Goal: Task Accomplishment & Management: Complete application form

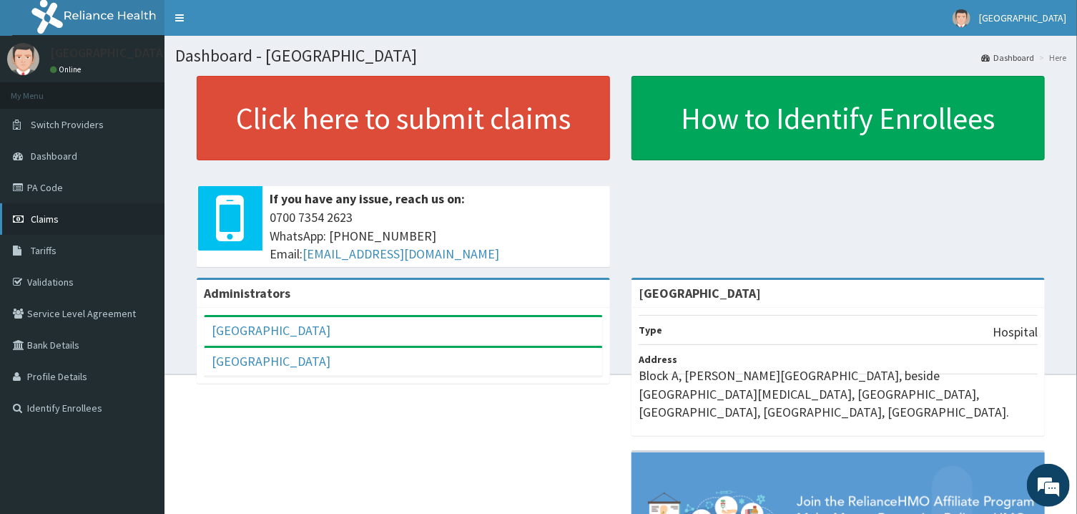
click at [68, 211] on link "Claims" at bounding box center [82, 218] width 165 height 31
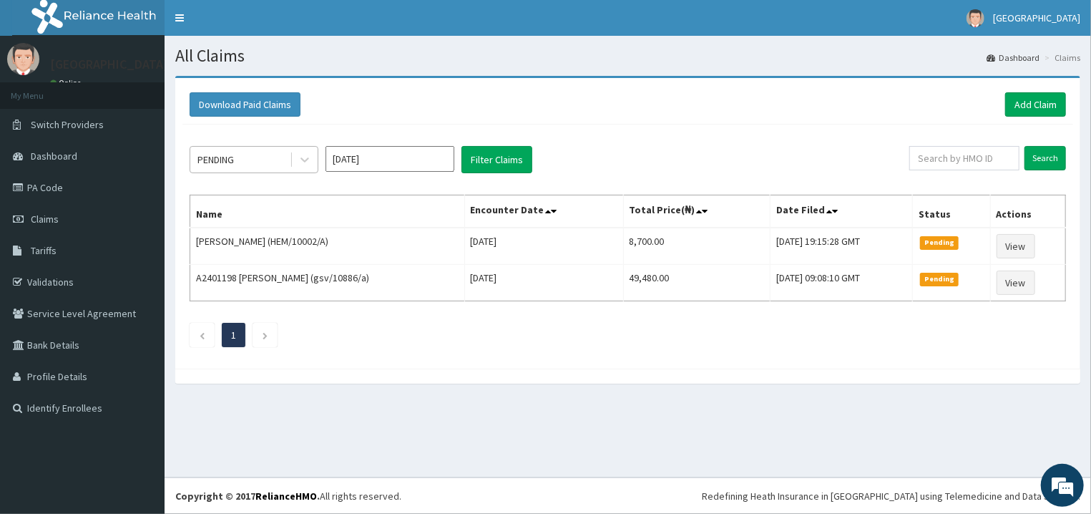
click at [238, 158] on div "PENDING" at bounding box center [239, 159] width 99 height 23
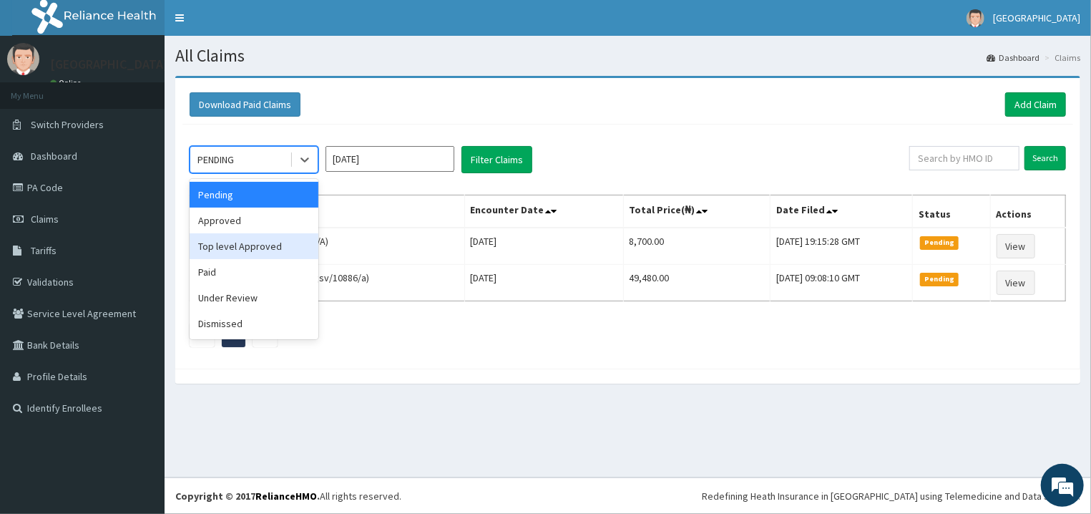
click at [254, 253] on div "Top level Approved" at bounding box center [254, 246] width 129 height 26
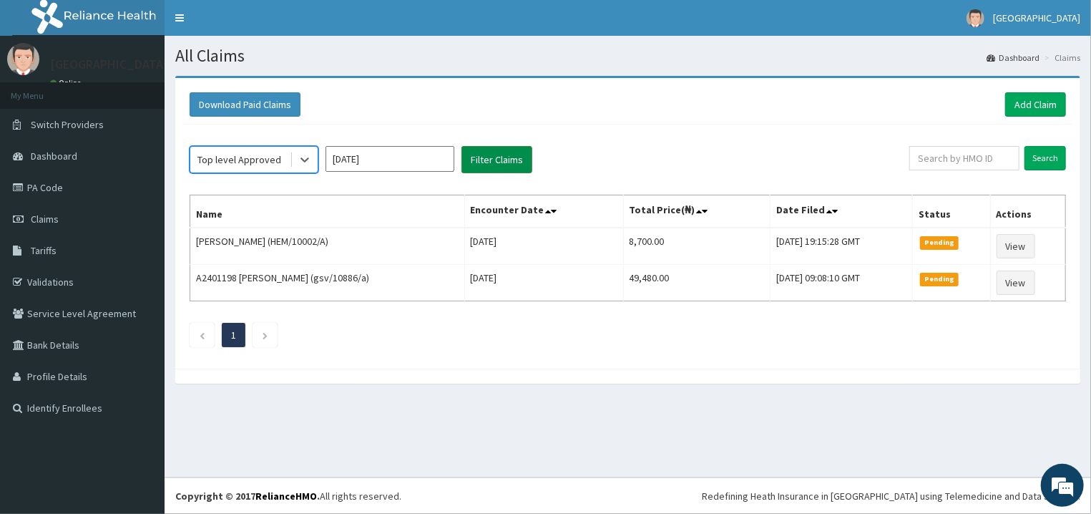
click at [500, 157] on button "Filter Claims" at bounding box center [496, 159] width 71 height 27
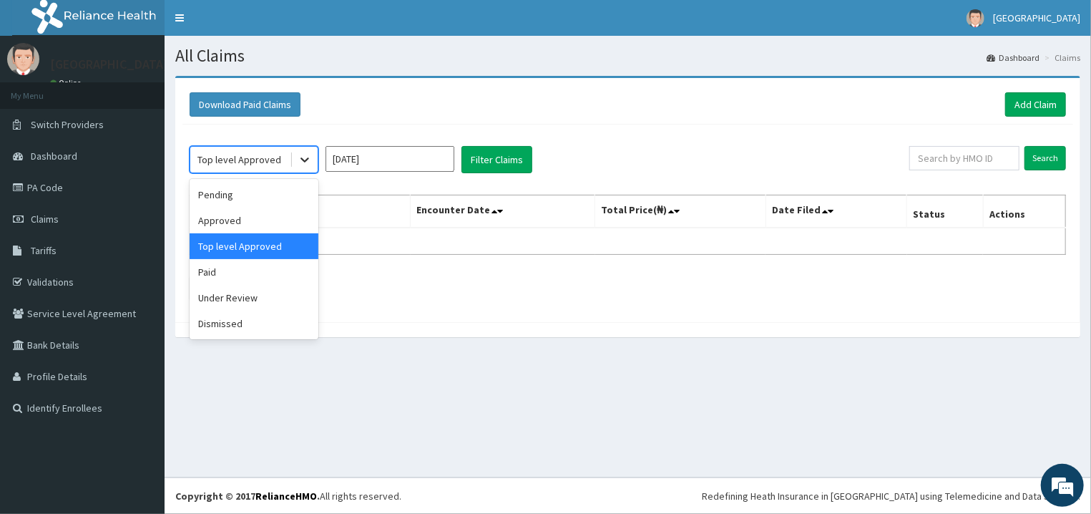
click at [306, 165] on icon at bounding box center [305, 159] width 14 height 14
click at [288, 212] on div "Approved" at bounding box center [254, 220] width 129 height 26
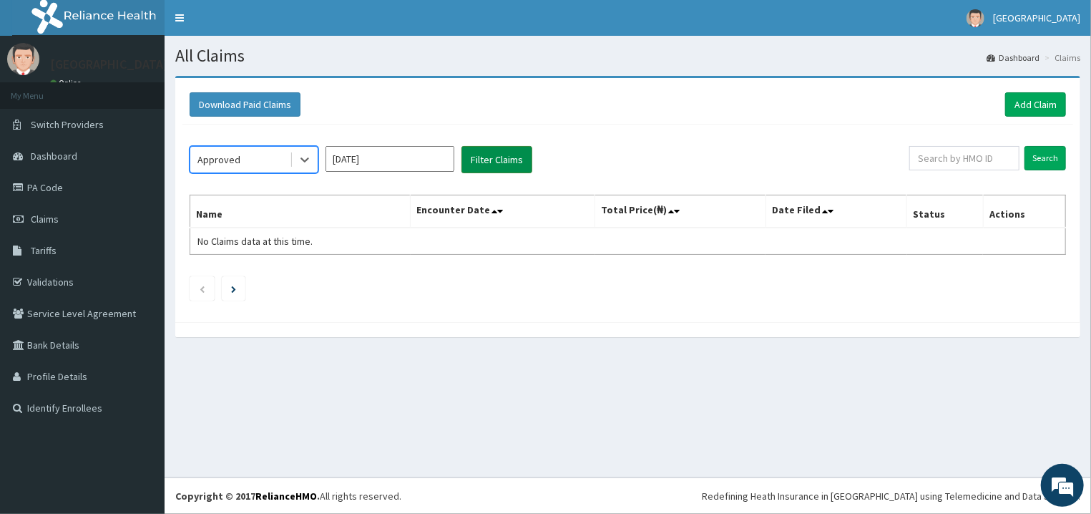
click at [505, 158] on button "Filter Claims" at bounding box center [496, 159] width 71 height 27
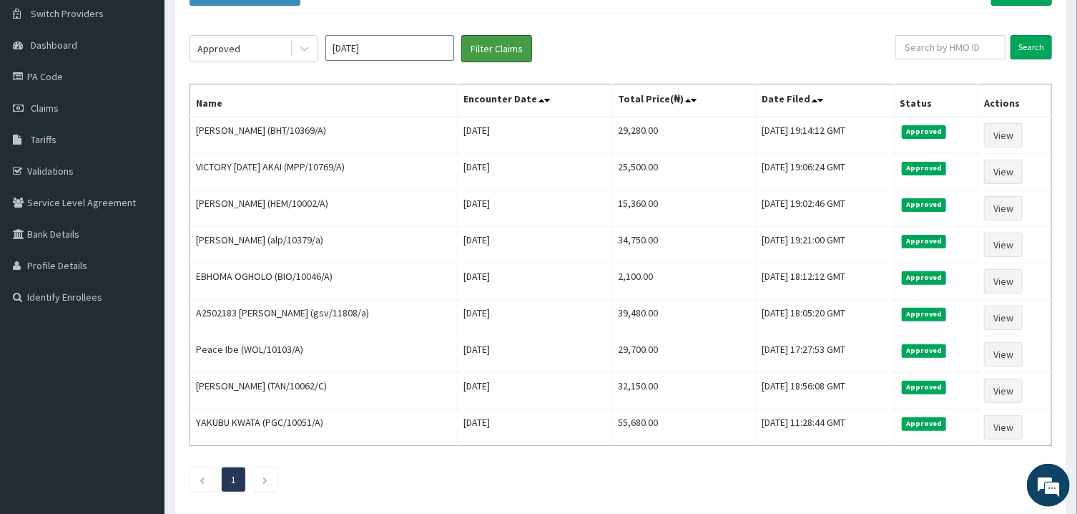
scroll to position [94, 0]
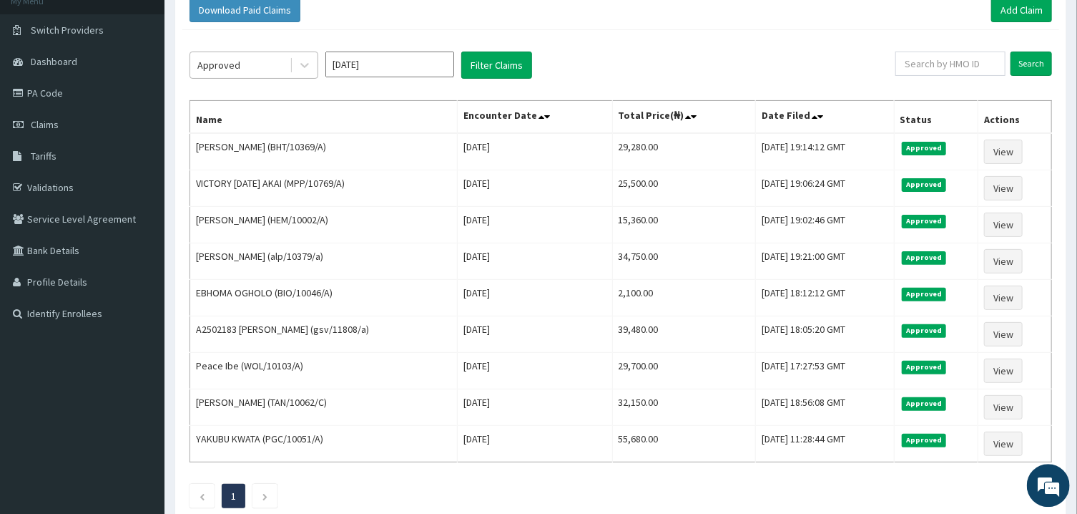
click at [288, 62] on div "Approved" at bounding box center [239, 65] width 99 height 23
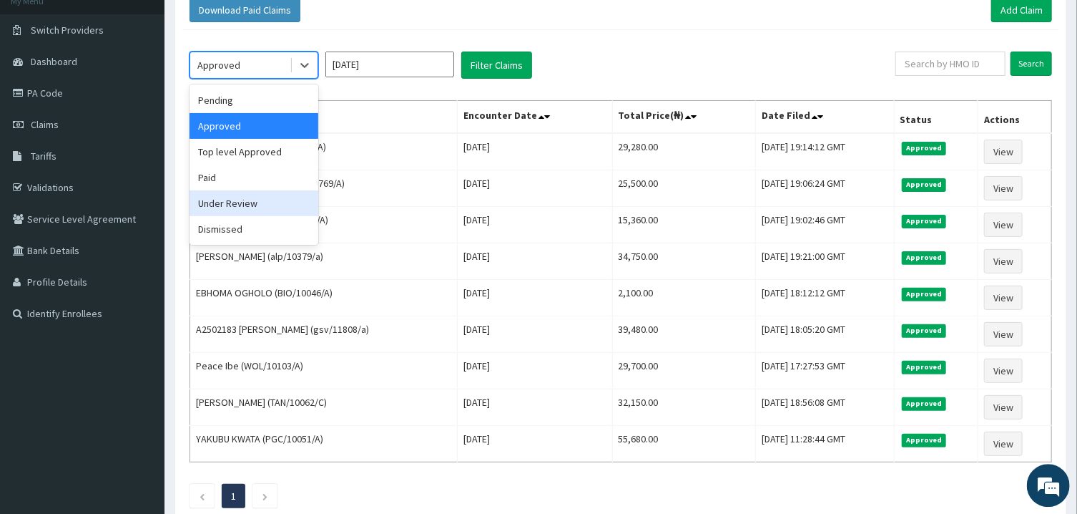
click at [256, 199] on div "Under Review" at bounding box center [254, 203] width 129 height 26
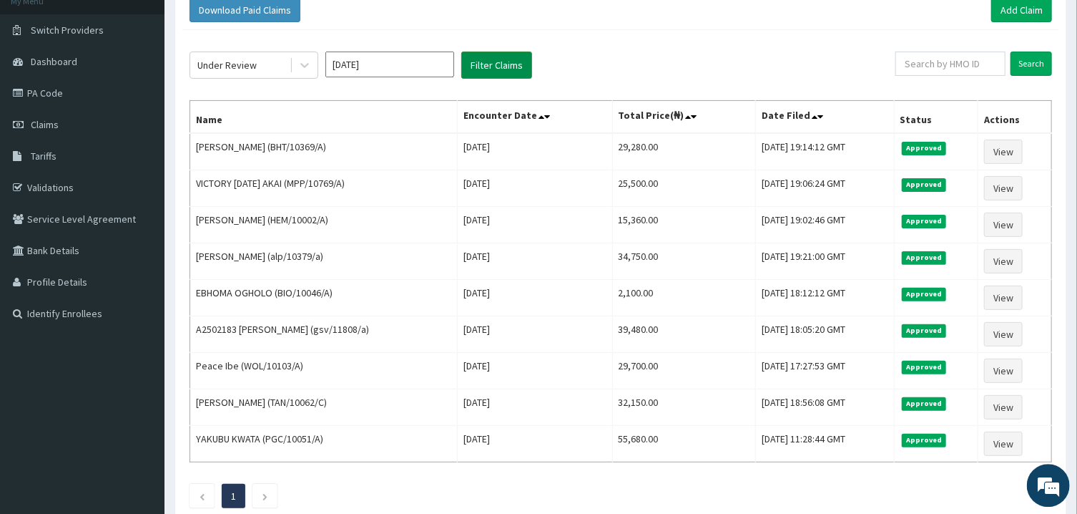
click at [516, 52] on button "Filter Claims" at bounding box center [496, 65] width 71 height 27
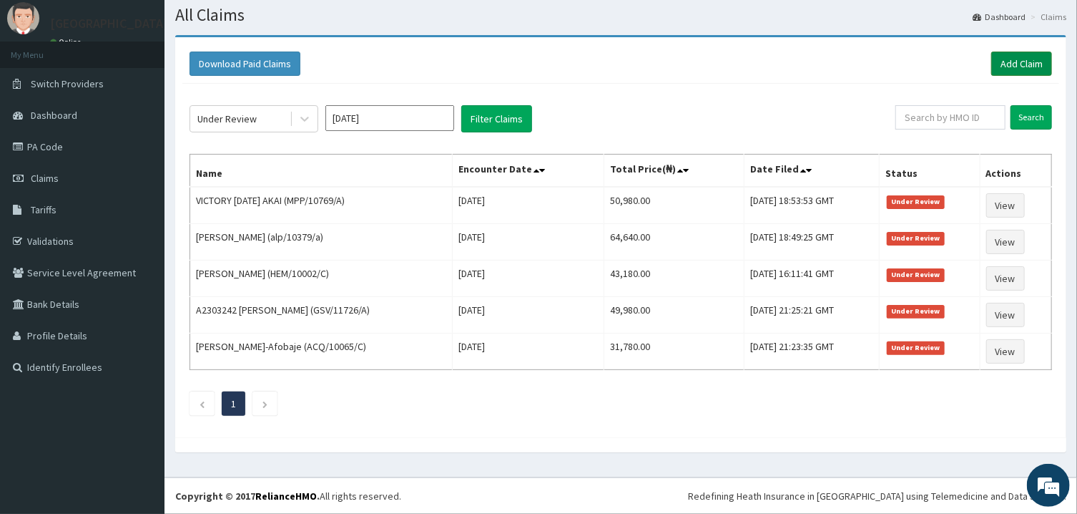
click at [1020, 67] on link "Add Claim" at bounding box center [1022, 64] width 61 height 24
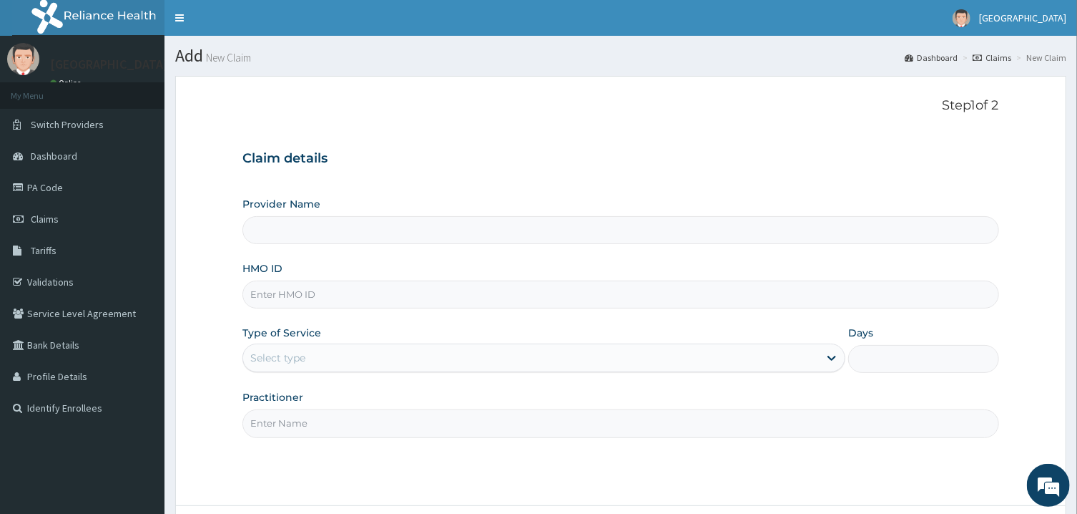
type input "[GEOGRAPHIC_DATA]"
paste input "PPL/10065/E"
type input "PPL/10065/E"
click at [347, 357] on div "Select type" at bounding box center [531, 357] width 576 height 23
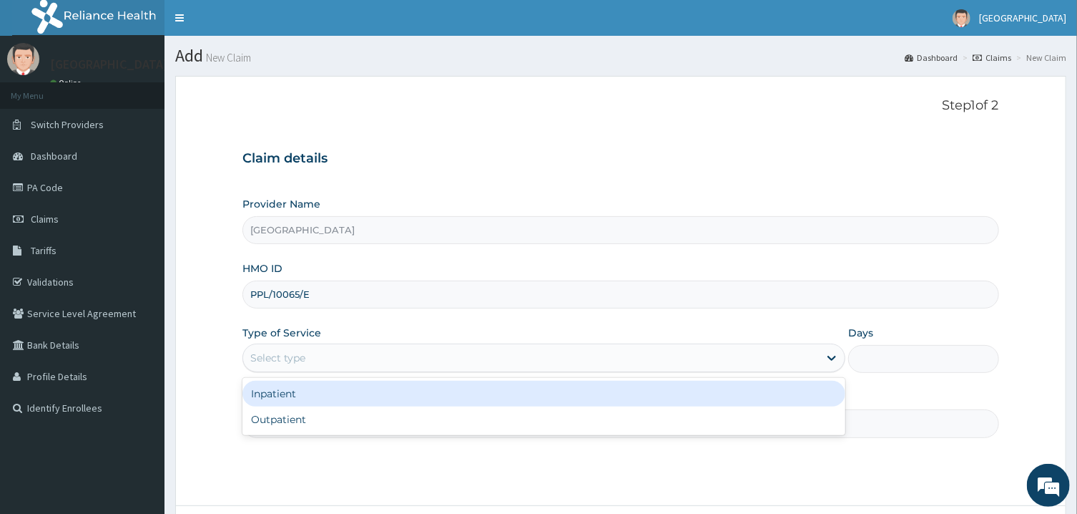
click at [338, 402] on div "Inpatient" at bounding box center [544, 394] width 603 height 26
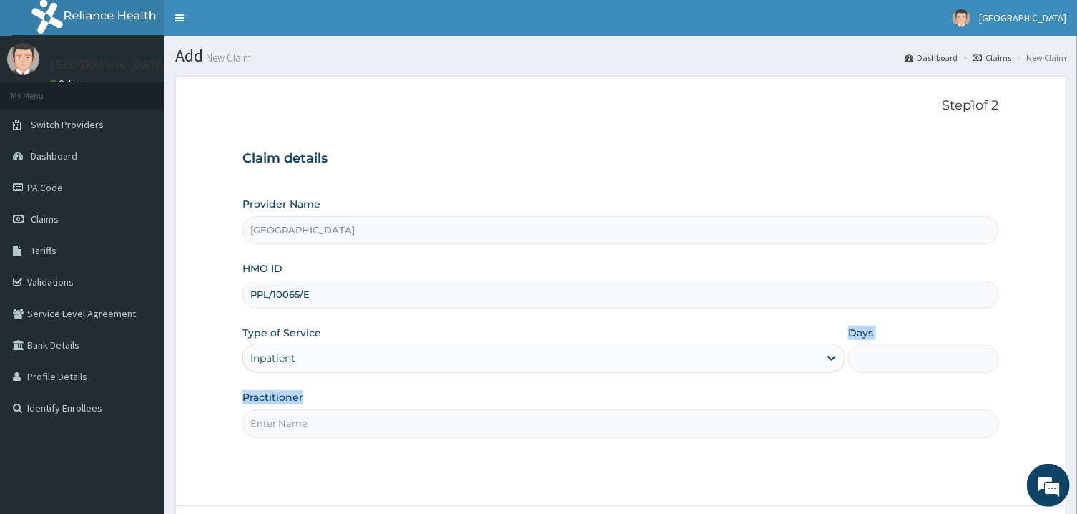
drag, startPoint x: 338, startPoint y: 402, endPoint x: 338, endPoint y: 414, distance: 11.4
click at [338, 414] on div "Practitioner" at bounding box center [621, 413] width 756 height 47
click at [338, 414] on input "Practitioner" at bounding box center [621, 423] width 756 height 28
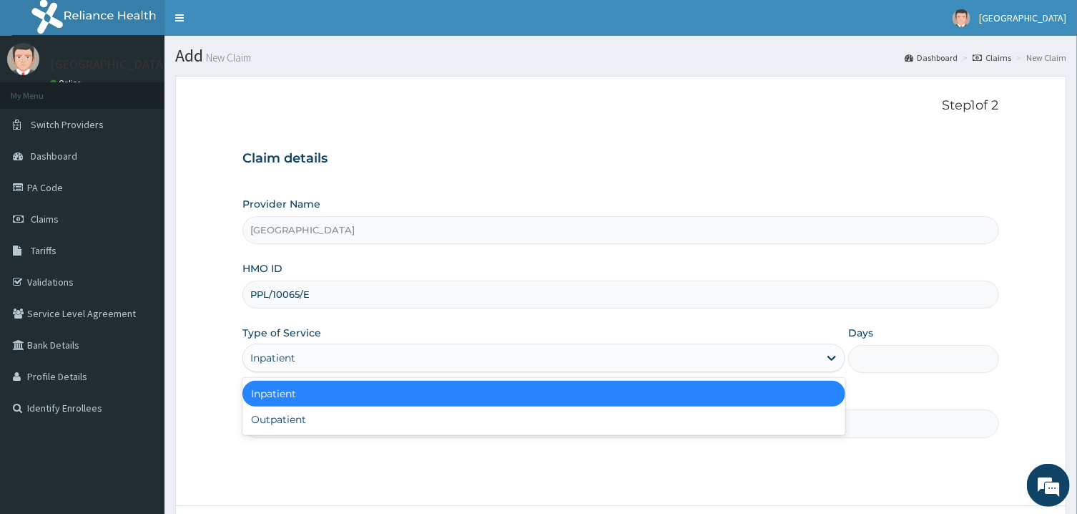
click at [340, 371] on div "Inpatient" at bounding box center [544, 357] width 603 height 29
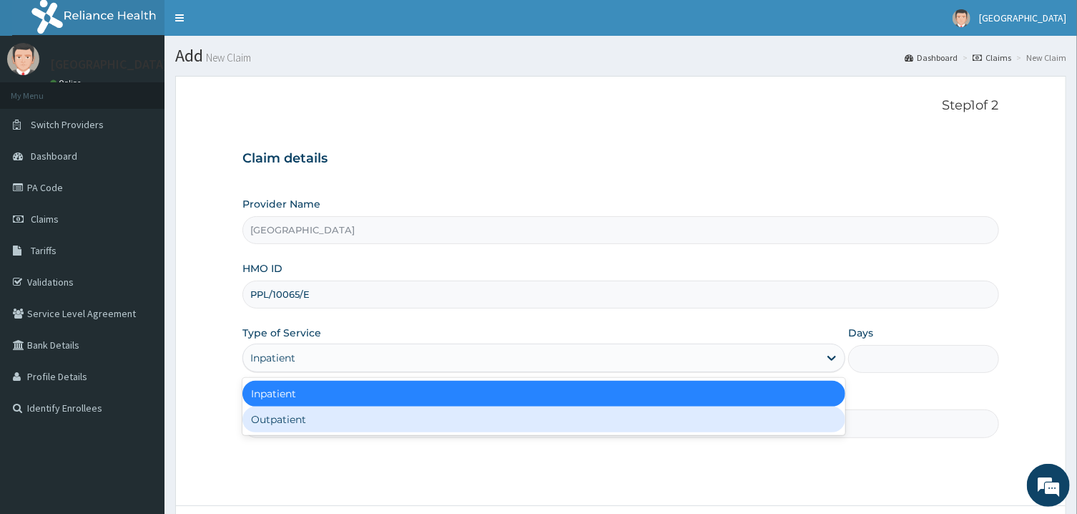
click at [341, 419] on div "Outpatient" at bounding box center [544, 419] width 603 height 26
type input "1"
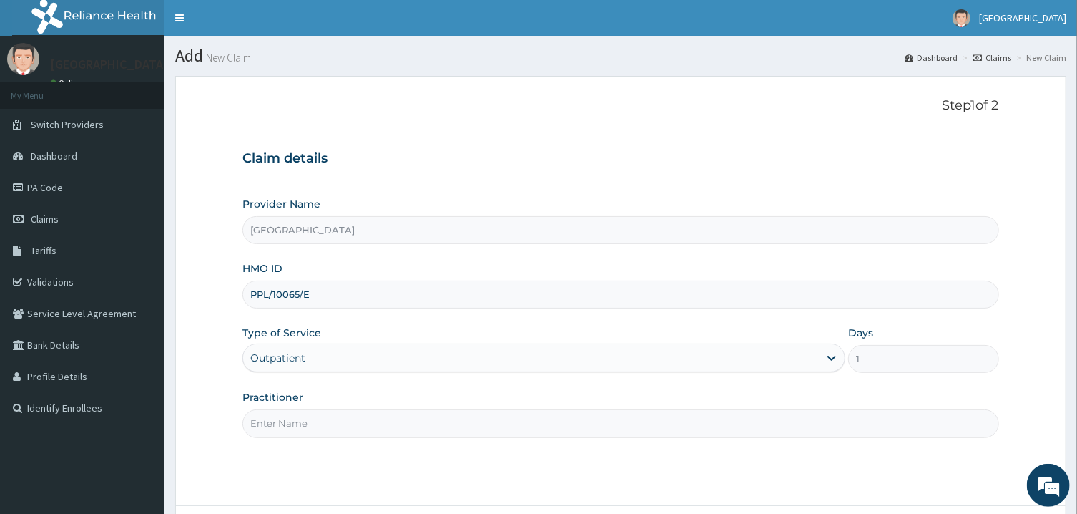
click at [341, 419] on input "Practitioner" at bounding box center [621, 423] width 756 height 28
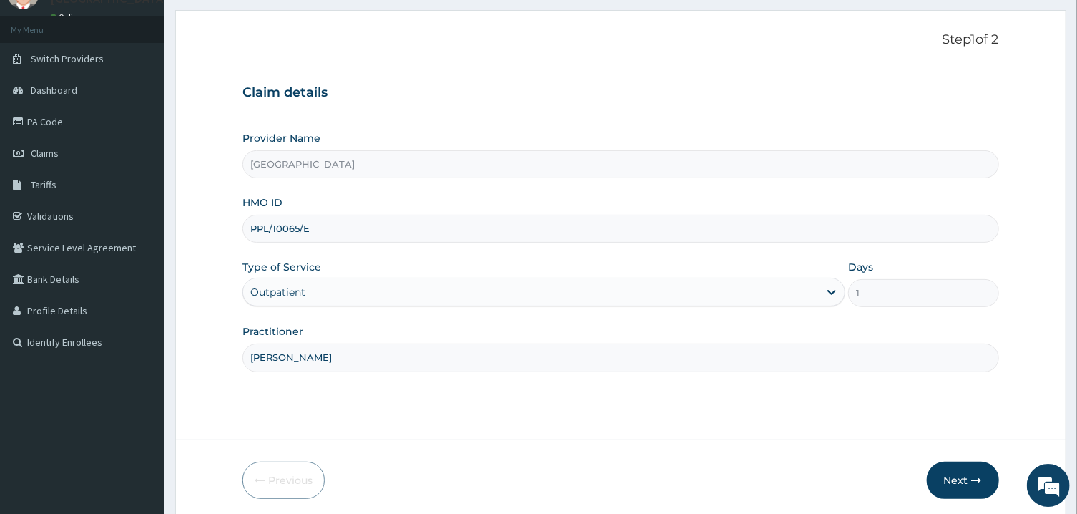
scroll to position [70, 0]
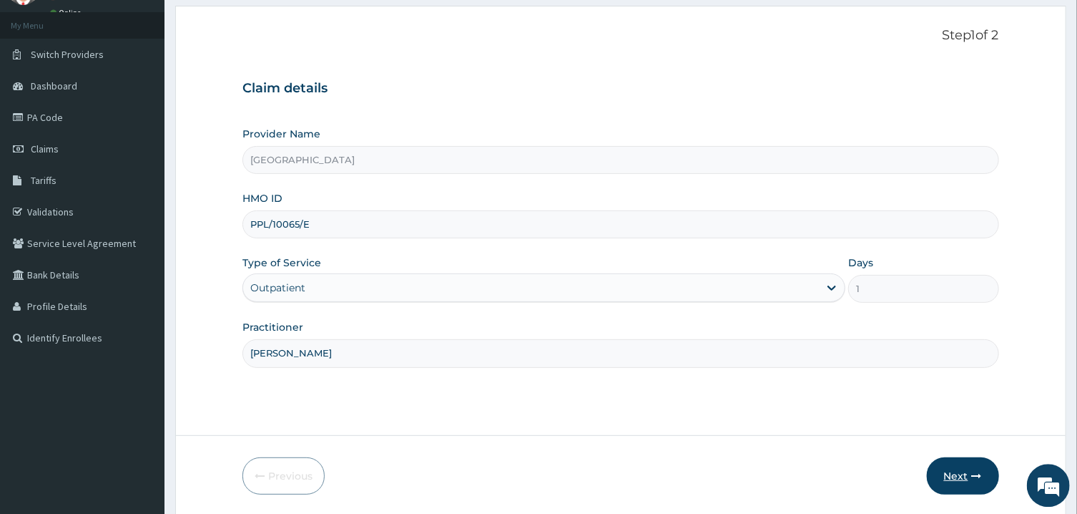
type input "PETER PRINCE"
click at [952, 468] on button "Next" at bounding box center [963, 475] width 72 height 37
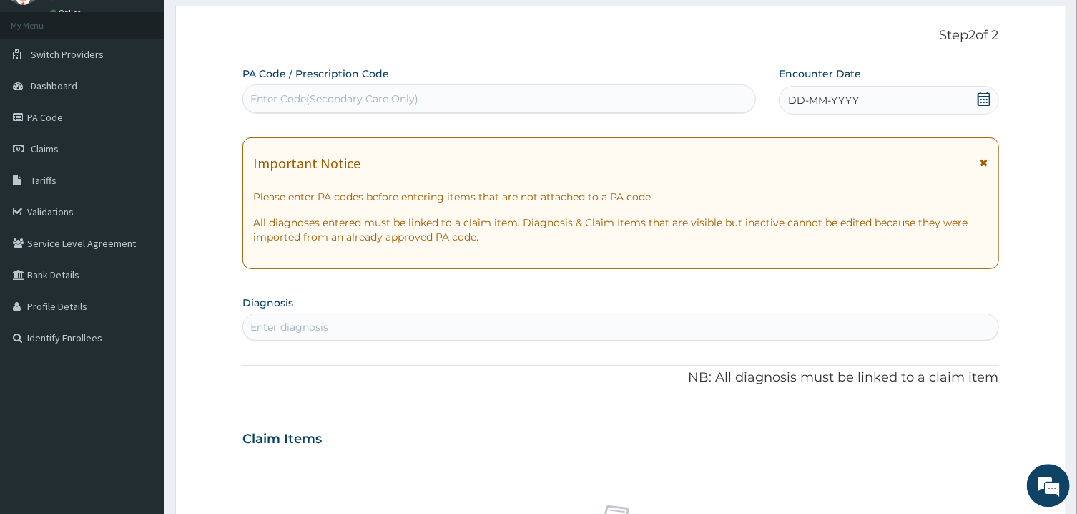
click at [355, 323] on div "Enter diagnosis" at bounding box center [620, 327] width 755 height 23
type input "ASTHMA"
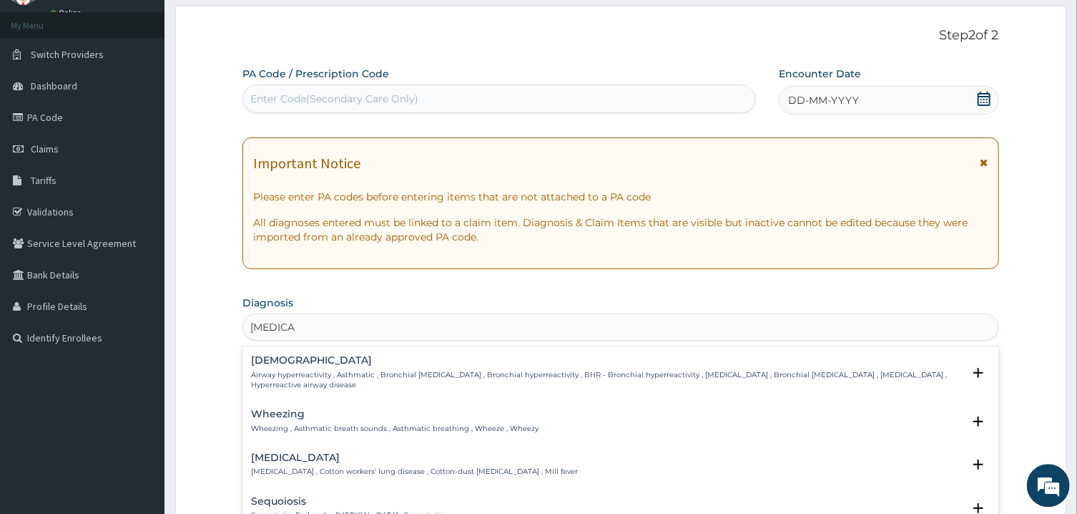
click at [282, 358] on h4 "Asthma" at bounding box center [606, 360] width 711 height 11
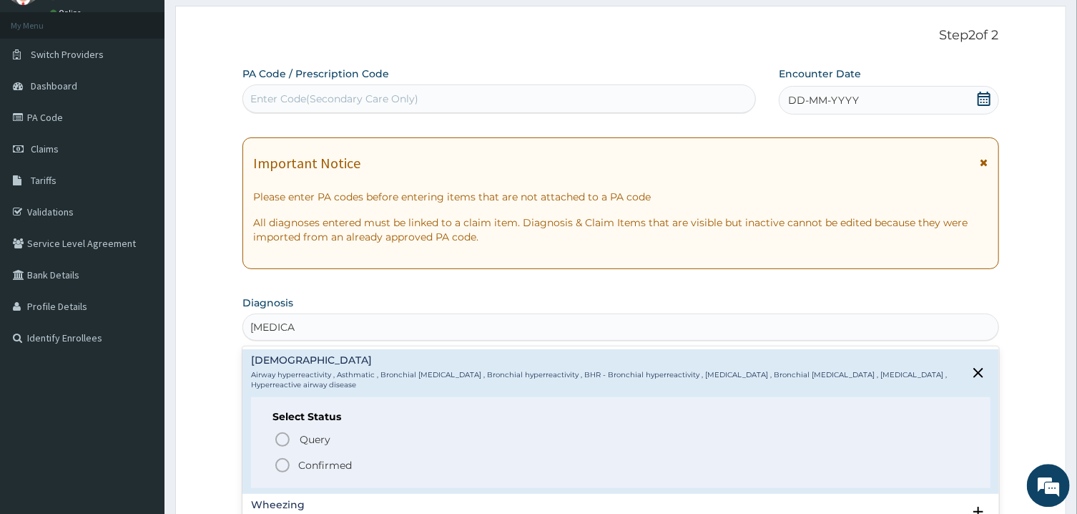
click at [282, 465] on icon "status option filled" at bounding box center [282, 464] width 17 height 17
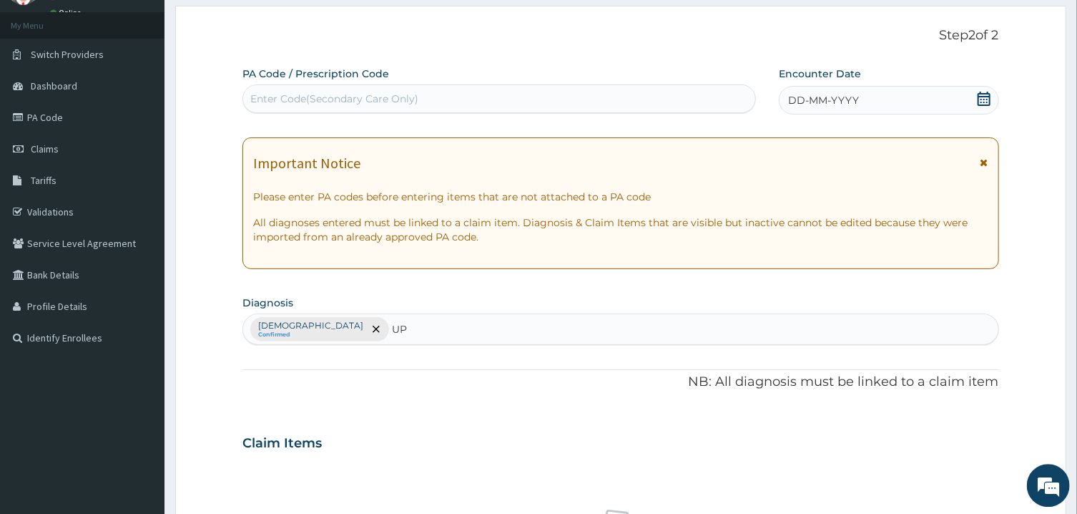
type input "U"
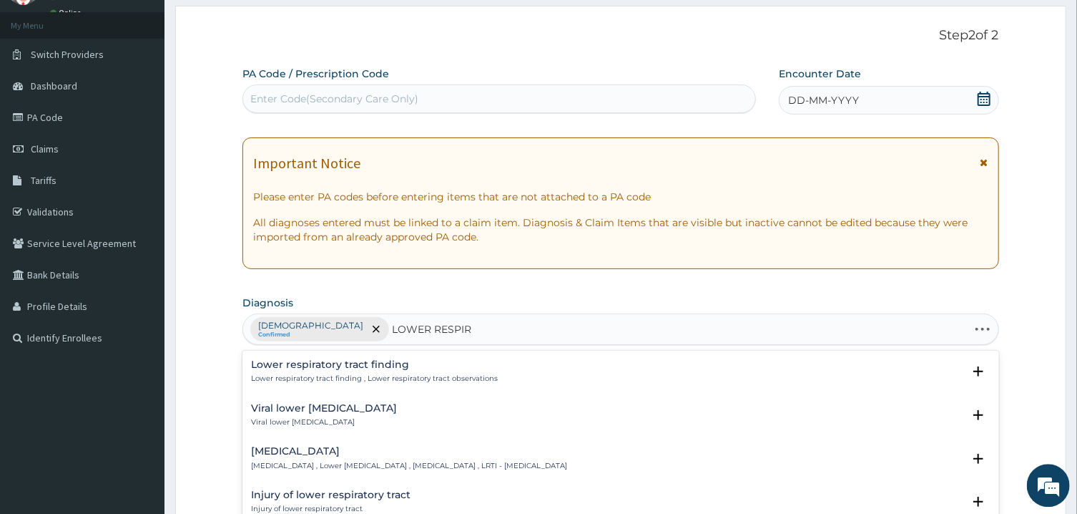
type input "LOWER RESPIRA"
click at [365, 375] on p "Lower respiratory tract finding , Lower respiratory tract observations" at bounding box center [374, 378] width 247 height 10
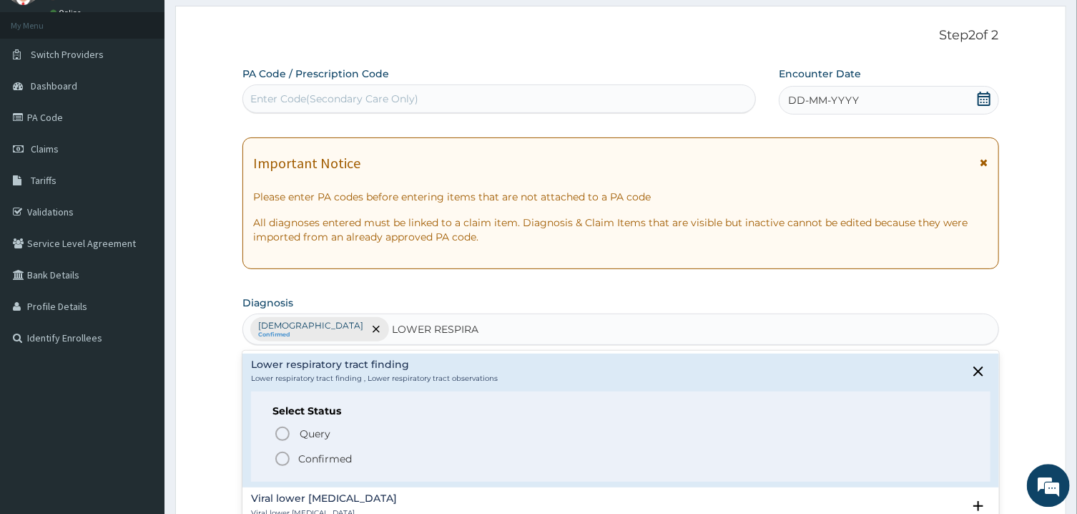
click at [333, 374] on p "Lower respiratory tract finding , Lower respiratory tract observations" at bounding box center [374, 378] width 247 height 10
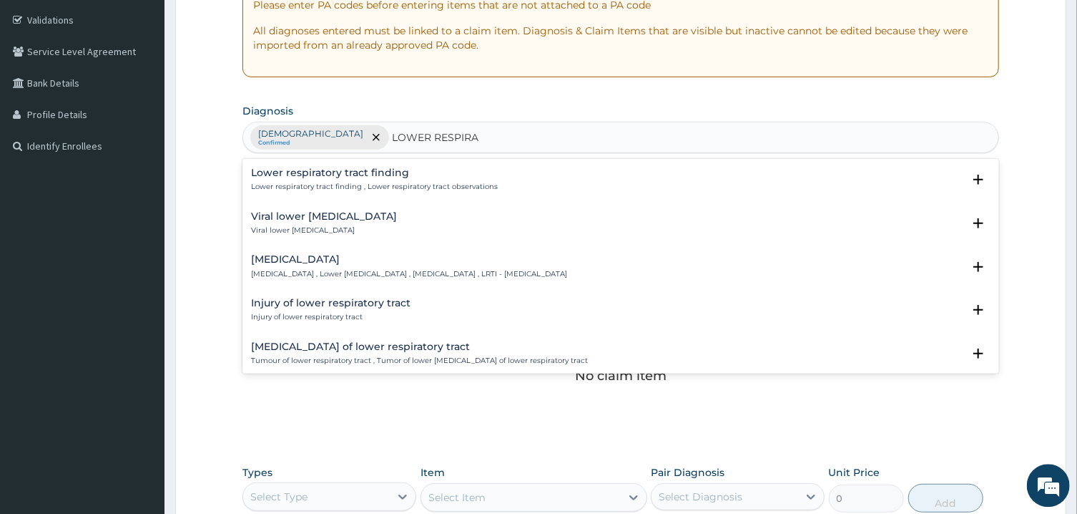
scroll to position [268, 0]
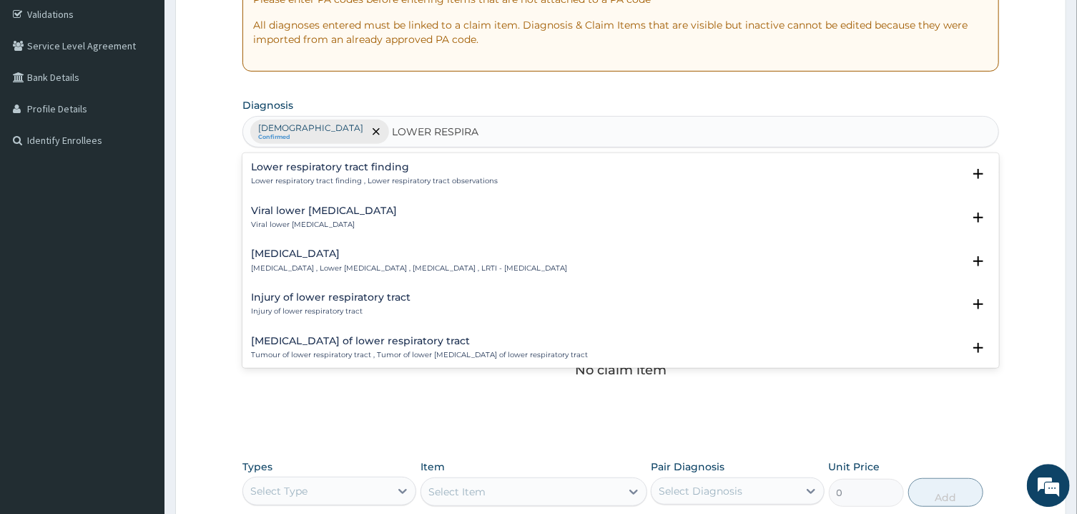
click at [331, 256] on h4 "Lower respiratory tract infection" at bounding box center [409, 253] width 316 height 11
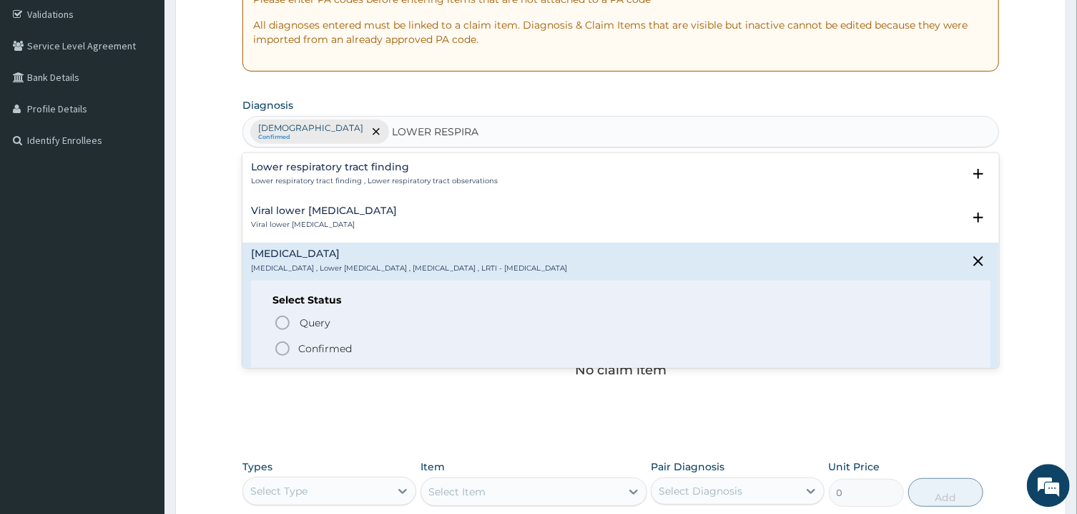
click at [287, 346] on icon "status option filled" at bounding box center [282, 348] width 17 height 17
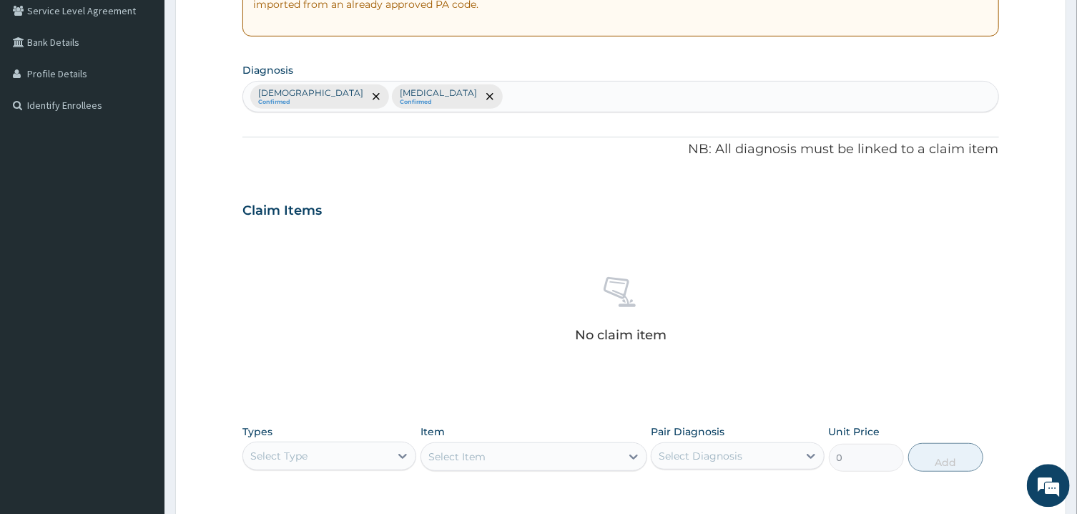
scroll to position [302, 0]
type input "MALAR"
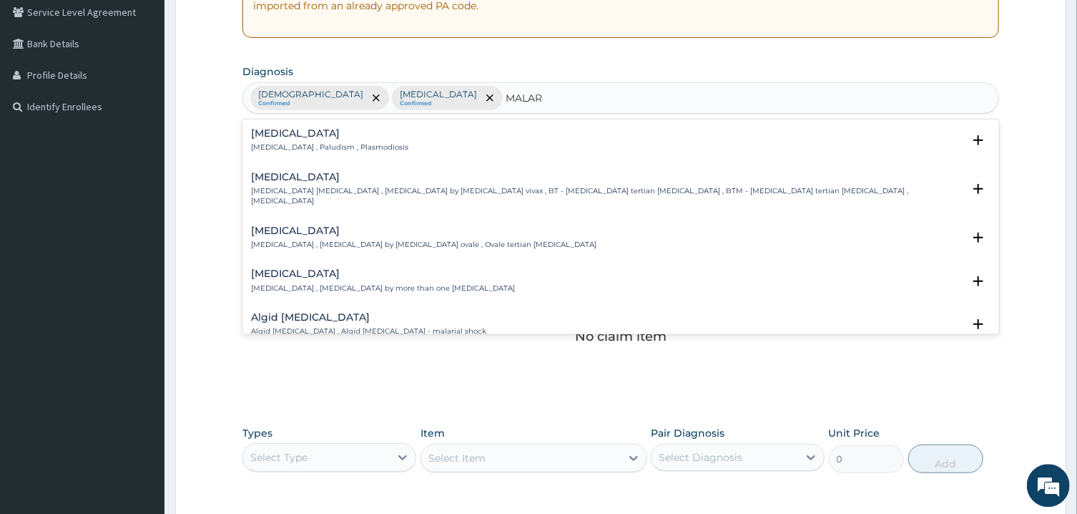
click at [290, 137] on h4 "Malaria" at bounding box center [329, 132] width 157 height 11
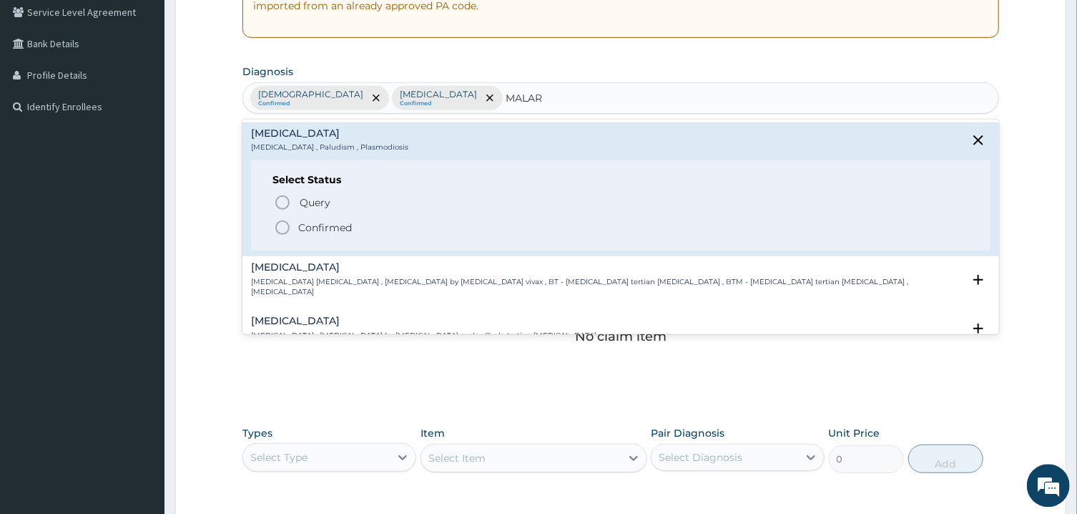
click at [279, 224] on icon "status option filled" at bounding box center [282, 226] width 17 height 17
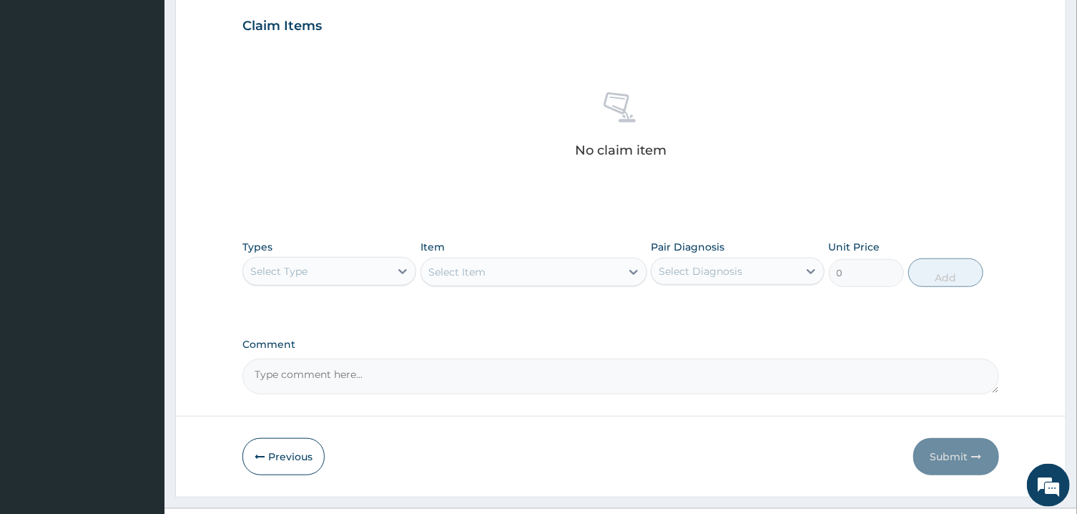
scroll to position [518, 0]
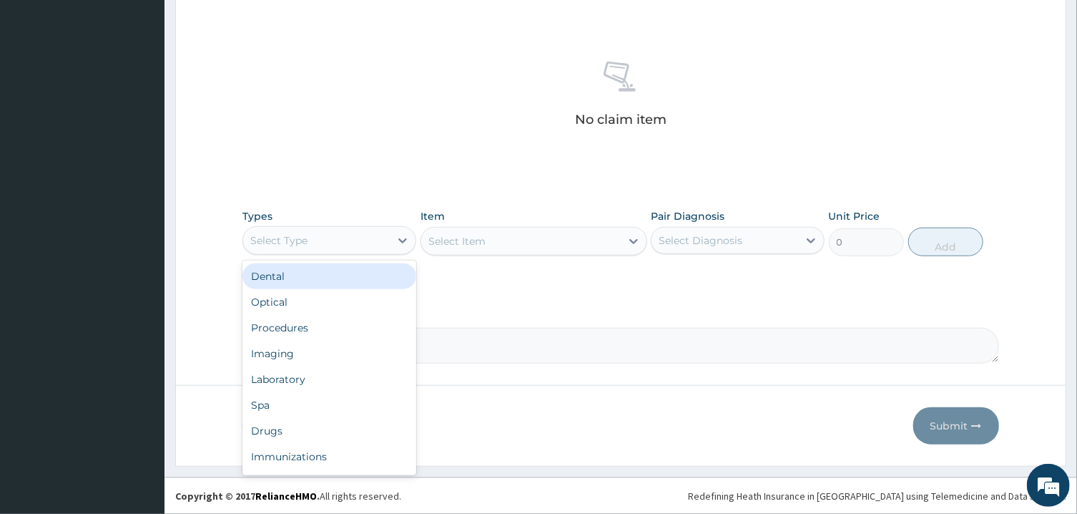
click at [381, 244] on div "Select Type" at bounding box center [316, 240] width 147 height 23
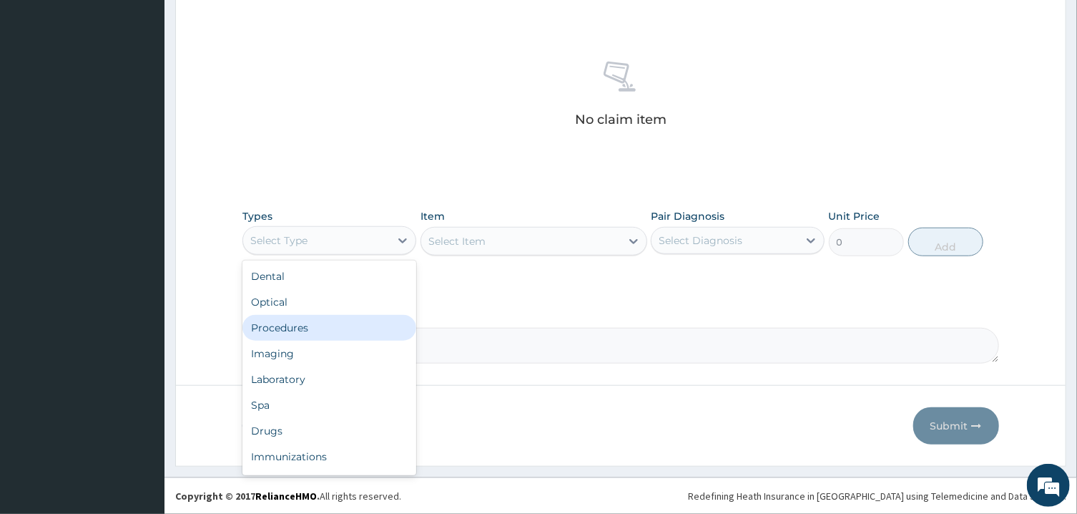
click at [349, 324] on div "Procedures" at bounding box center [330, 328] width 174 height 26
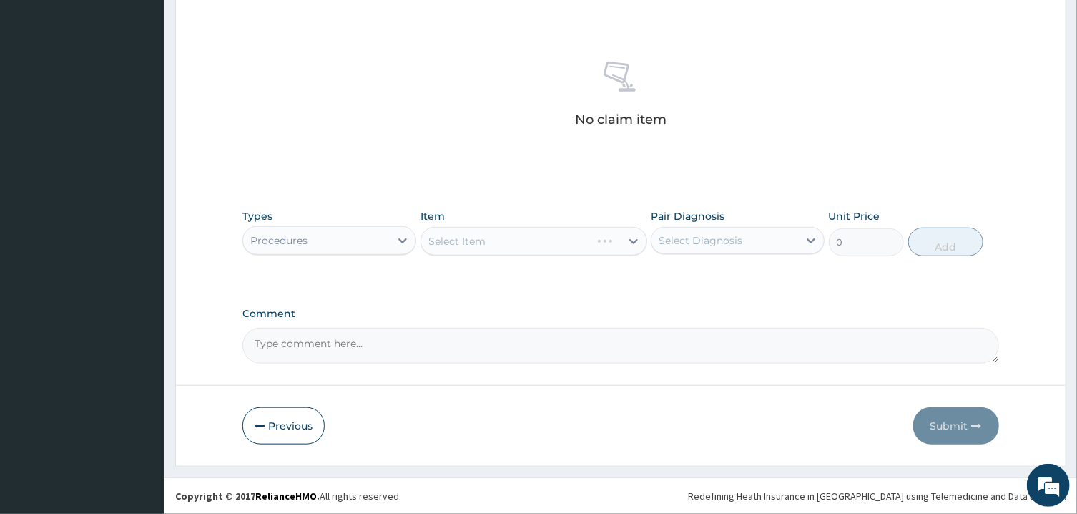
click at [674, 246] on div "Select Diagnosis" at bounding box center [701, 240] width 84 height 14
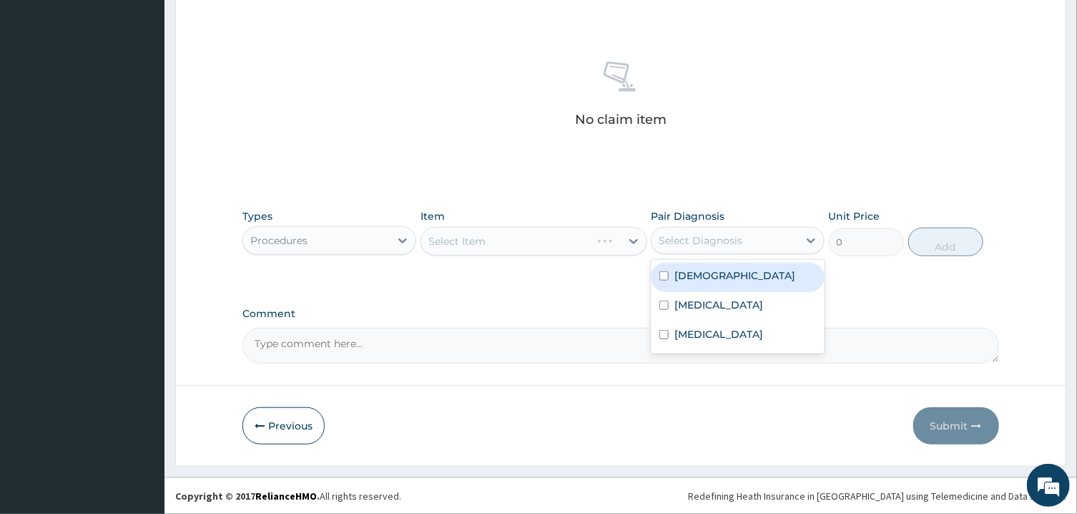
click at [680, 273] on label "Asthma" at bounding box center [735, 275] width 121 height 14
checkbox input "true"
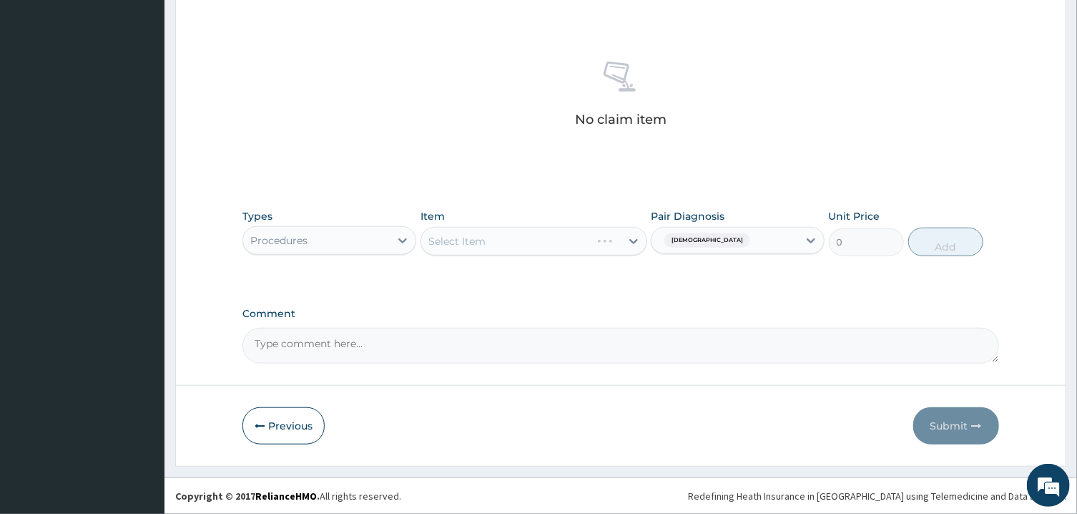
click at [610, 247] on div "Select Item" at bounding box center [534, 241] width 227 height 29
click at [707, 242] on div "Asthma" at bounding box center [725, 240] width 147 height 24
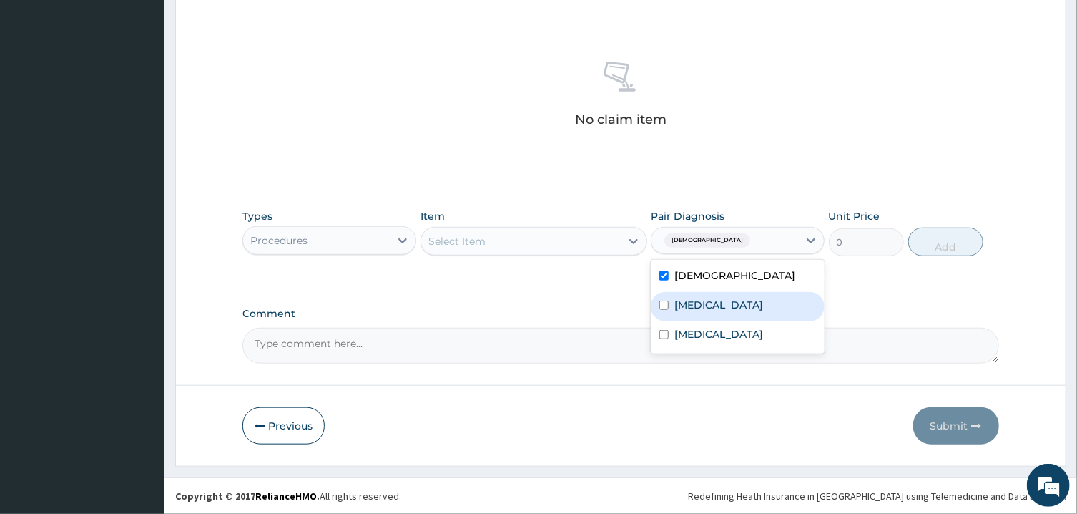
click at [741, 301] on label "Lower respiratory tract infection" at bounding box center [719, 305] width 89 height 14
checkbox input "true"
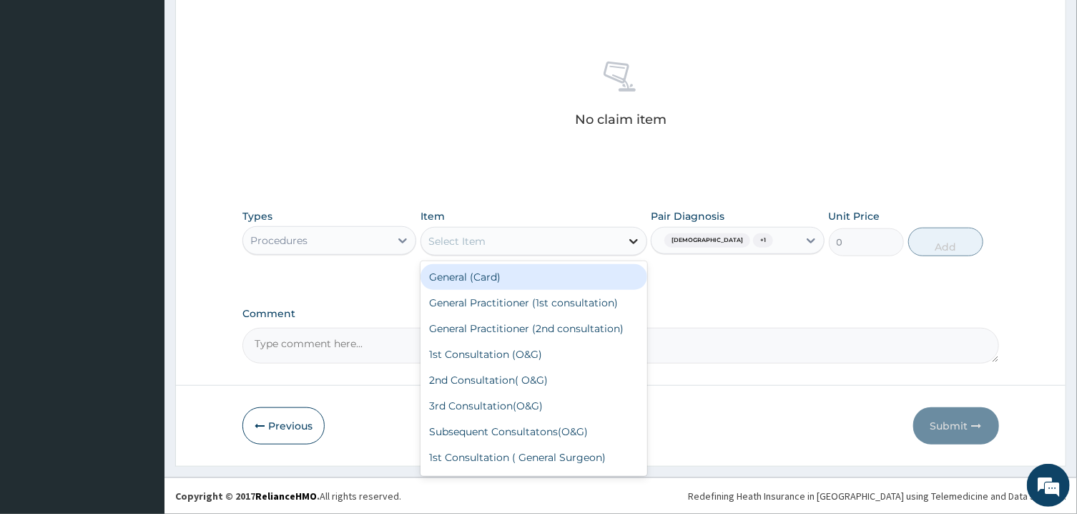
click at [626, 250] on div at bounding box center [634, 241] width 26 height 26
click at [601, 273] on div "General (Card)" at bounding box center [534, 277] width 227 height 26
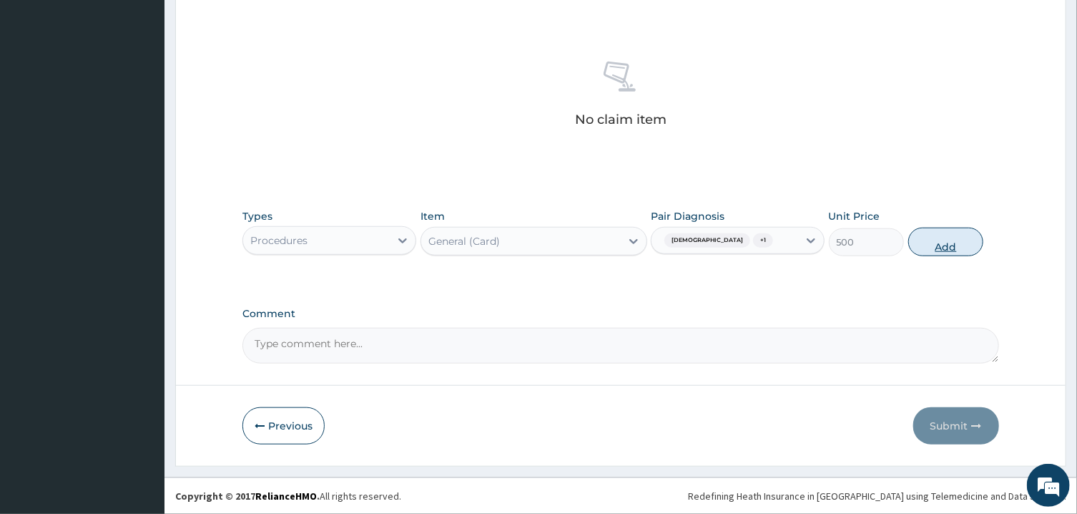
click at [929, 237] on button "Add" at bounding box center [947, 242] width 76 height 29
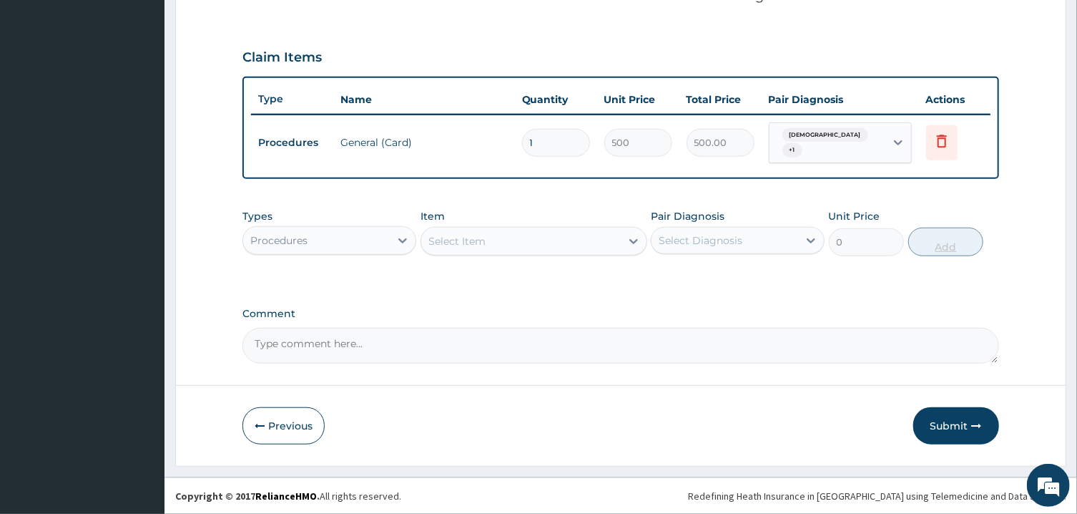
scroll to position [449, 0]
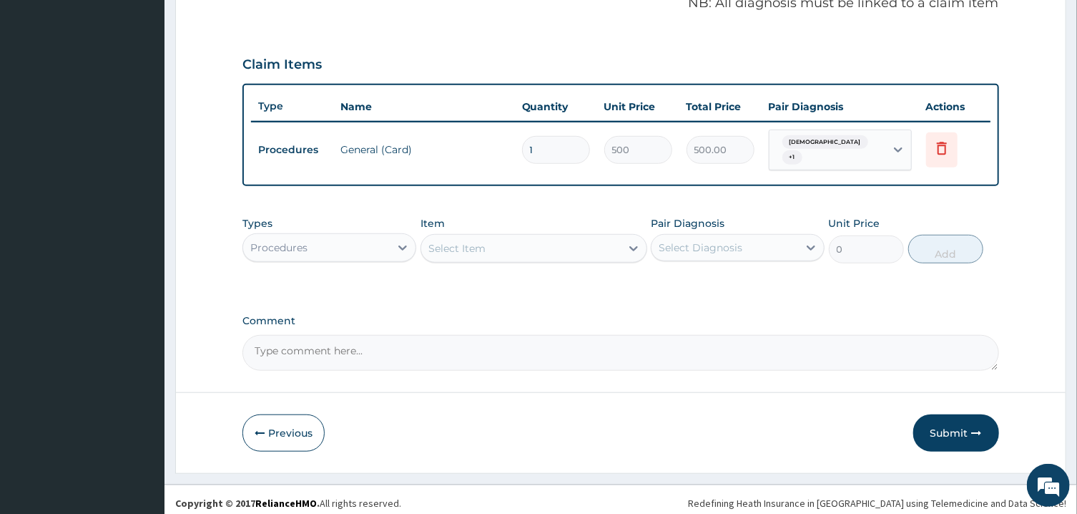
click at [590, 237] on div "Select Item" at bounding box center [521, 248] width 200 height 23
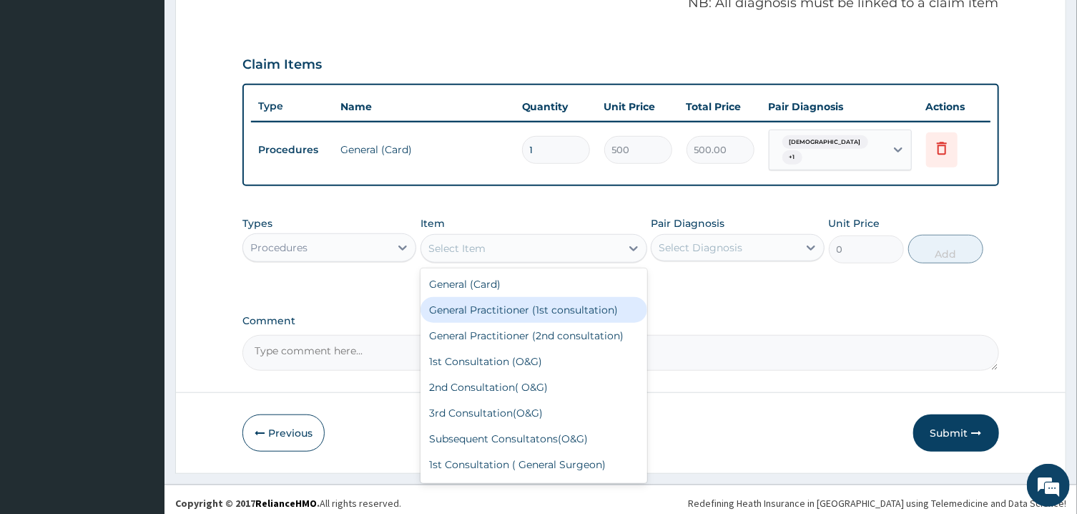
click at [597, 306] on div "General Practitioner (1st consultation)" at bounding box center [534, 310] width 227 height 26
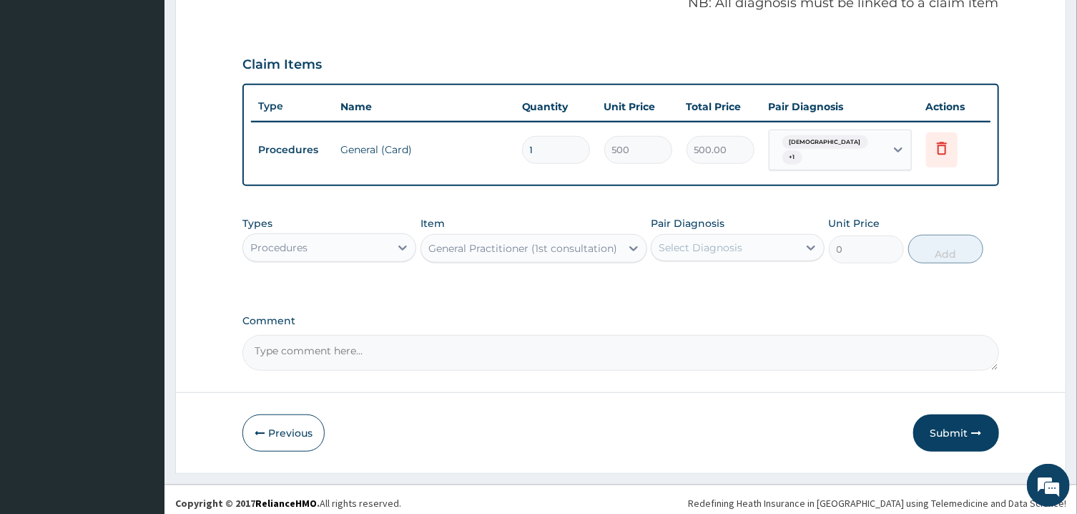
type input "1500"
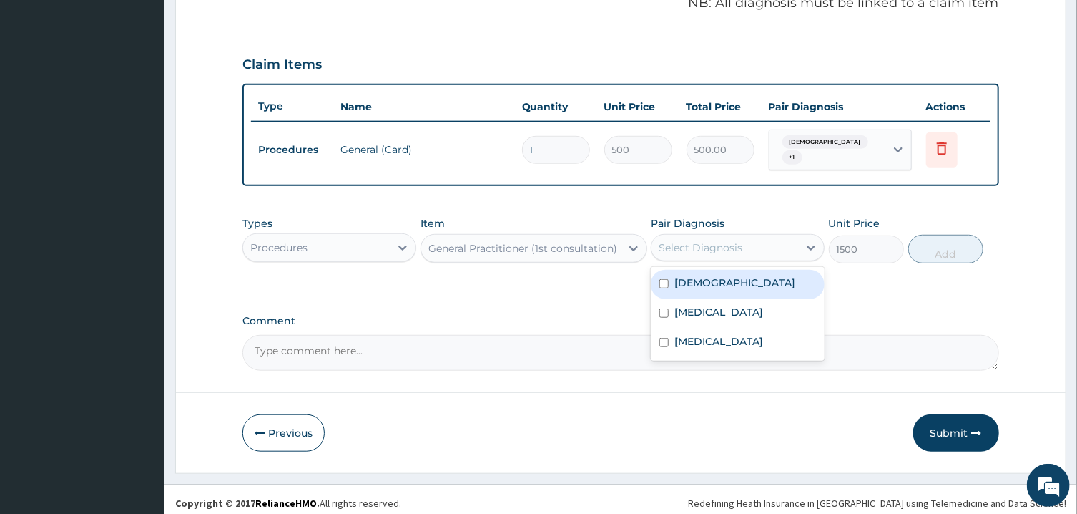
click at [769, 239] on div "Select Diagnosis" at bounding box center [725, 247] width 147 height 23
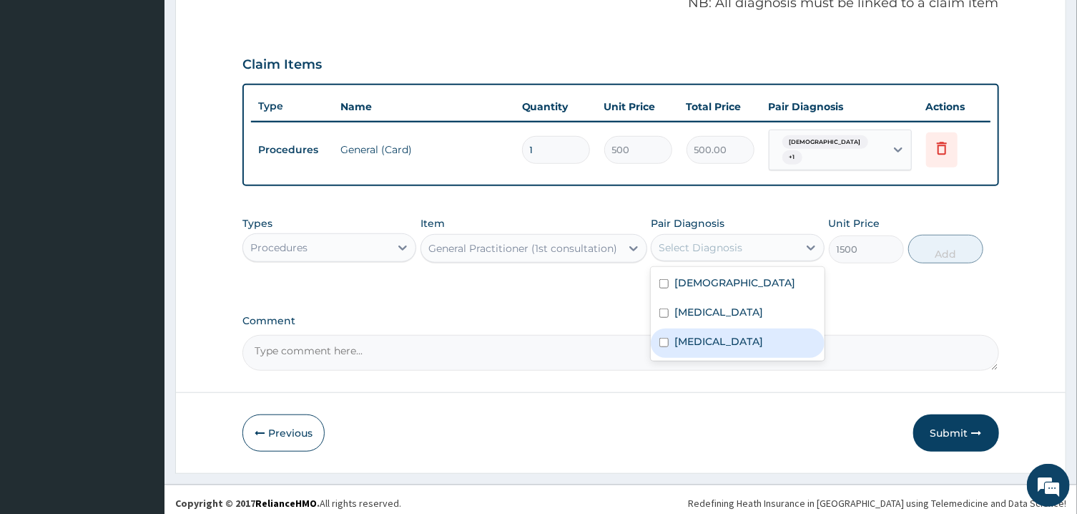
click at [763, 343] on div "Malaria" at bounding box center [738, 342] width 174 height 29
checkbox input "true"
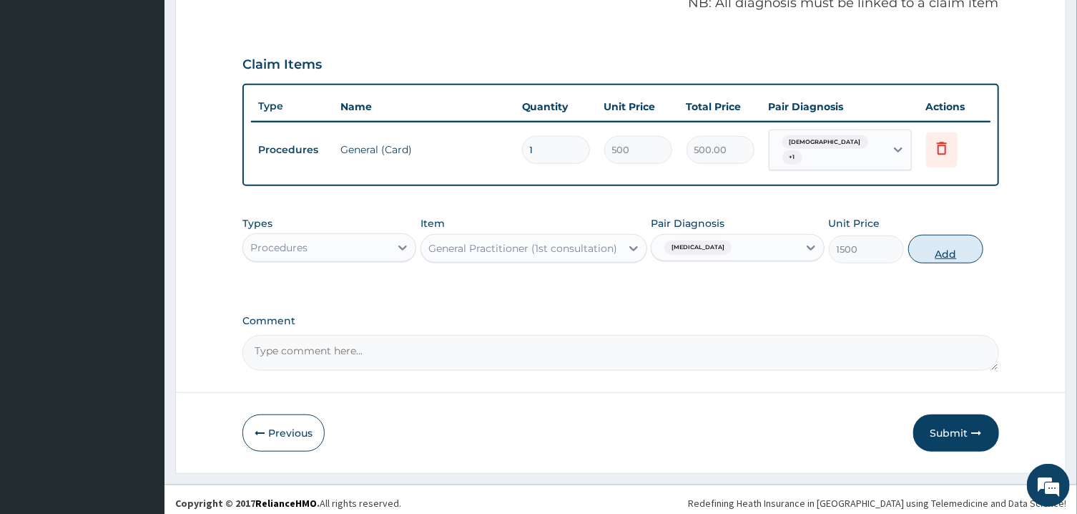
click at [939, 247] on button "Add" at bounding box center [947, 249] width 76 height 29
type input "0"
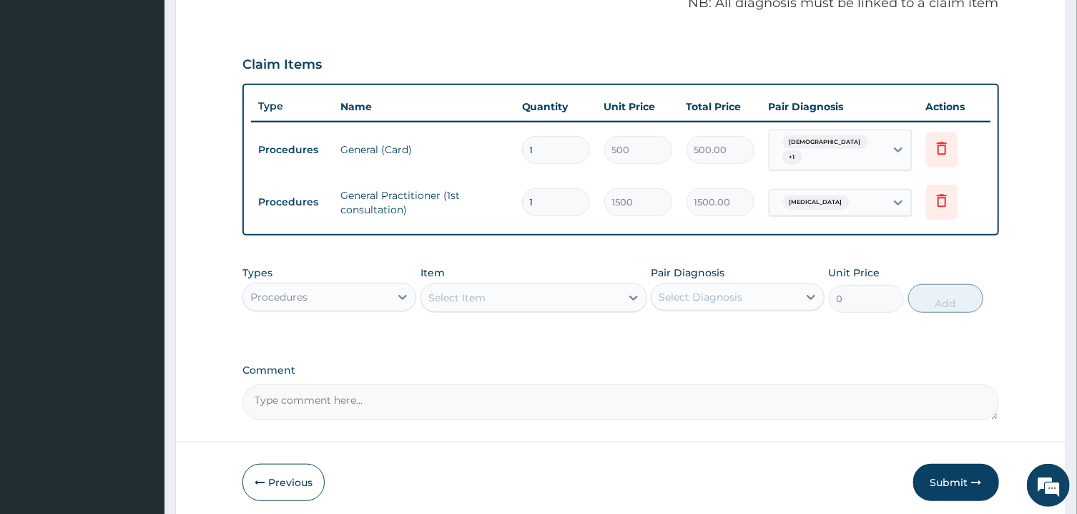
click at [524, 273] on div "Item Select Item" at bounding box center [534, 288] width 227 height 47
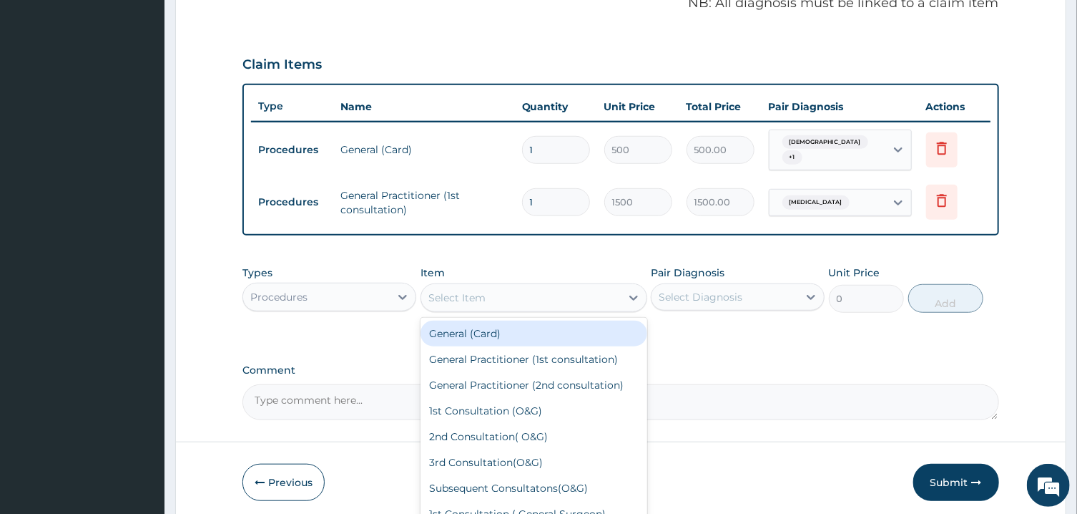
click at [524, 286] on div "Select Item" at bounding box center [521, 297] width 200 height 23
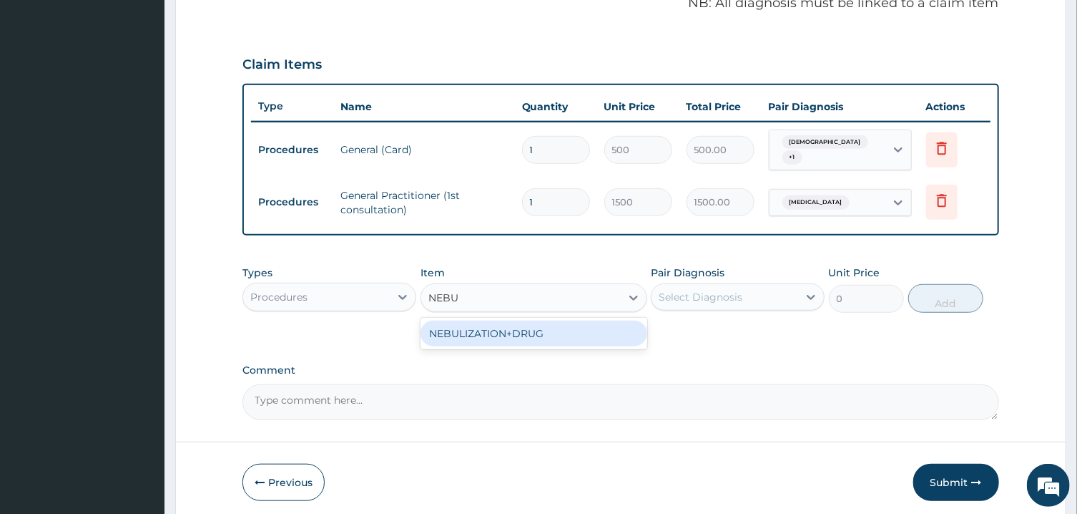
type input "NEBUL"
click at [550, 325] on div "NEBULIZATION+DRUG" at bounding box center [534, 334] width 227 height 26
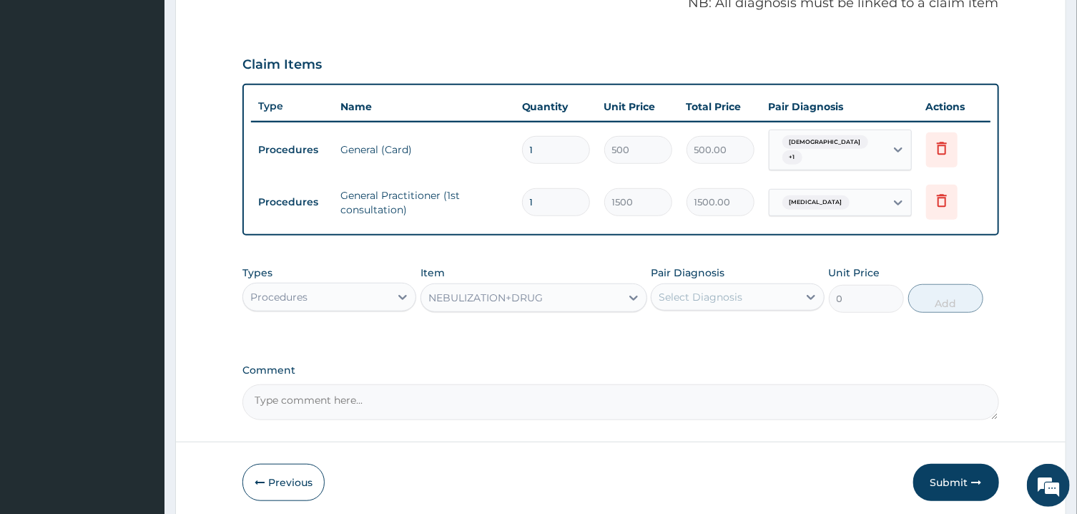
type input "5000"
click at [691, 292] on div "Select Diagnosis" at bounding box center [701, 297] width 84 height 14
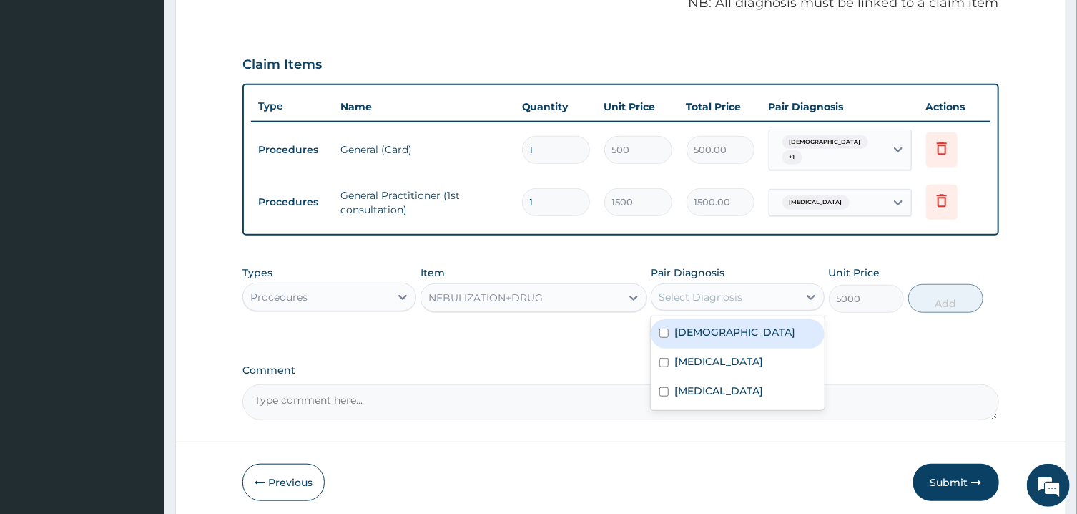
click at [703, 325] on label "Asthma" at bounding box center [735, 332] width 121 height 14
checkbox input "true"
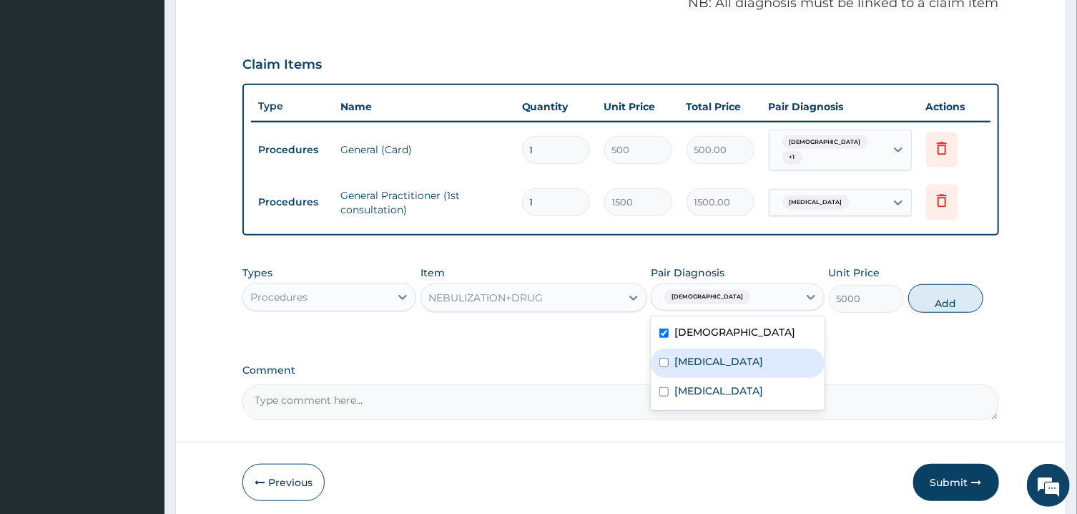
click at [720, 368] on label "Lower respiratory tract infection" at bounding box center [719, 361] width 89 height 14
checkbox input "true"
click at [947, 284] on button "Add" at bounding box center [947, 298] width 76 height 29
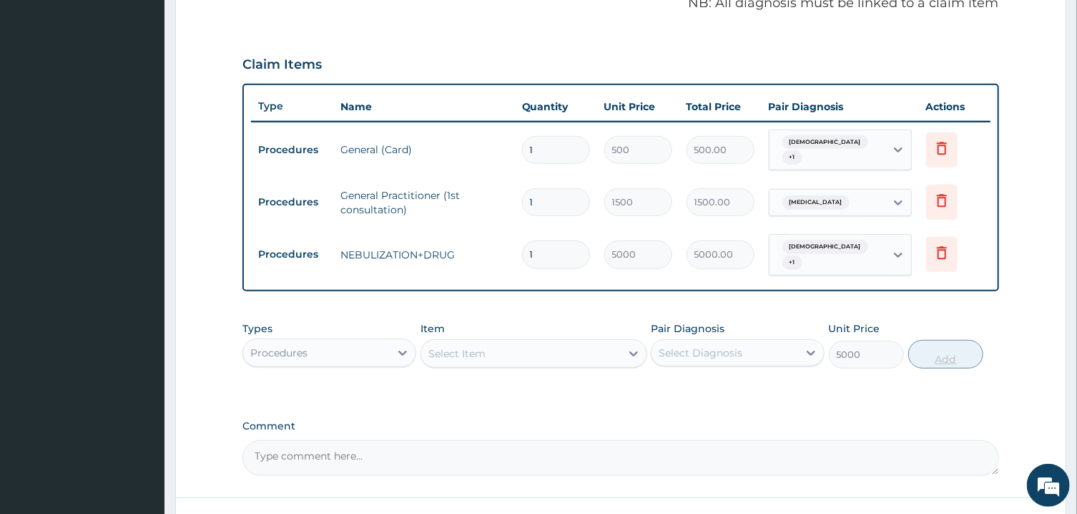
type input "0"
type input "0.00"
type input "2"
type input "10000.00"
type input "2"
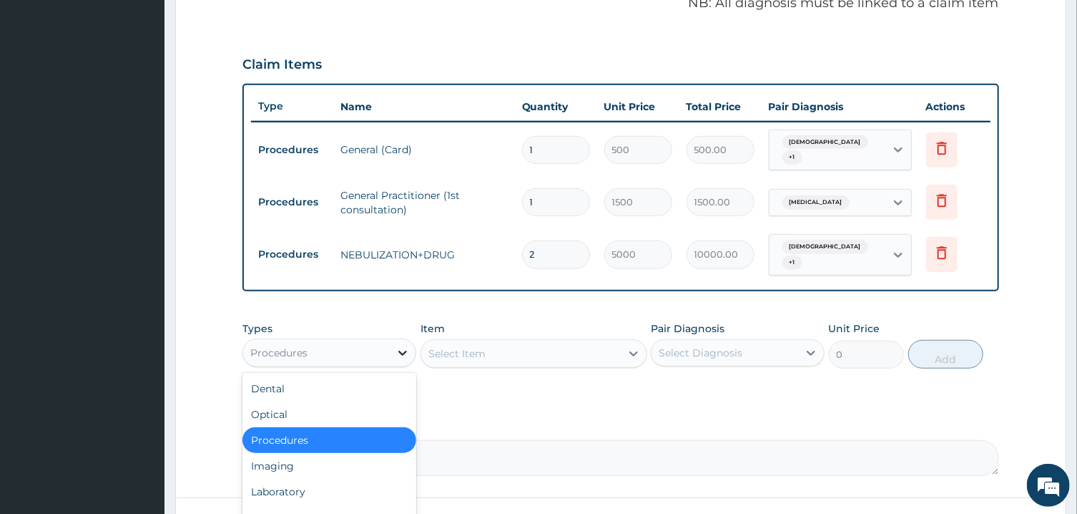
click at [393, 342] on div at bounding box center [403, 353] width 26 height 26
type input ";"
type input "L"
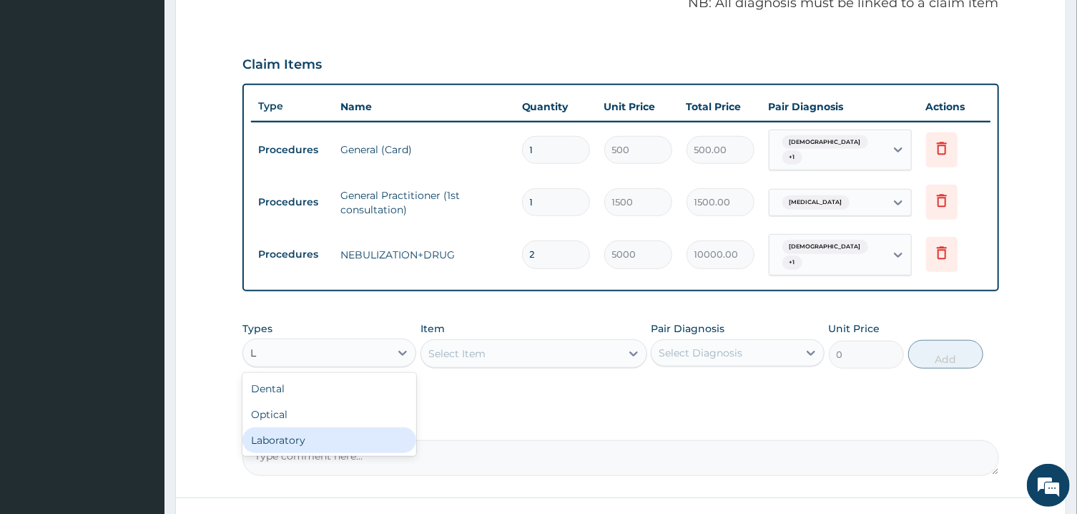
click at [338, 427] on div "Laboratory" at bounding box center [330, 440] width 174 height 26
click at [620, 343] on div "Select Item" at bounding box center [534, 353] width 227 height 29
click at [649, 347] on div "Types Laboratory Item Select Item Pair Diagnosis Select Diagnosis Unit Price 0 …" at bounding box center [621, 345] width 756 height 62
click at [665, 347] on div "Select Diagnosis" at bounding box center [725, 352] width 147 height 23
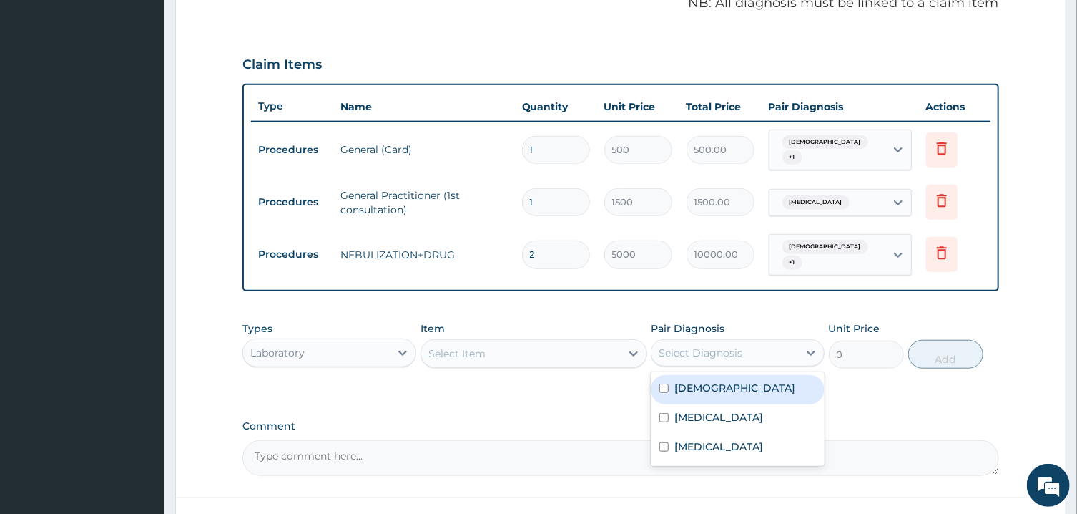
click at [680, 381] on label "Asthma" at bounding box center [735, 388] width 121 height 14
checkbox input "true"
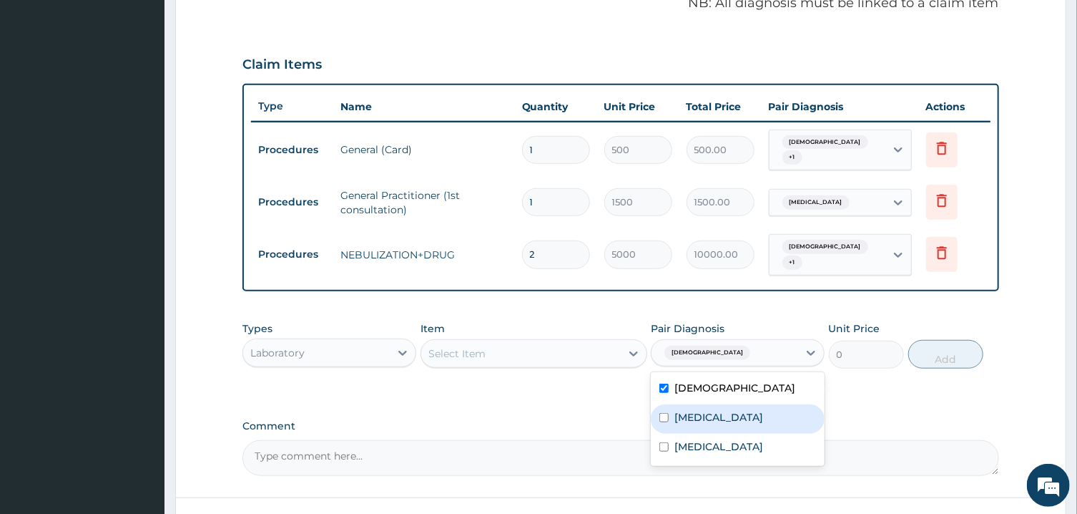
click at [680, 410] on label "Lower respiratory tract infection" at bounding box center [719, 417] width 89 height 14
checkbox input "true"
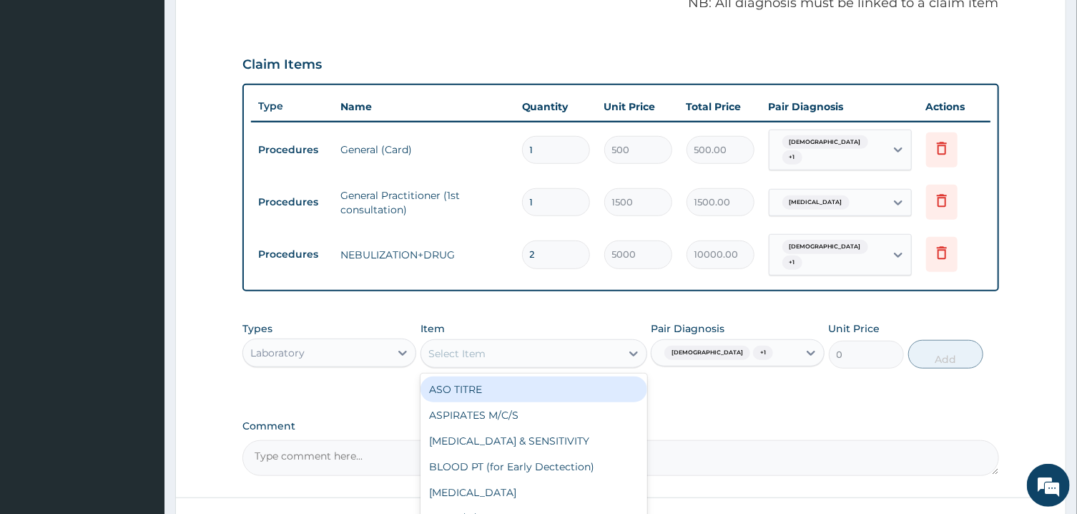
click at [617, 344] on div "Select Item" at bounding box center [521, 353] width 200 height 23
type input "FBC"
click at [617, 376] on div "FBC" at bounding box center [534, 389] width 227 height 26
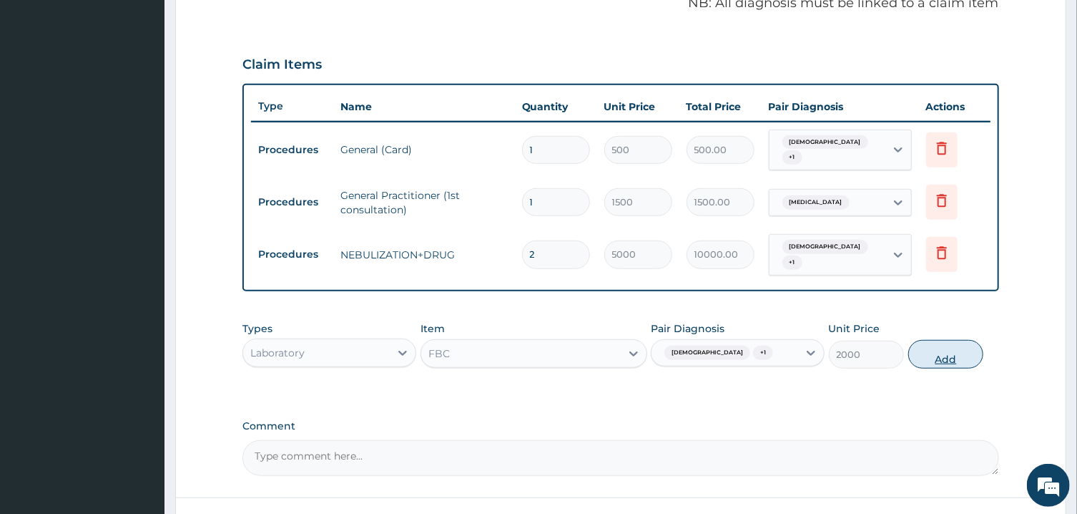
click at [968, 341] on button "Add" at bounding box center [947, 354] width 76 height 29
type input "0"
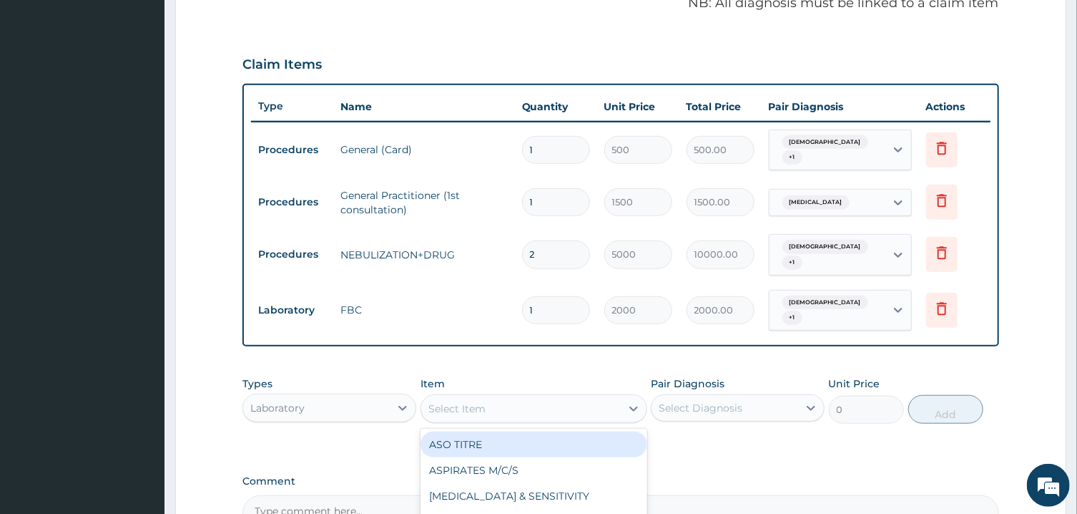
click at [459, 401] on div "Select Item" at bounding box center [457, 408] width 57 height 14
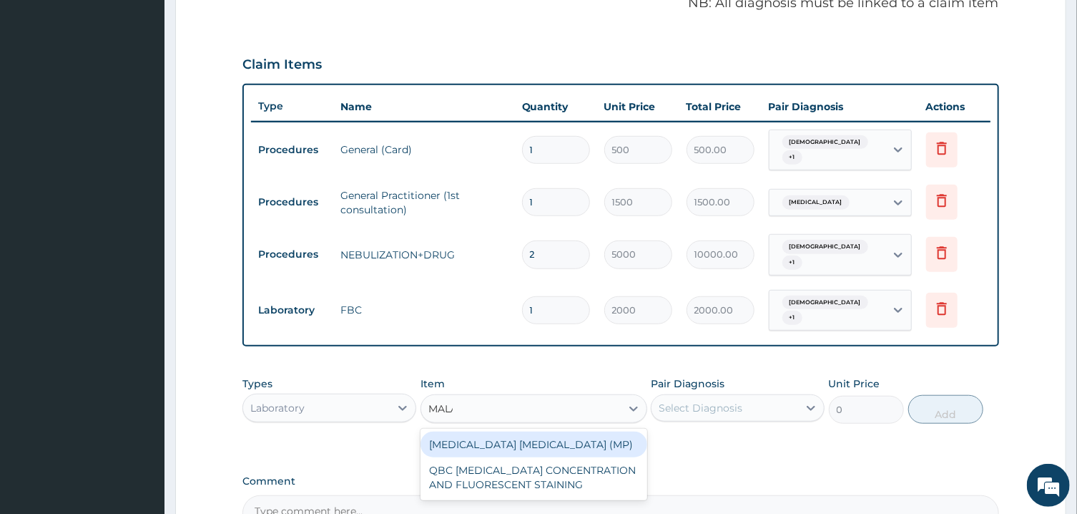
type input "MALAR"
click at [478, 431] on div "MALARIA PARASITE (MP)" at bounding box center [534, 444] width 227 height 26
type input "800"
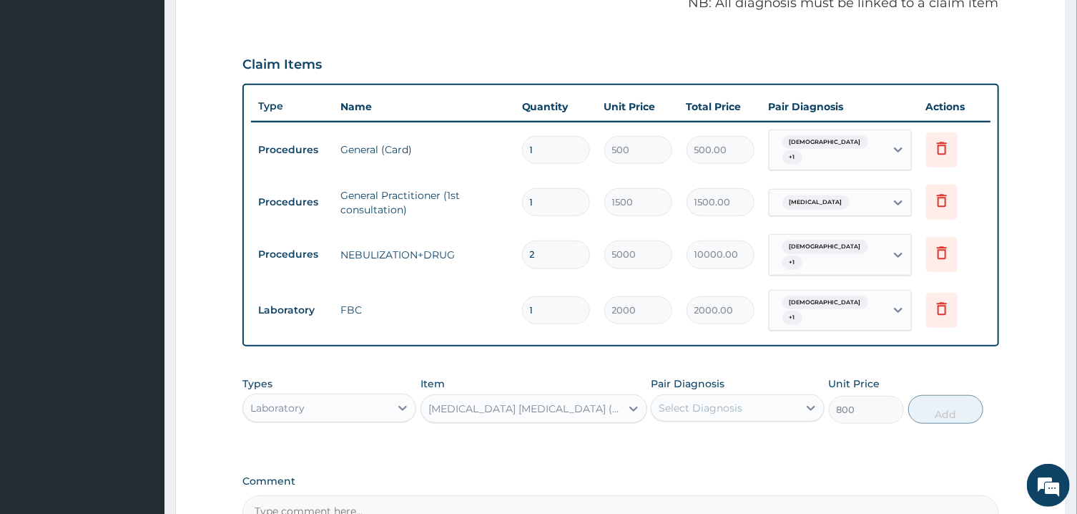
click at [704, 400] on div "Select Diagnosis" at bounding box center [738, 407] width 174 height 27
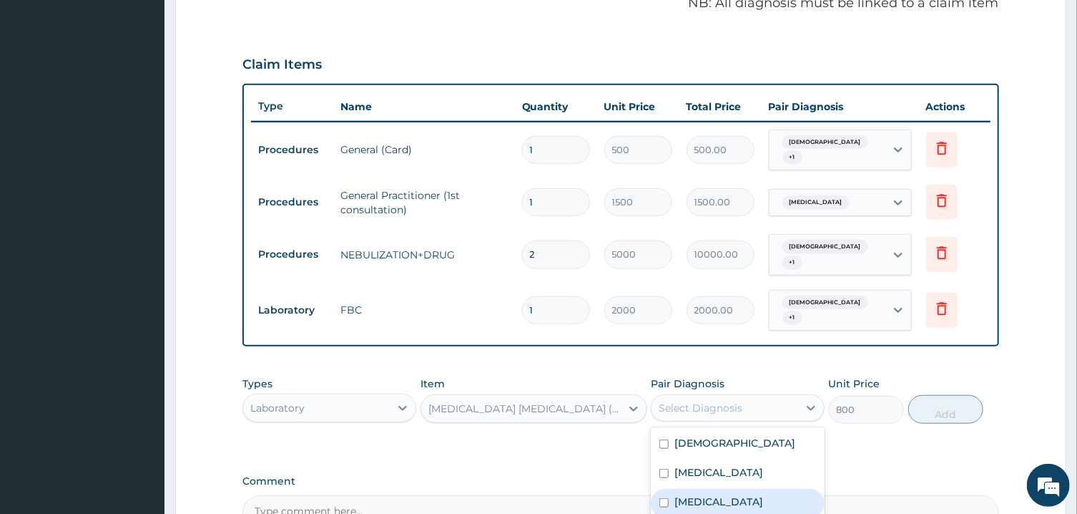
click at [708, 494] on label "Malaria" at bounding box center [719, 501] width 89 height 14
checkbox input "true"
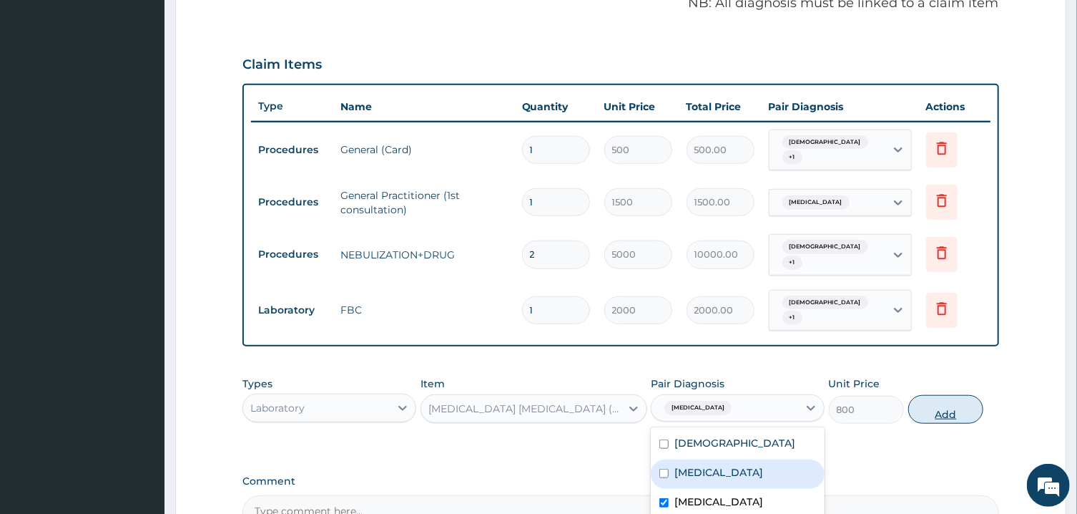
click at [944, 395] on button "Add" at bounding box center [947, 409] width 76 height 29
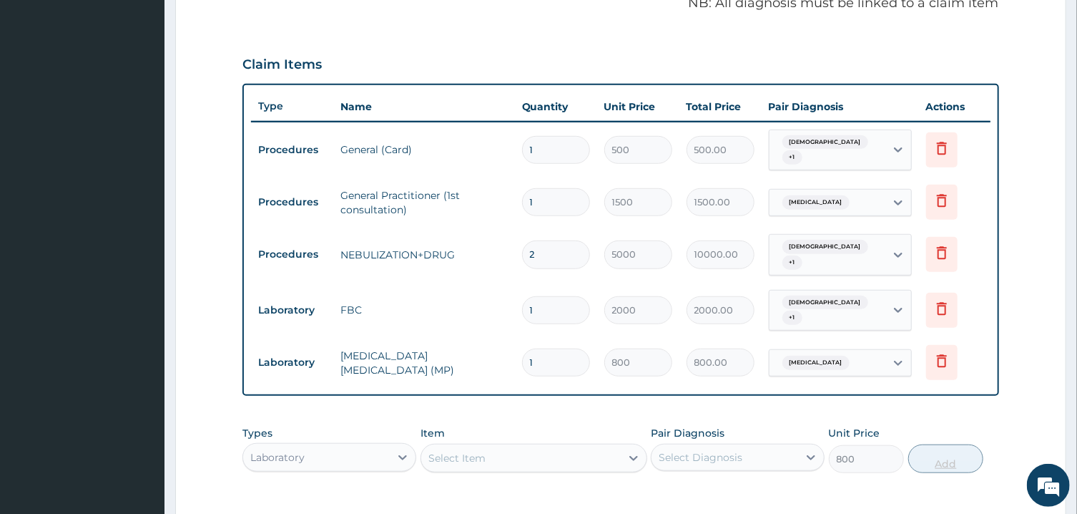
type input "0"
click at [278, 450] on div "Laboratory" at bounding box center [277, 457] width 54 height 14
type input "DR"
click at [275, 480] on div "Drugs" at bounding box center [330, 493] width 174 height 26
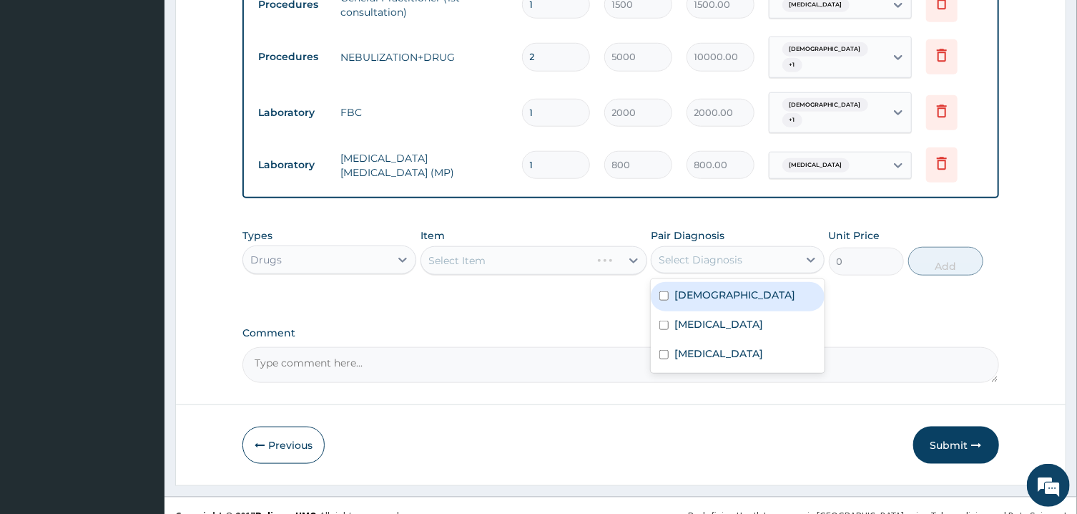
click at [706, 253] on div "Select Diagnosis" at bounding box center [701, 260] width 84 height 14
click at [723, 282] on div "Asthma" at bounding box center [738, 296] width 174 height 29
checkbox input "true"
click at [616, 249] on div "Select Item" at bounding box center [521, 260] width 200 height 23
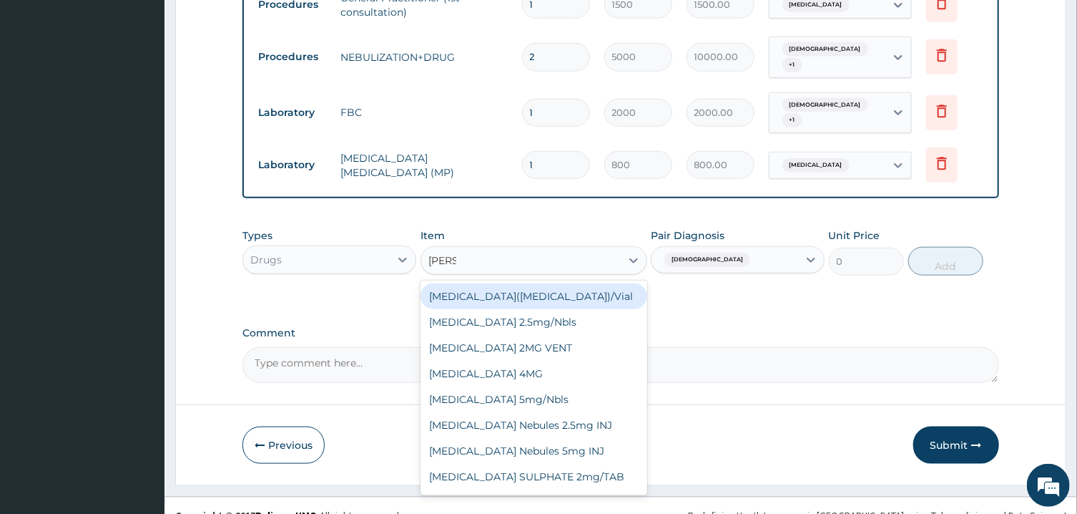
type input "SALBU"
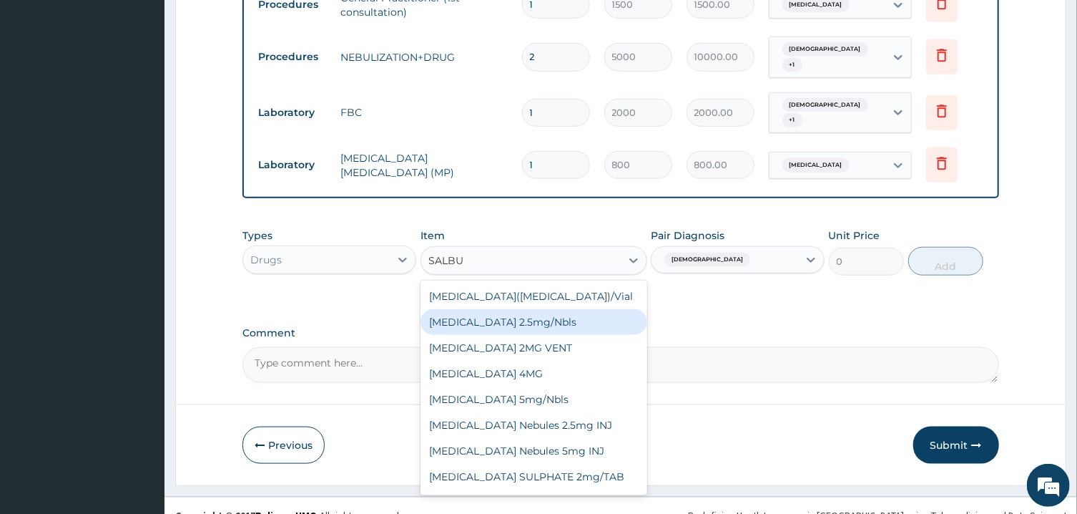
click at [600, 309] on div "Salbutamol 2.5mg/Nbls" at bounding box center [534, 322] width 227 height 26
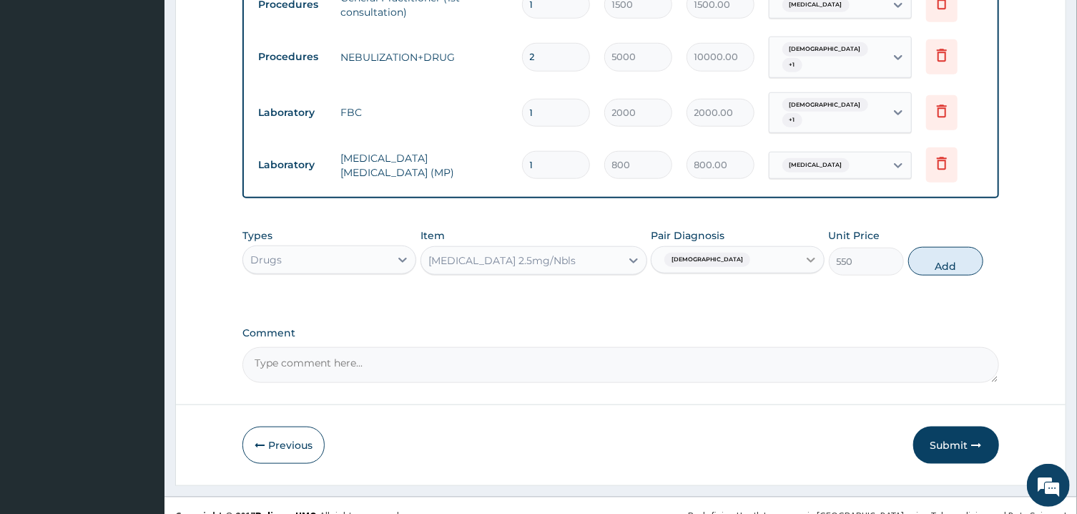
click at [800, 247] on div at bounding box center [811, 260] width 26 height 26
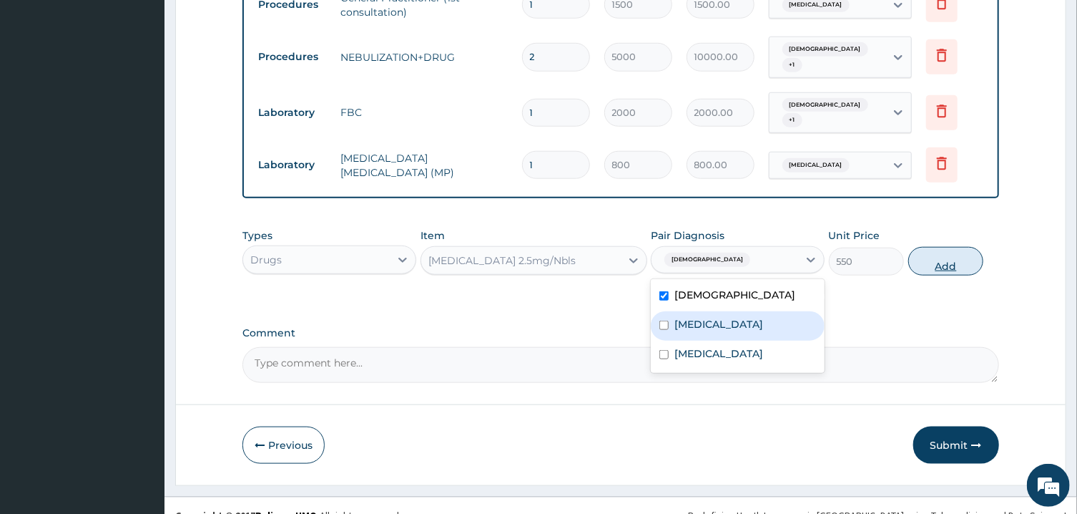
click at [946, 247] on button "Add" at bounding box center [947, 261] width 76 height 29
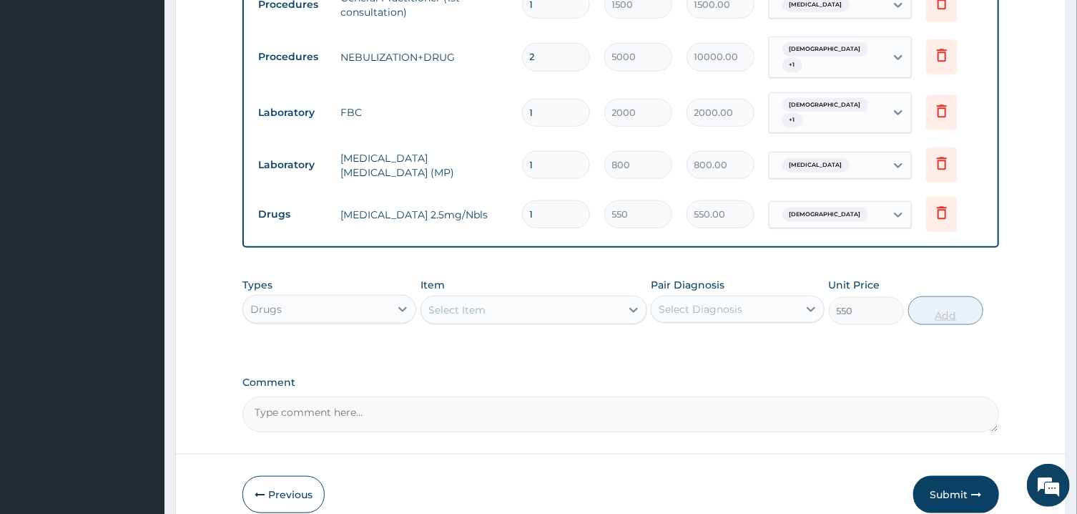
type input "0"
click at [587, 298] on div "Select Item" at bounding box center [521, 309] width 200 height 23
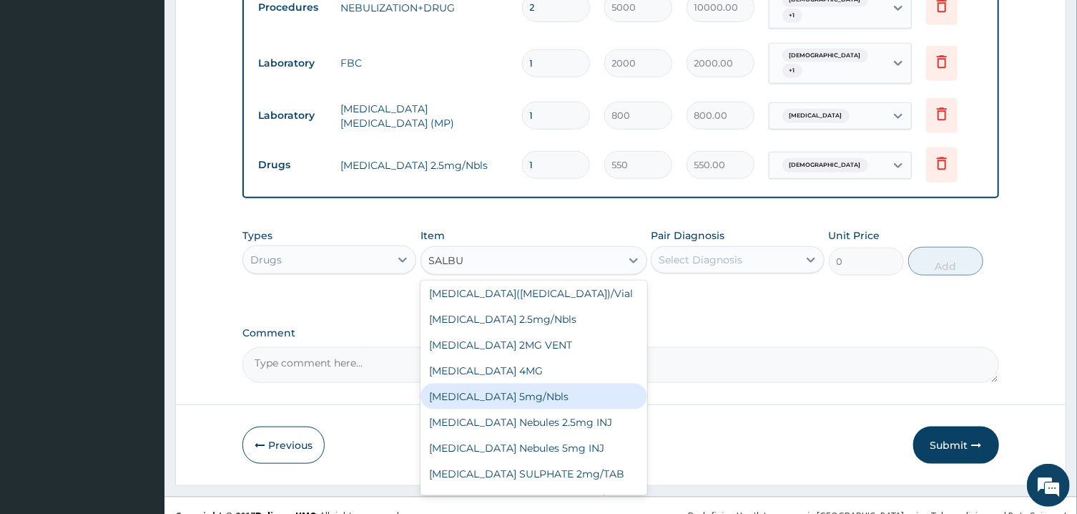
scroll to position [0, 0]
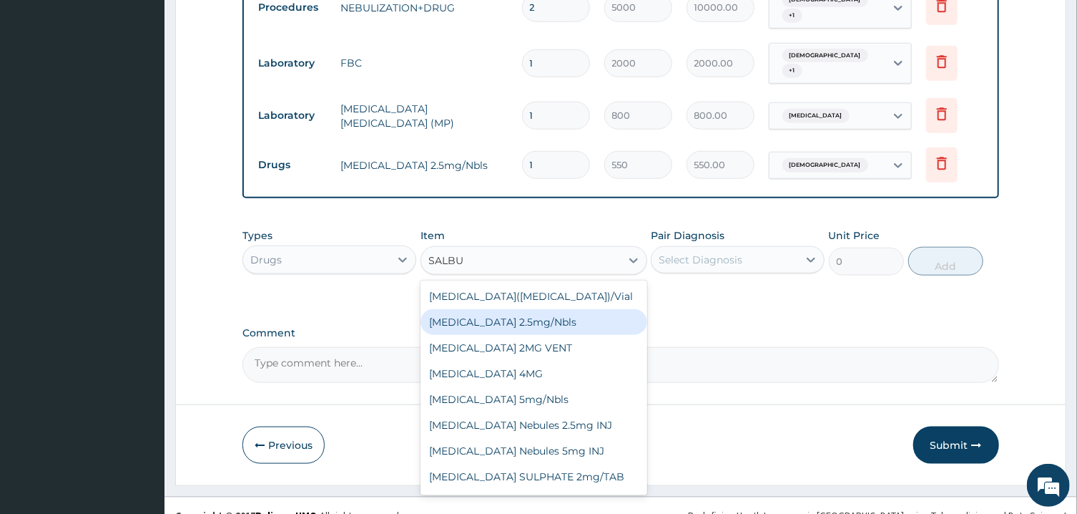
click at [460, 253] on input "SALBU" at bounding box center [447, 260] width 36 height 14
type input "AS"
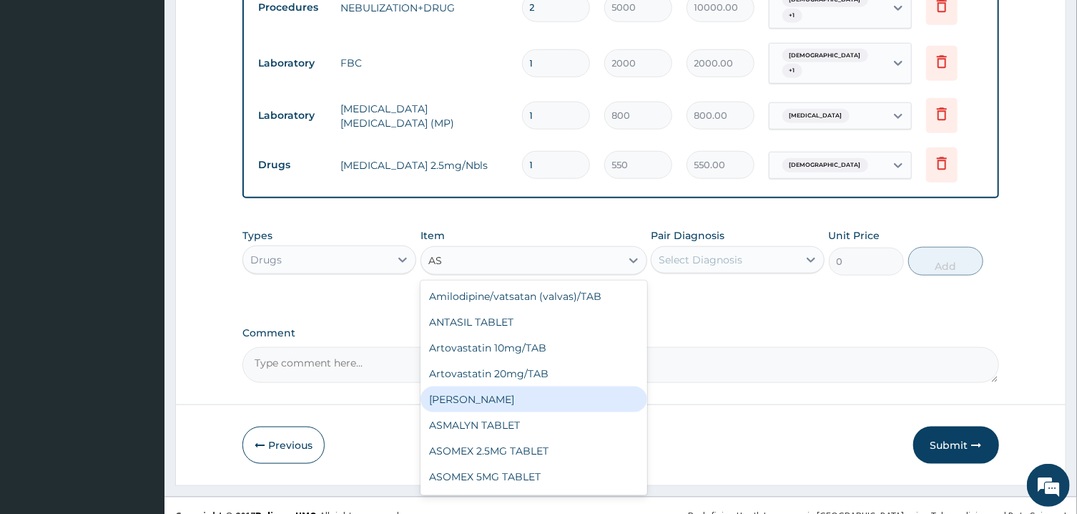
click at [519, 386] on div "ASMALYN SYRUP" at bounding box center [534, 399] width 227 height 26
type input "665"
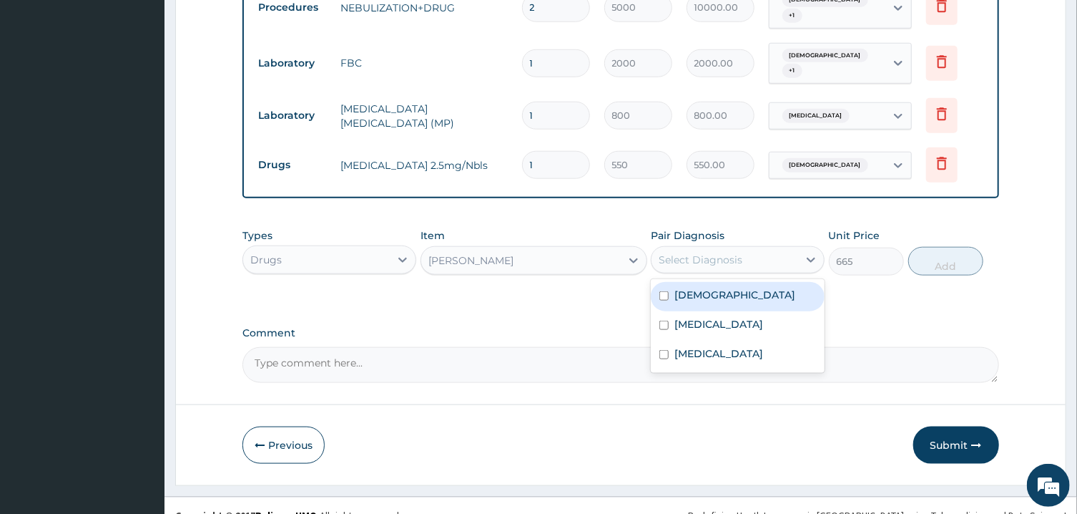
click at [698, 253] on div "Select Diagnosis" at bounding box center [701, 260] width 84 height 14
click at [711, 282] on div "Asthma" at bounding box center [738, 296] width 174 height 29
checkbox input "true"
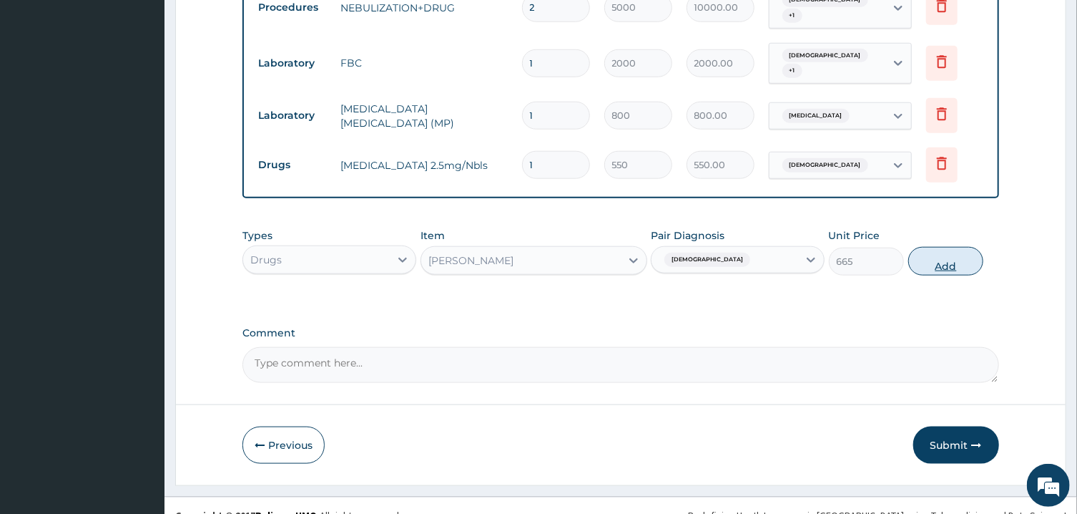
click at [951, 247] on button "Add" at bounding box center [947, 261] width 76 height 29
type input "0"
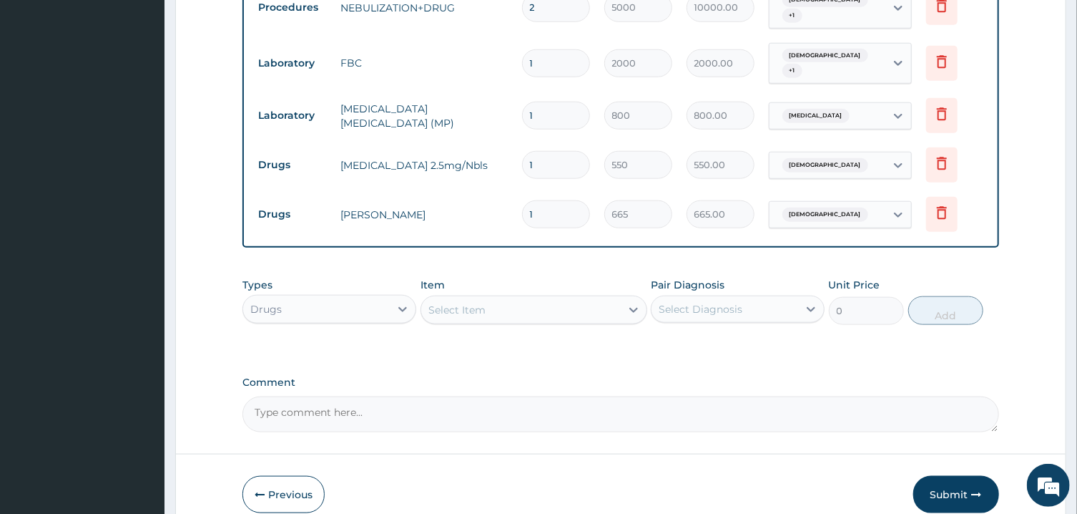
click at [612, 298] on div "Select Item" at bounding box center [521, 309] width 200 height 23
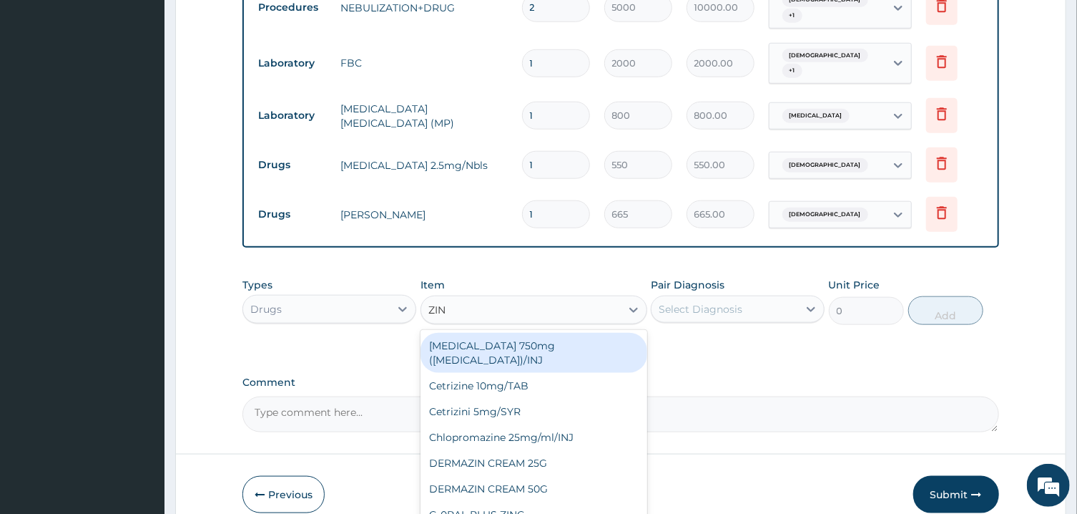
type input "ZINN"
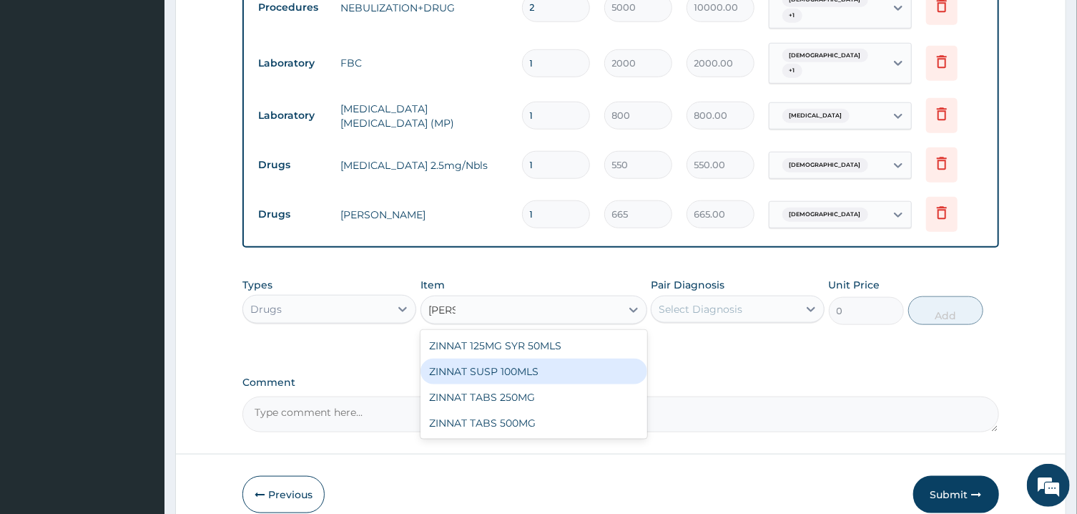
click at [597, 358] on div "ZINNAT SUSP 100MLS" at bounding box center [534, 371] width 227 height 26
type input "2500"
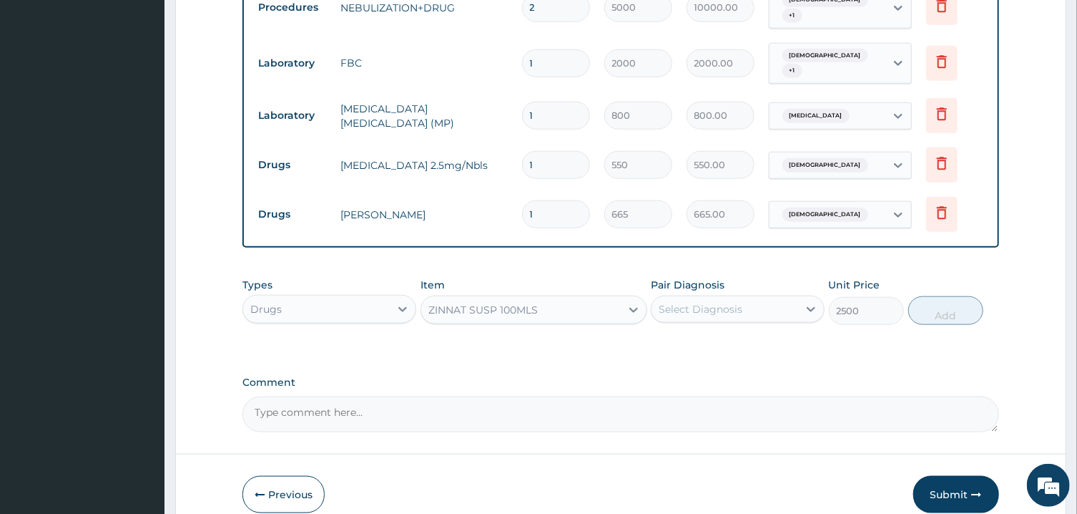
click at [730, 302] on div "Select Diagnosis" at bounding box center [701, 309] width 84 height 14
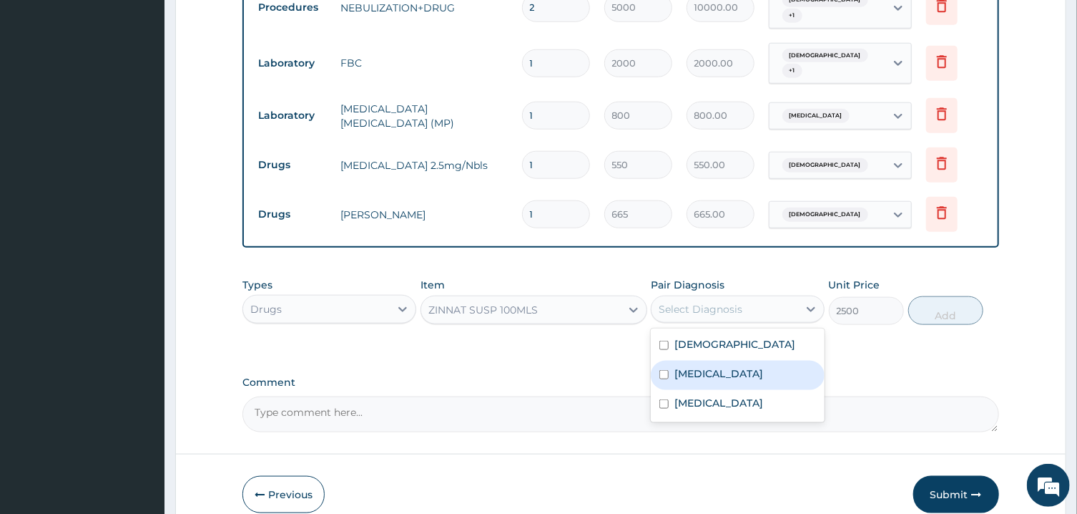
click at [740, 366] on label "Lower respiratory tract infection" at bounding box center [719, 373] width 89 height 14
checkbox input "true"
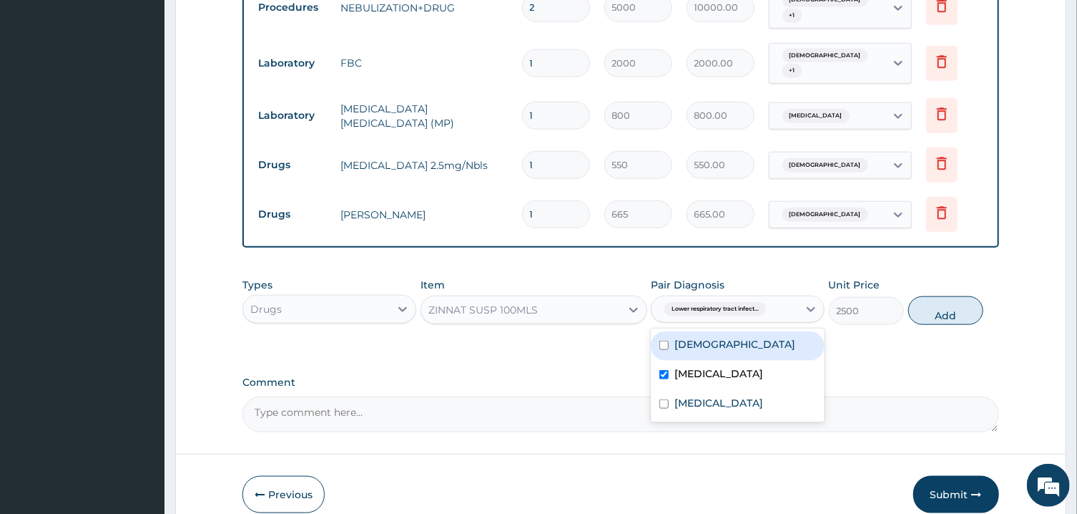
click at [741, 331] on div "Asthma" at bounding box center [738, 345] width 174 height 29
checkbox input "true"
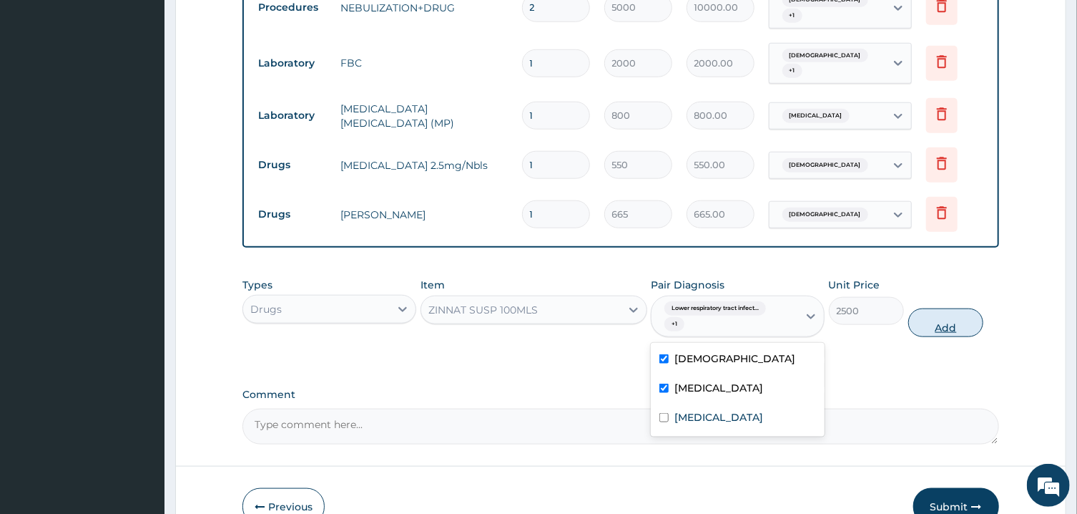
click at [918, 311] on button "Add" at bounding box center [947, 322] width 76 height 29
type input "0"
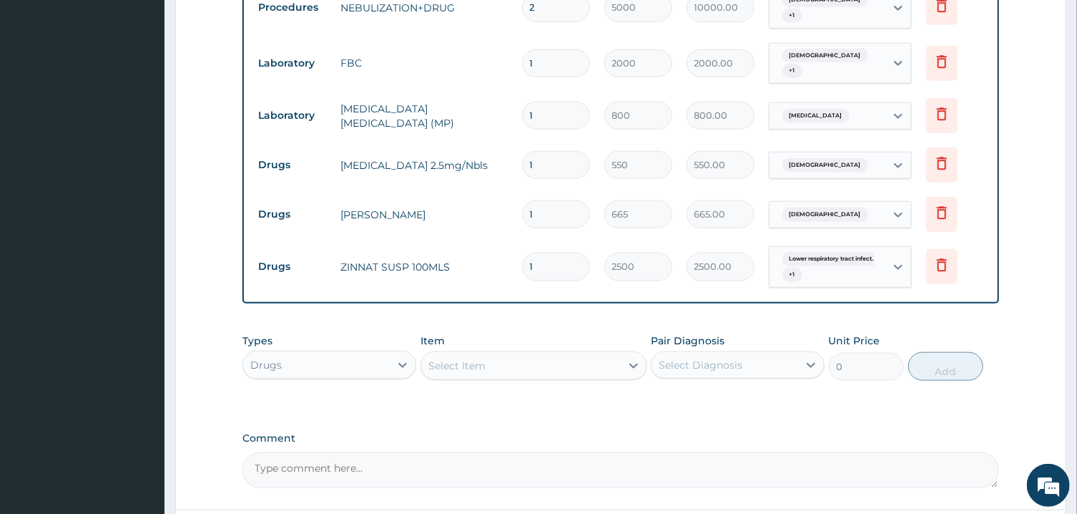
click at [582, 354] on div "Select Item" at bounding box center [521, 365] width 200 height 23
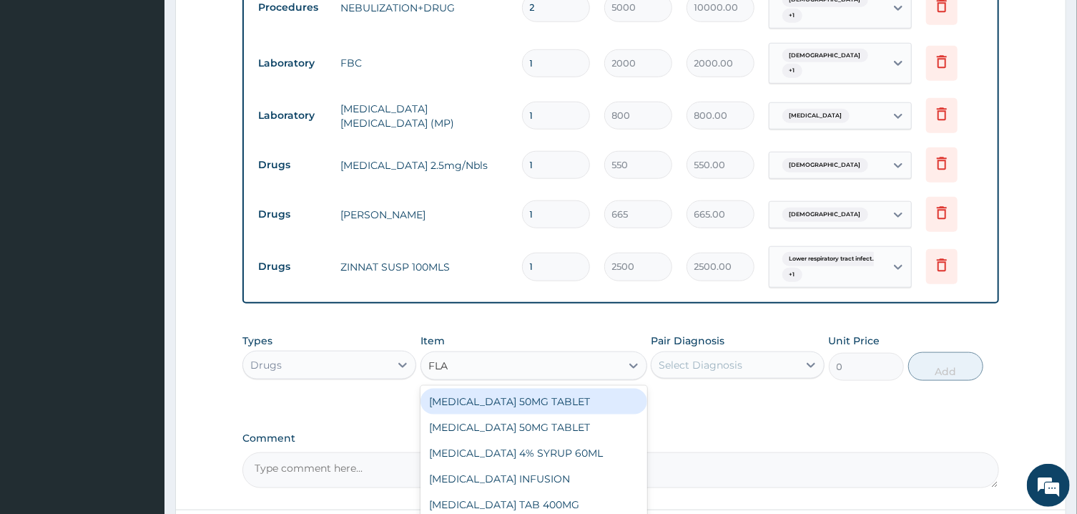
type input "FLAG"
click at [580, 388] on div "FLAGYL 4% SYRUP 60ML" at bounding box center [534, 401] width 227 height 26
type input "800"
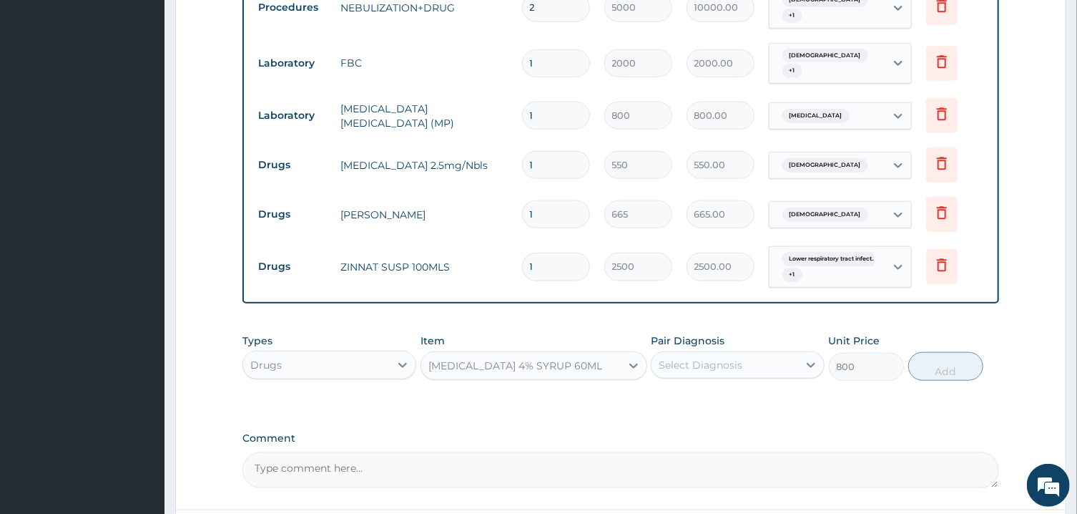
click at [726, 358] on div "Select Diagnosis" at bounding box center [701, 365] width 84 height 14
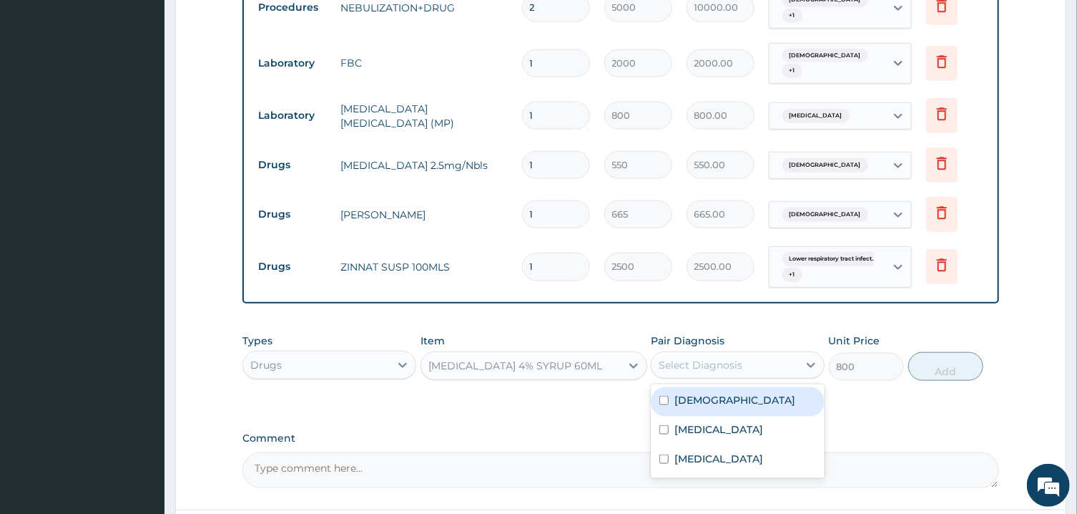
click at [735, 387] on div "Asthma" at bounding box center [738, 401] width 174 height 29
checkbox input "true"
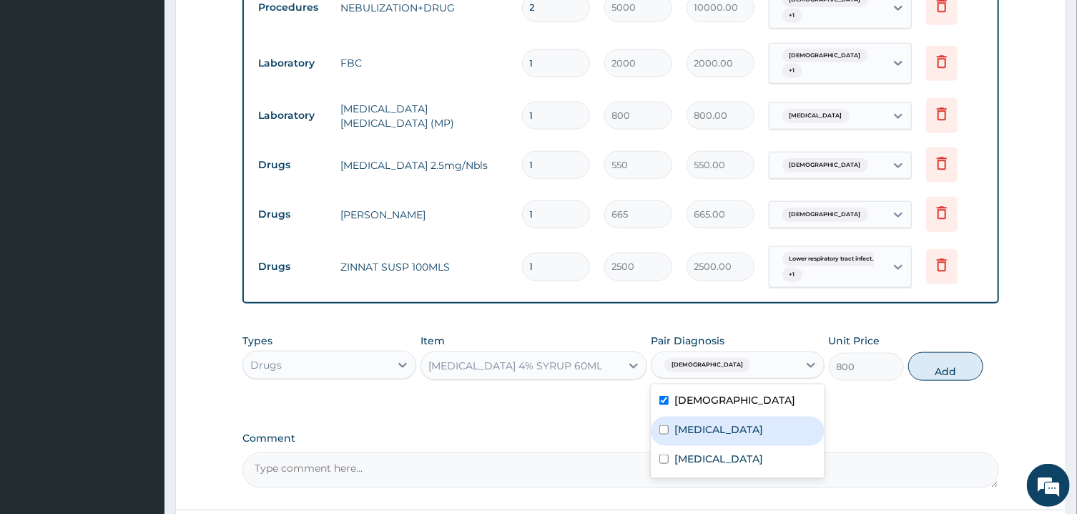
click at [754, 422] on label "Lower respiratory tract infection" at bounding box center [719, 429] width 89 height 14
checkbox input "true"
click at [962, 352] on button "Add" at bounding box center [947, 366] width 76 height 29
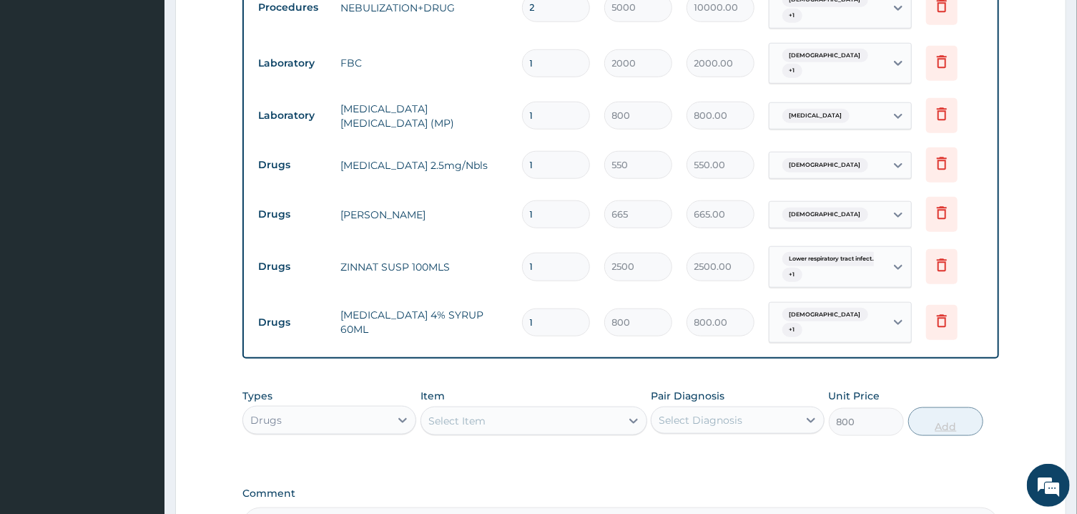
type input "0"
click at [549, 409] on div "Select Item" at bounding box center [521, 420] width 200 height 23
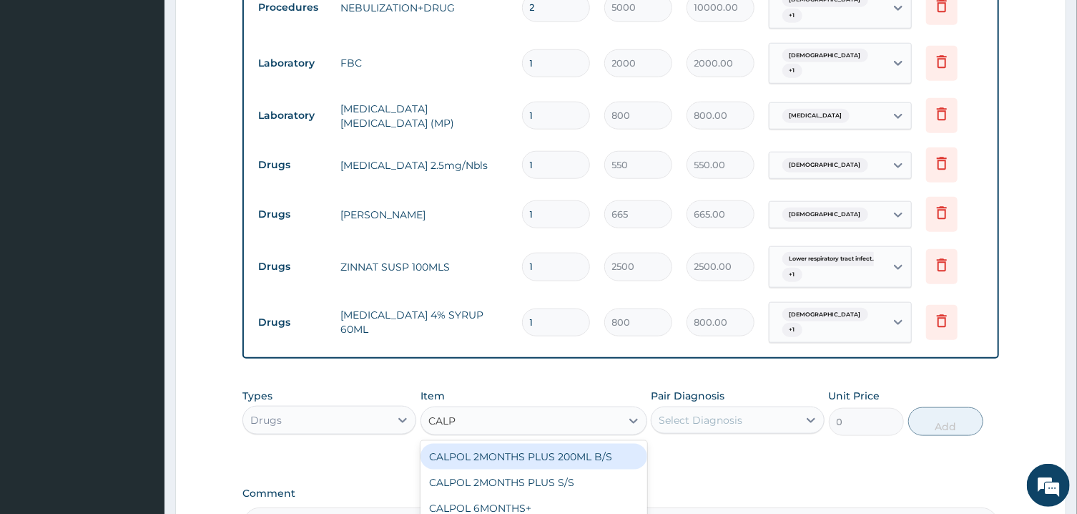
type input "CALPO"
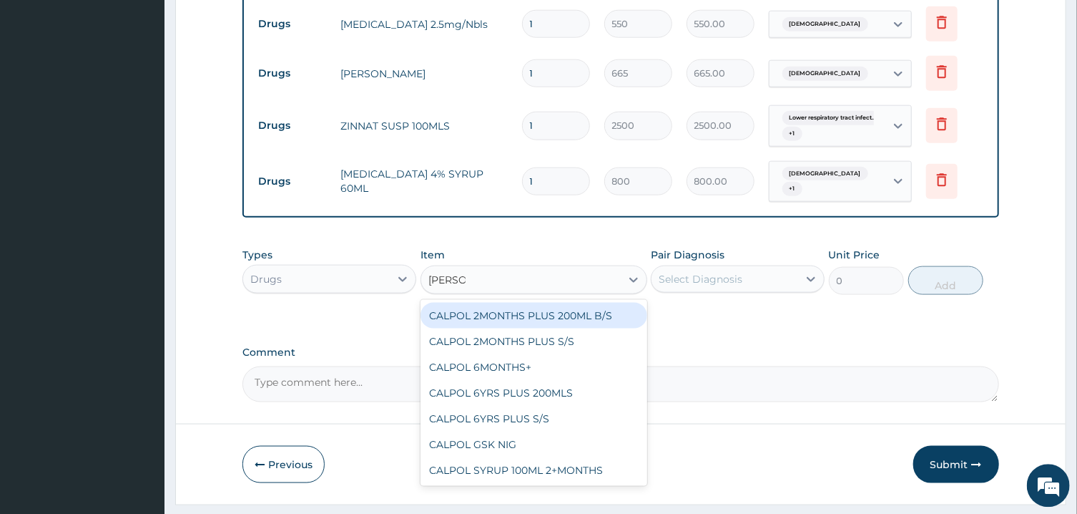
scroll to position [850, 0]
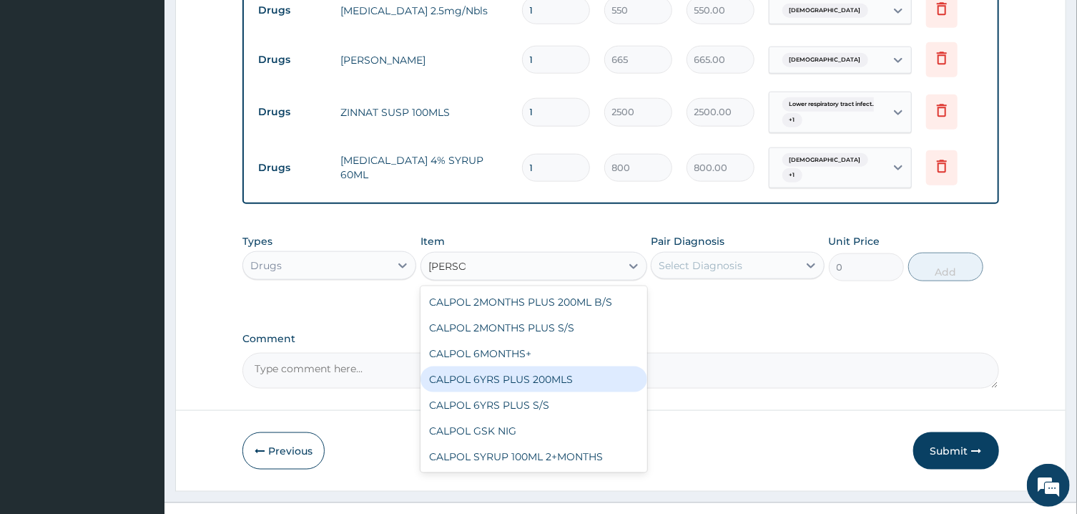
click at [549, 366] on div "CALPOL 6YRS PLUS 200MLS" at bounding box center [534, 379] width 227 height 26
type input "3000"
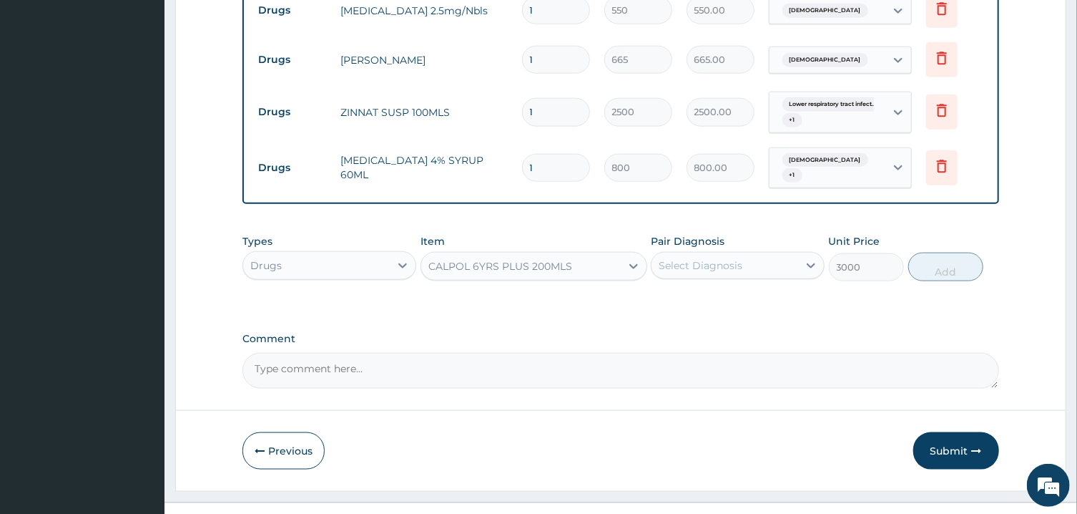
click at [728, 258] on div "Select Diagnosis" at bounding box center [701, 265] width 84 height 14
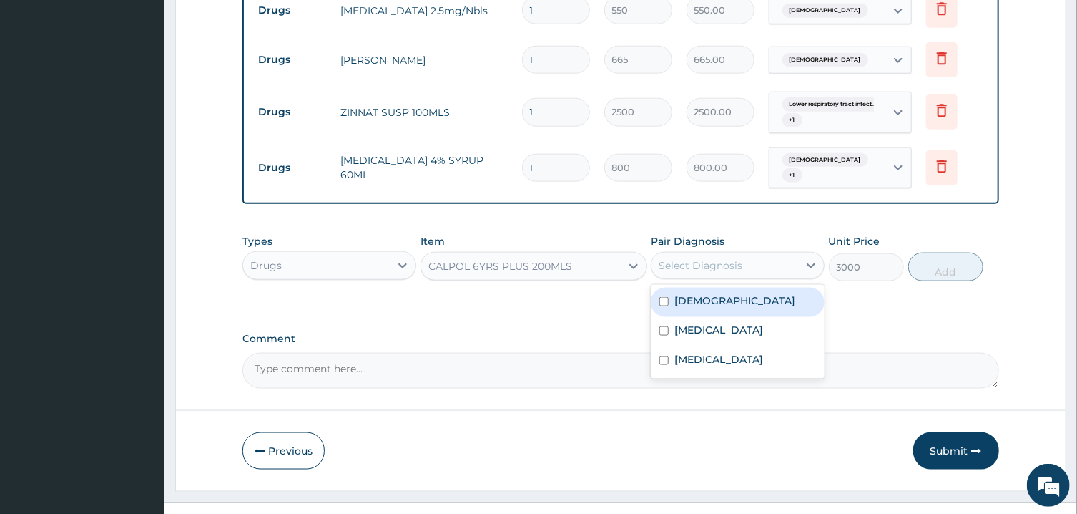
click at [739, 288] on div "Asthma" at bounding box center [738, 302] width 174 height 29
checkbox input "true"
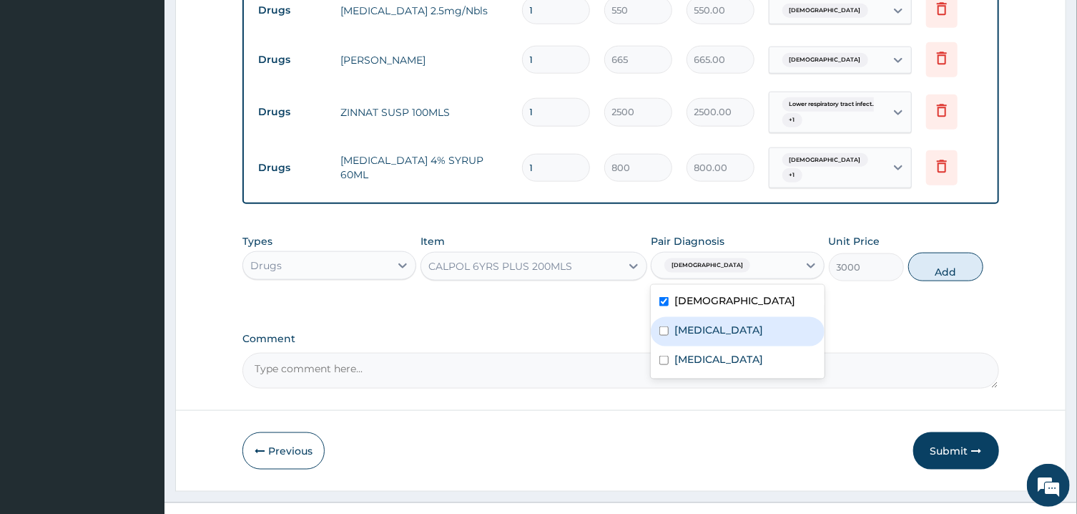
click at [762, 324] on label "Lower respiratory tract infection" at bounding box center [719, 330] width 89 height 14
checkbox input "true"
click at [770, 348] on div "Malaria" at bounding box center [738, 360] width 174 height 29
checkbox input "true"
click at [929, 253] on button "Add" at bounding box center [947, 267] width 76 height 29
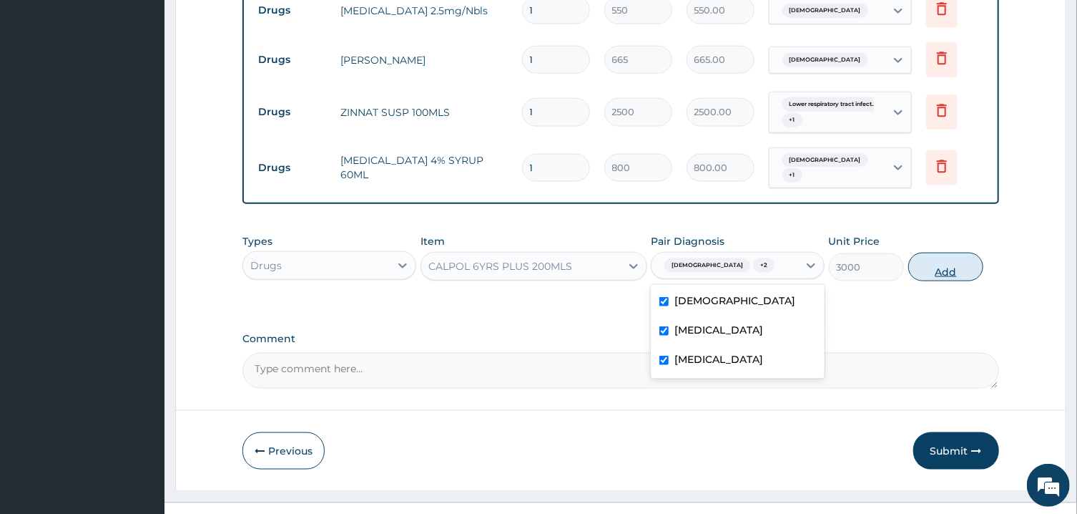
type input "0"
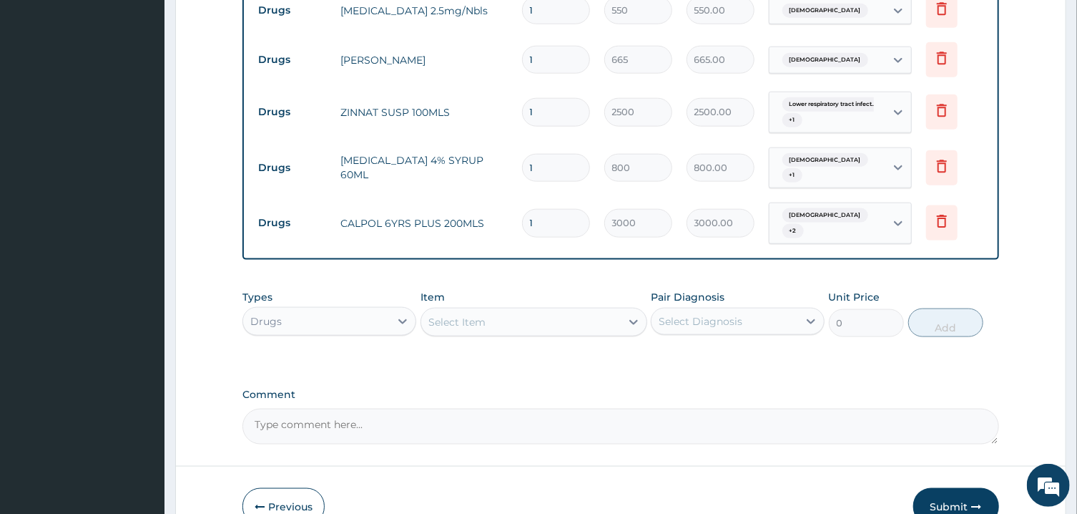
click at [553, 311] on div "Select Item" at bounding box center [521, 322] width 200 height 23
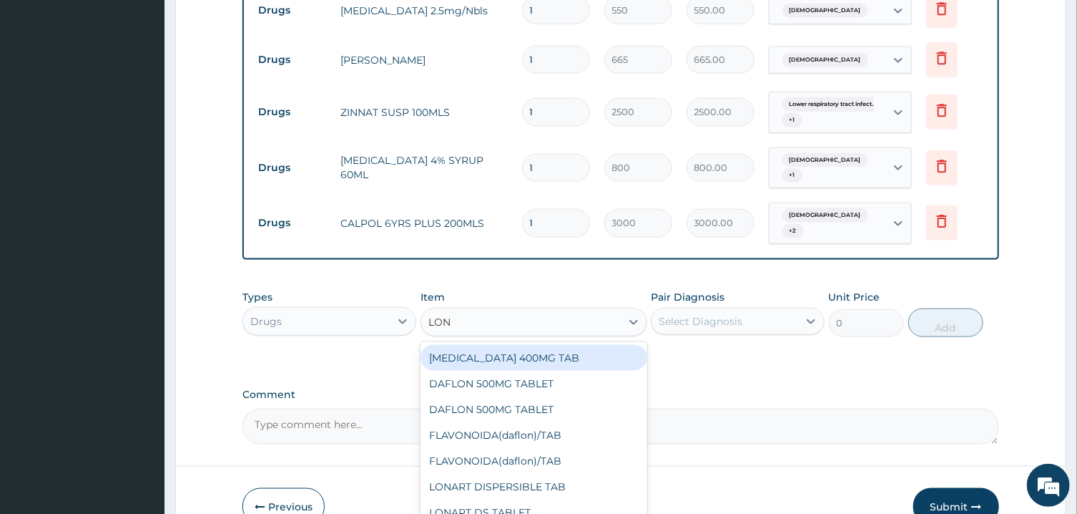
type input "LONA"
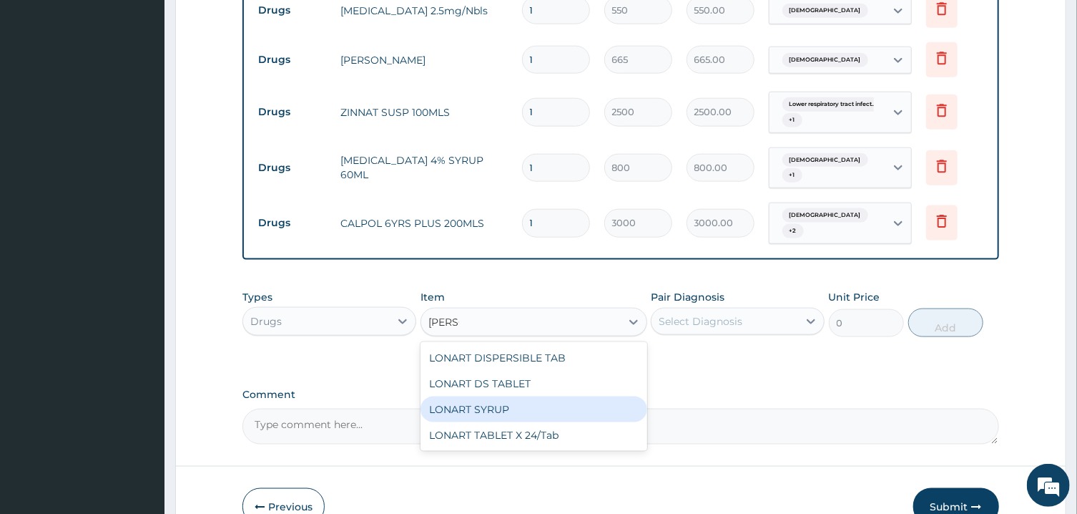
click at [473, 396] on div "LONART SYRUP" at bounding box center [534, 409] width 227 height 26
type input "900"
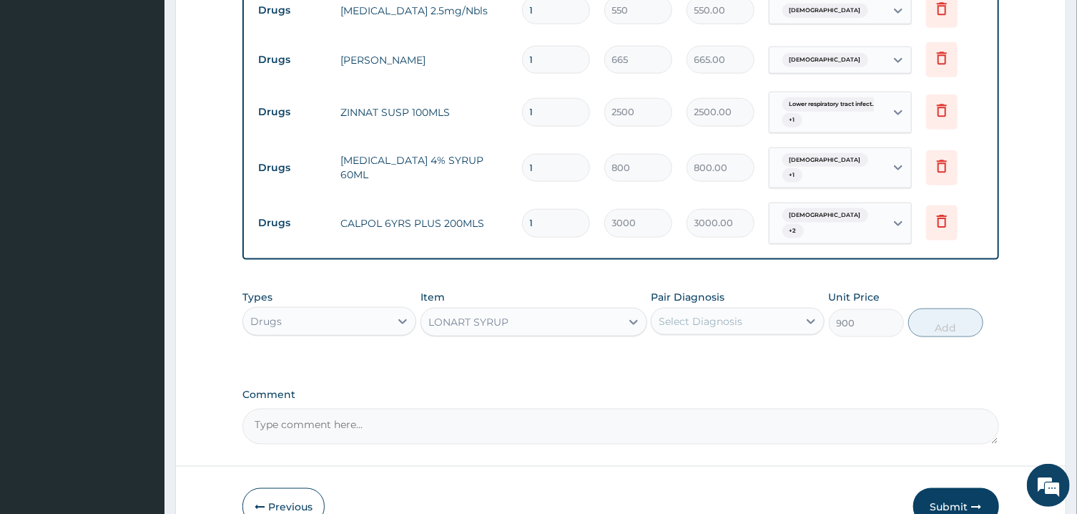
click at [746, 310] on div "Select Diagnosis" at bounding box center [725, 321] width 147 height 23
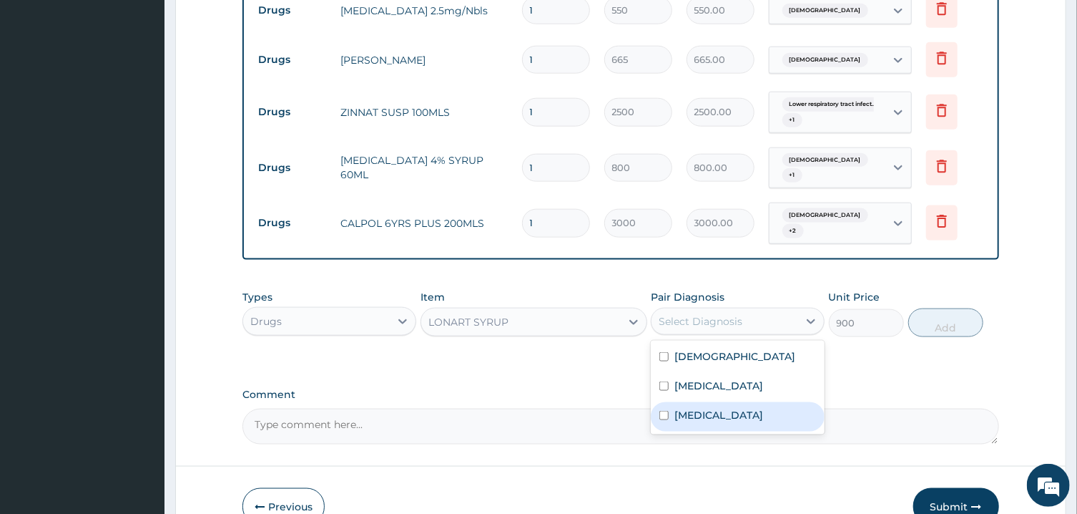
click at [748, 402] on div "Malaria" at bounding box center [738, 416] width 174 height 29
checkbox input "true"
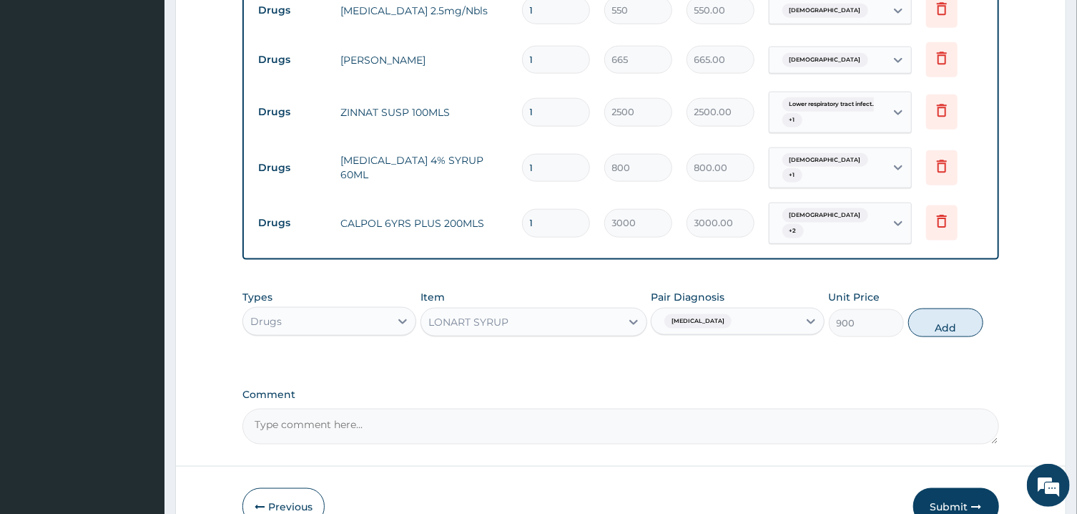
click at [946, 283] on div "Types Drugs Item LONART SYRUP Pair Diagnosis Malaria Unit Price 900 Add" at bounding box center [621, 314] width 756 height 62
click at [947, 308] on button "Add" at bounding box center [947, 322] width 76 height 29
type input "0"
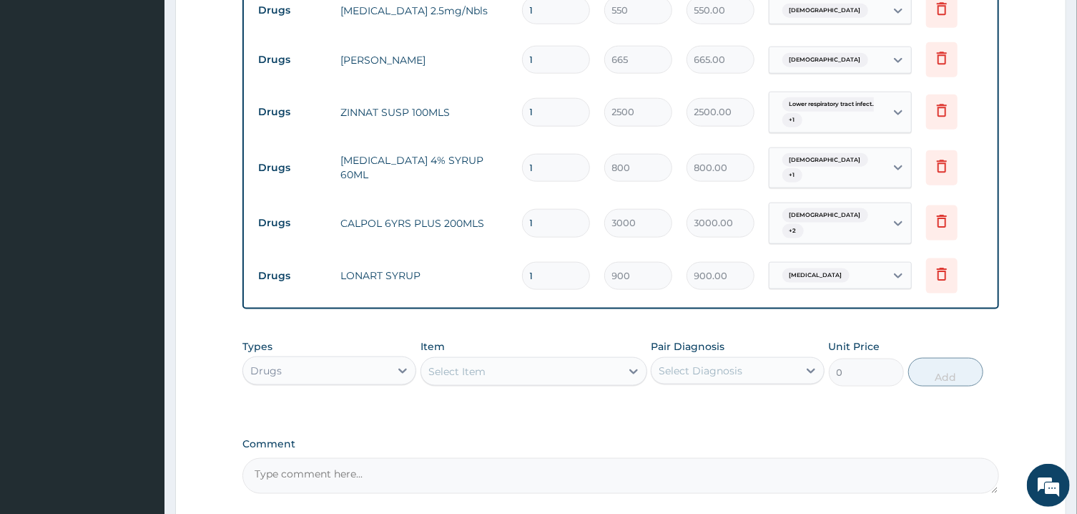
click at [564, 46] on input "1" at bounding box center [556, 60] width 68 height 28
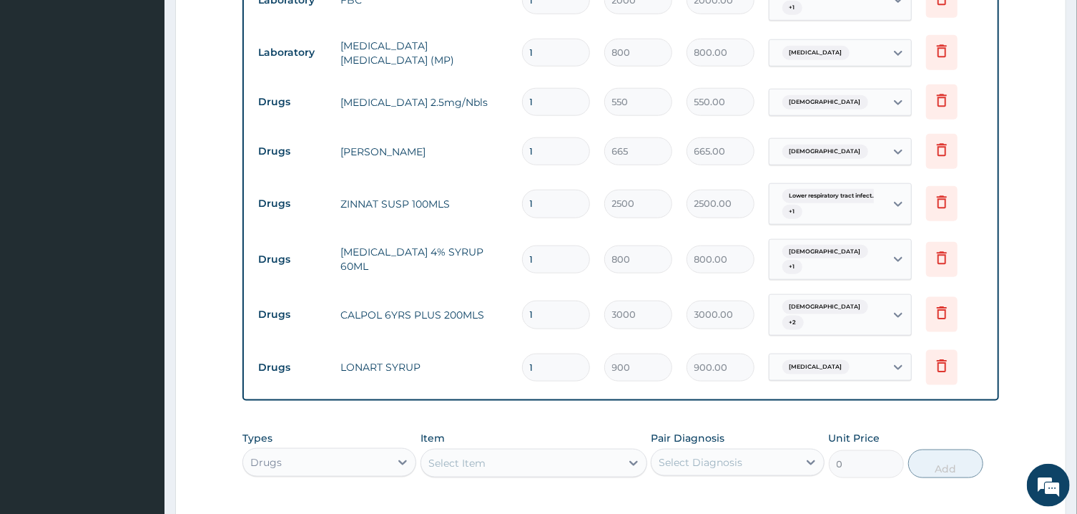
scroll to position [754, 0]
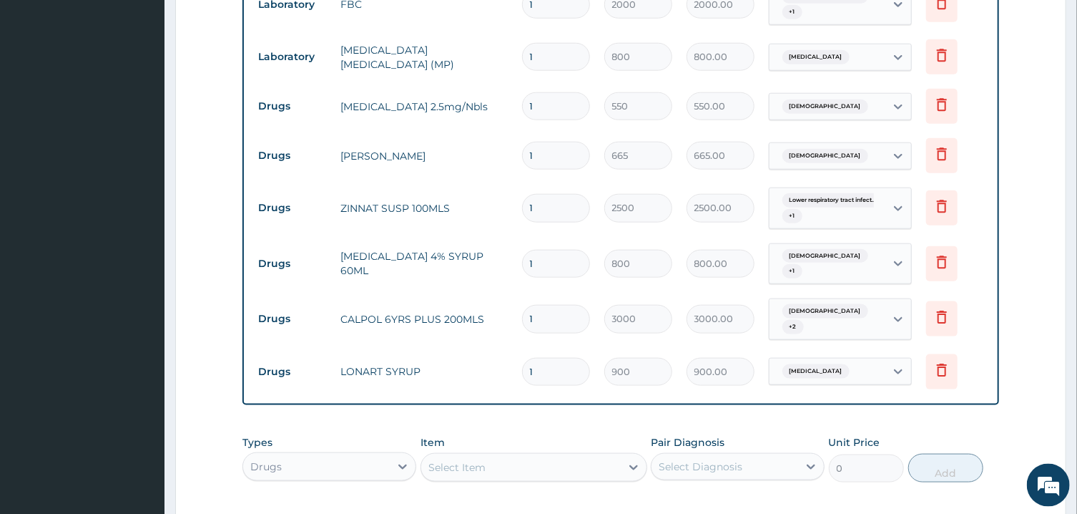
click at [559, 92] on input "1" at bounding box center [556, 106] width 68 height 28
type input "2"
type input "1100.00"
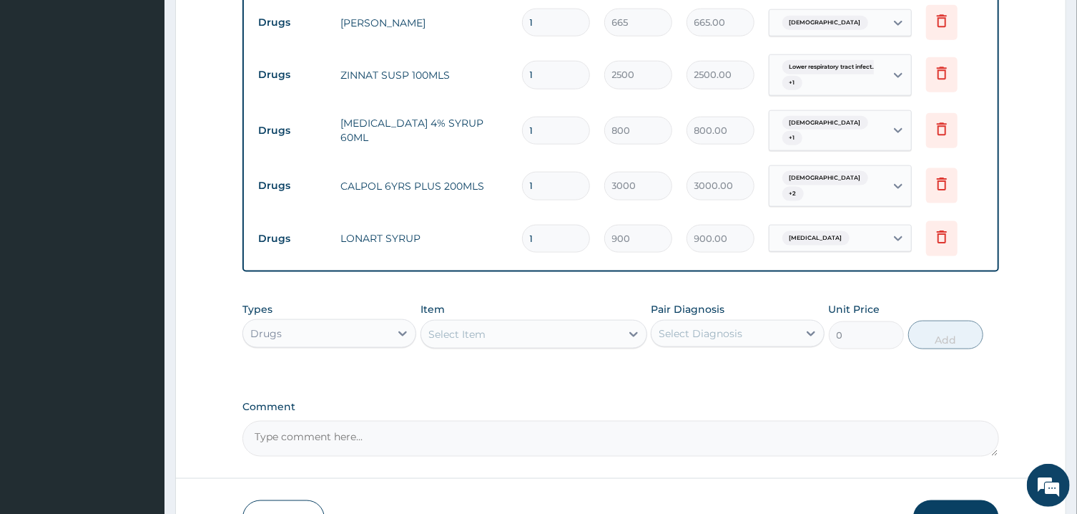
scroll to position [948, 0]
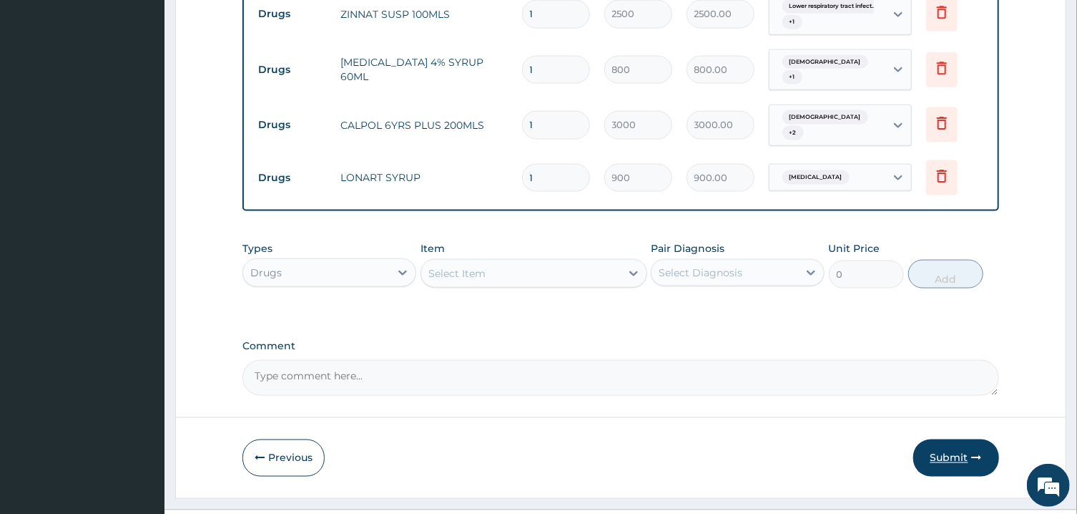
type input "2"
drag, startPoint x: 949, startPoint y: 420, endPoint x: 742, endPoint y: 376, distance: 212.2
click at [582, 262] on div "Select Item" at bounding box center [521, 273] width 200 height 23
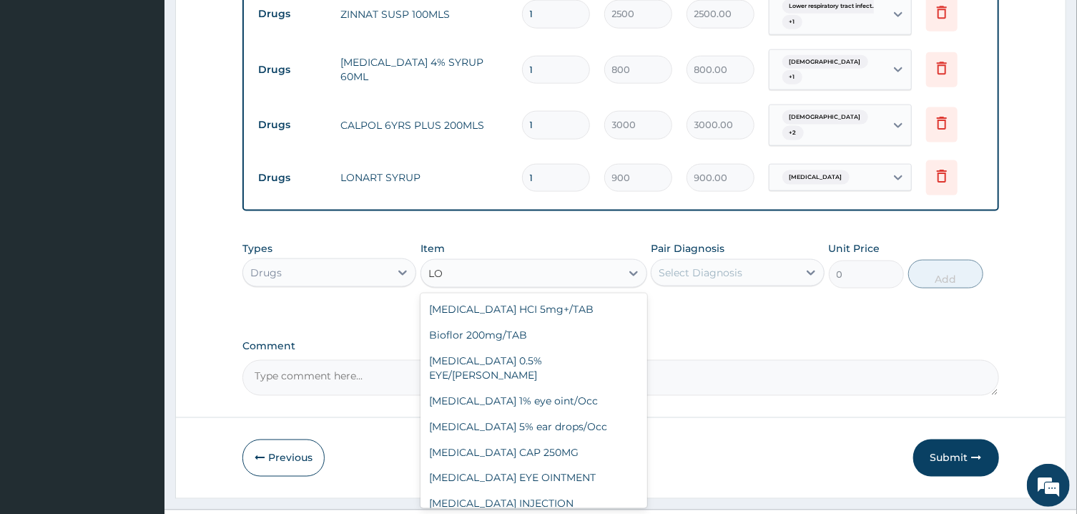
type input "L"
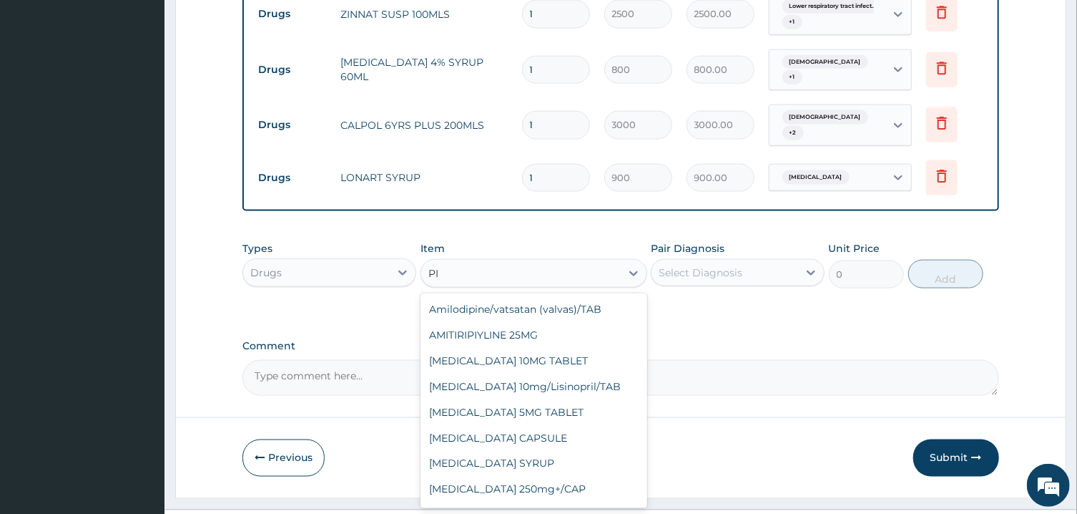
type input "P"
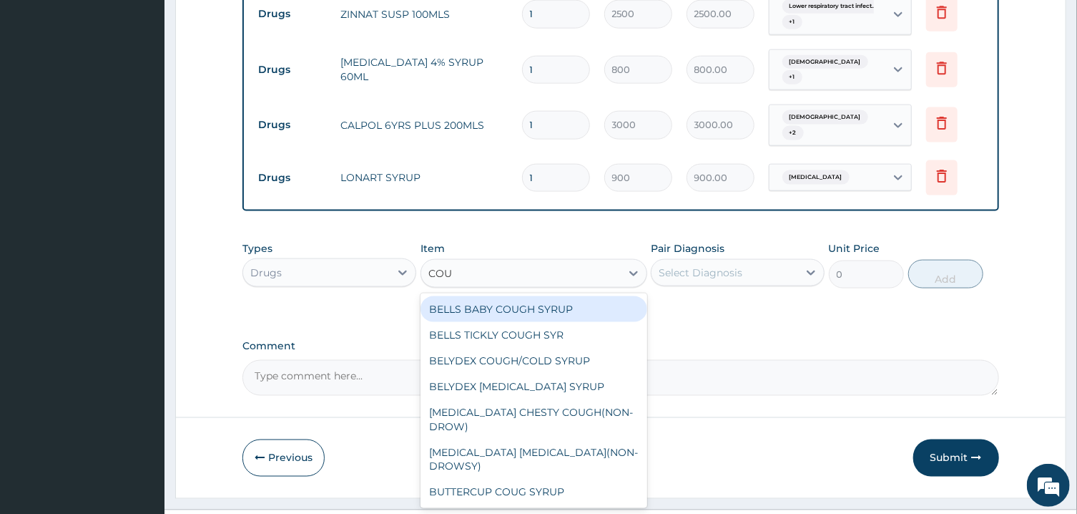
type input "COUG"
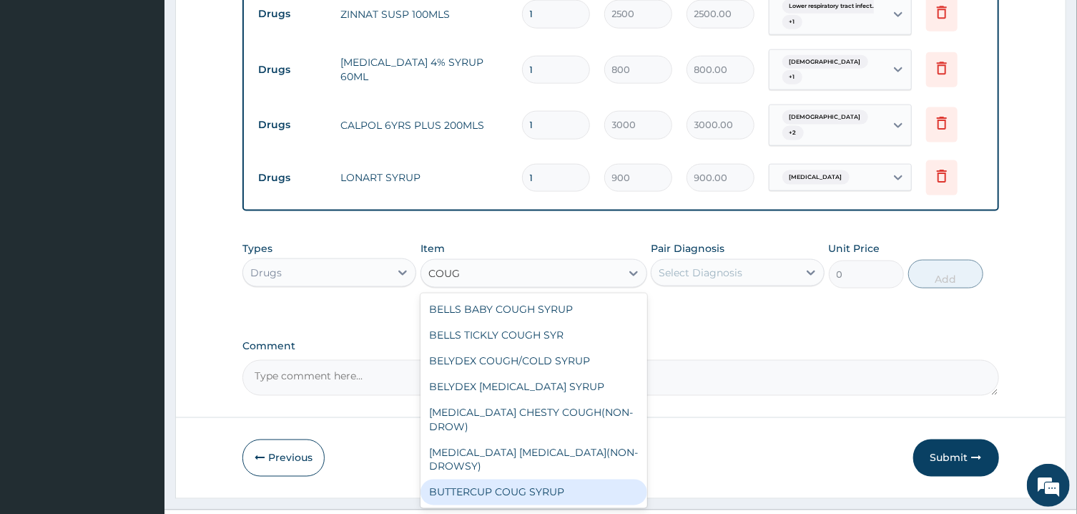
click at [572, 479] on div "BUTTERCUP COUG SYRUP" at bounding box center [534, 492] width 227 height 26
type input "1800"
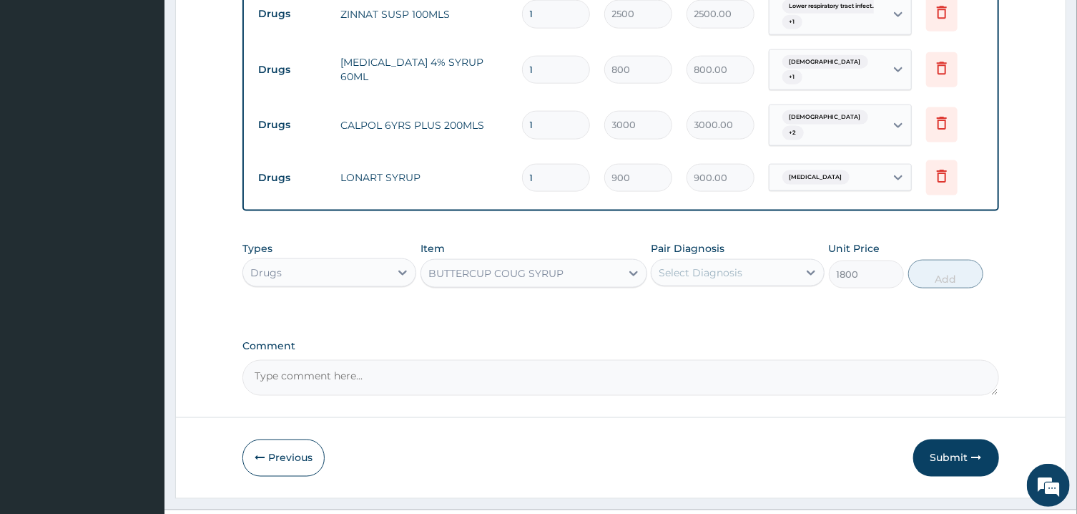
click at [718, 265] on div "Select Diagnosis" at bounding box center [701, 272] width 84 height 14
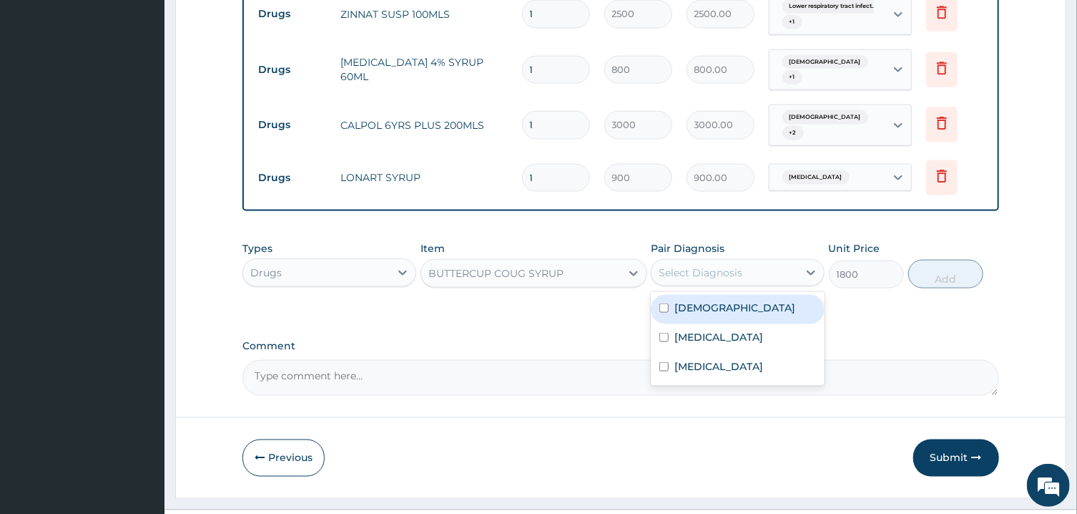
click at [747, 295] on div "Asthma" at bounding box center [738, 309] width 174 height 29
checkbox input "true"
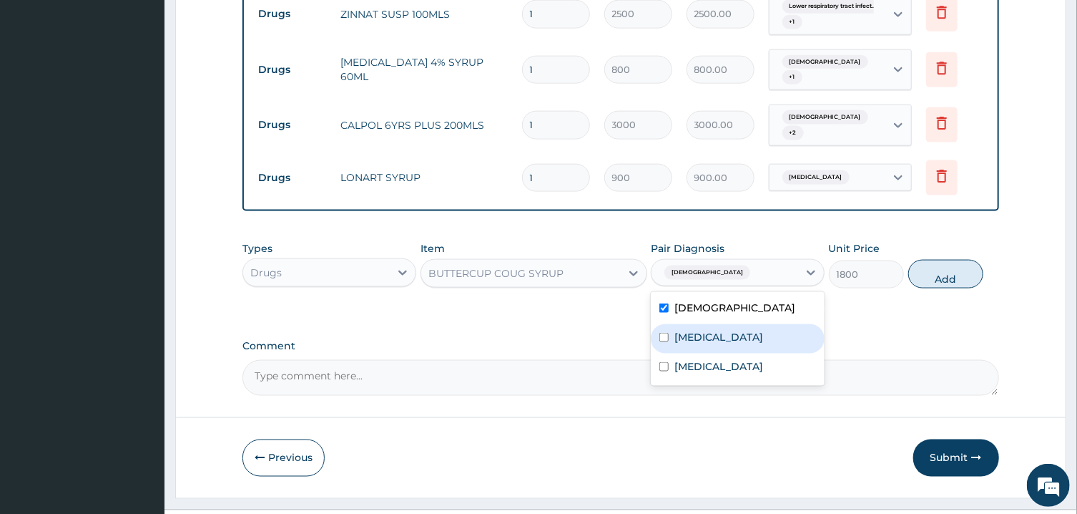
click at [763, 330] on label "Lower respiratory tract infection" at bounding box center [719, 337] width 89 height 14
checkbox input "true"
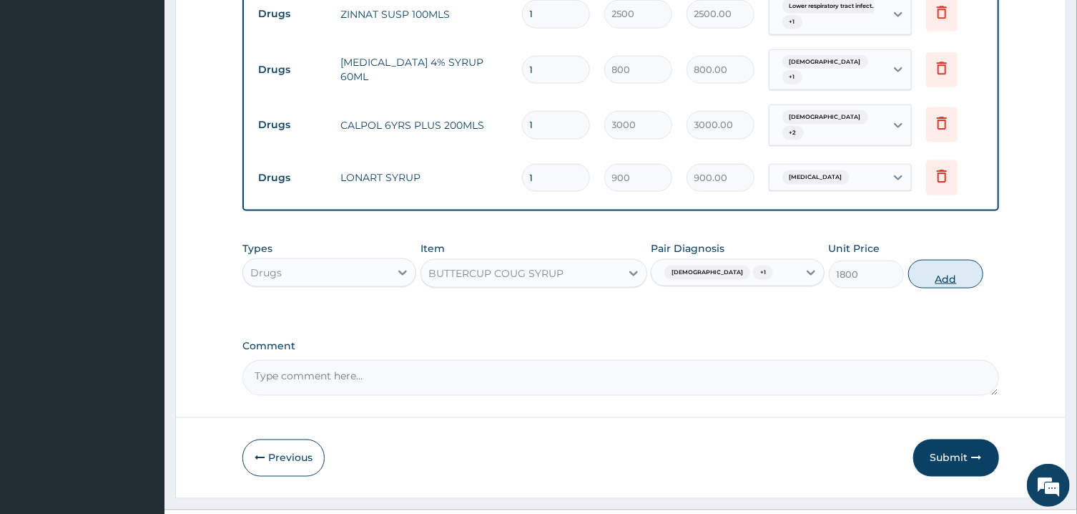
click at [939, 260] on button "Add" at bounding box center [947, 274] width 76 height 29
type input "0"
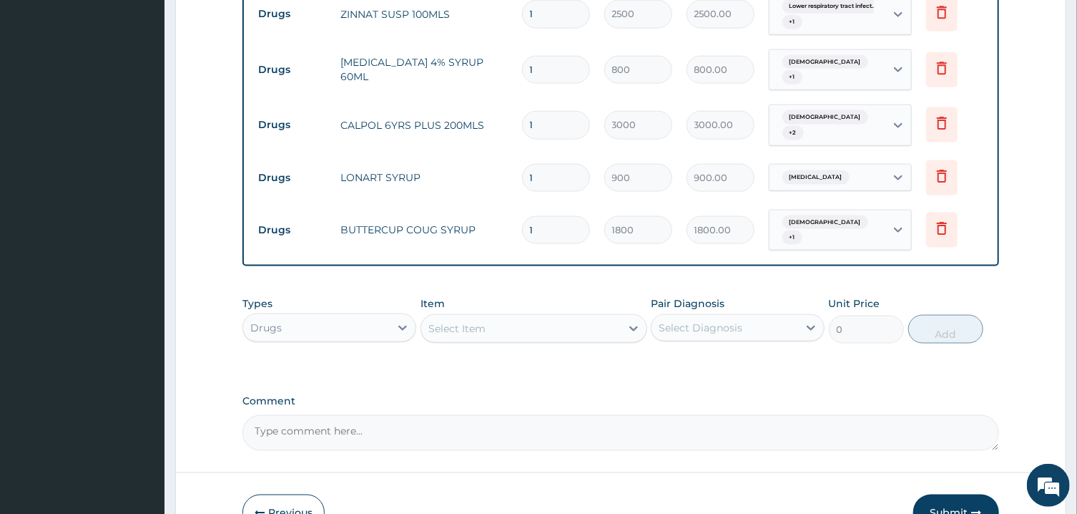
scroll to position [997, 0]
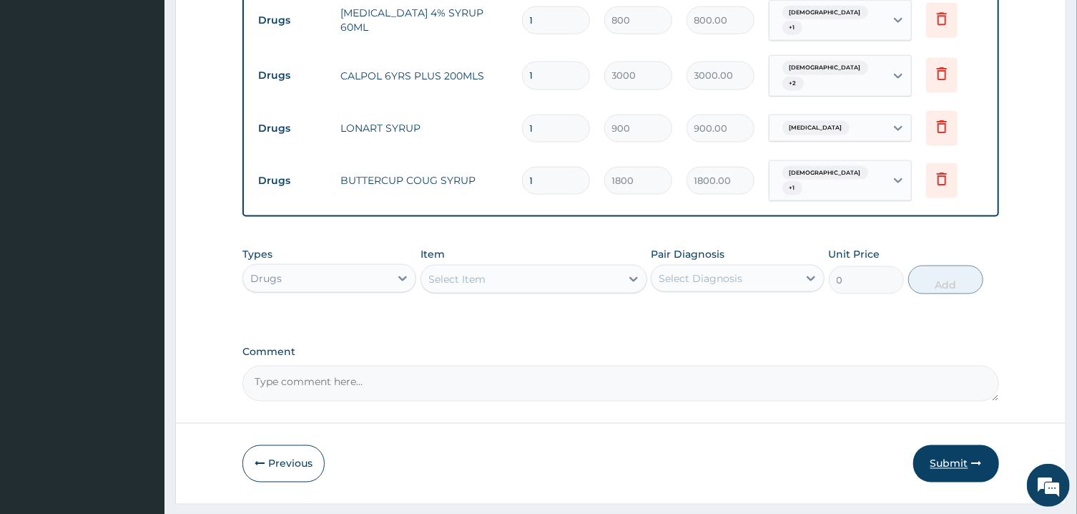
click at [939, 445] on button "Submit" at bounding box center [957, 463] width 86 height 37
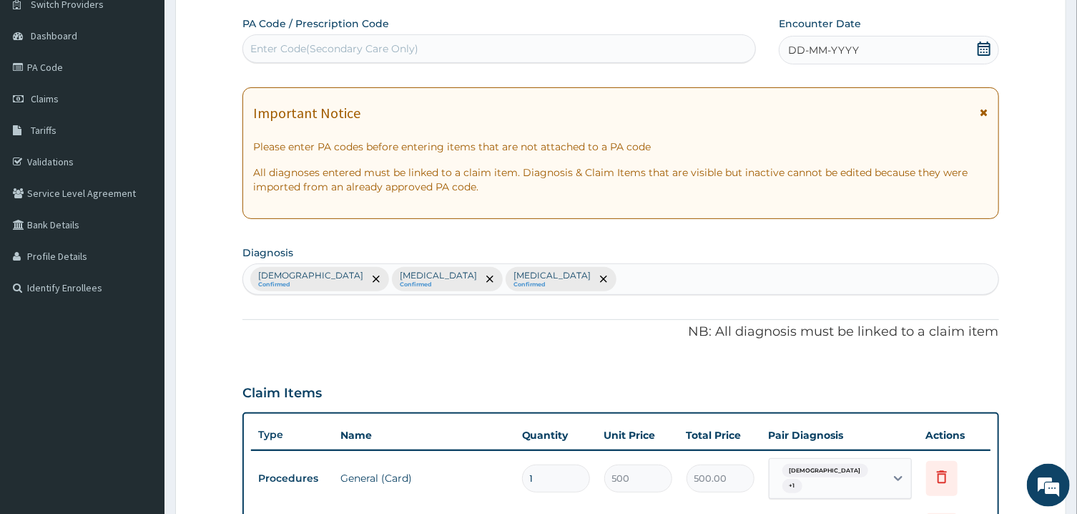
scroll to position [0, 0]
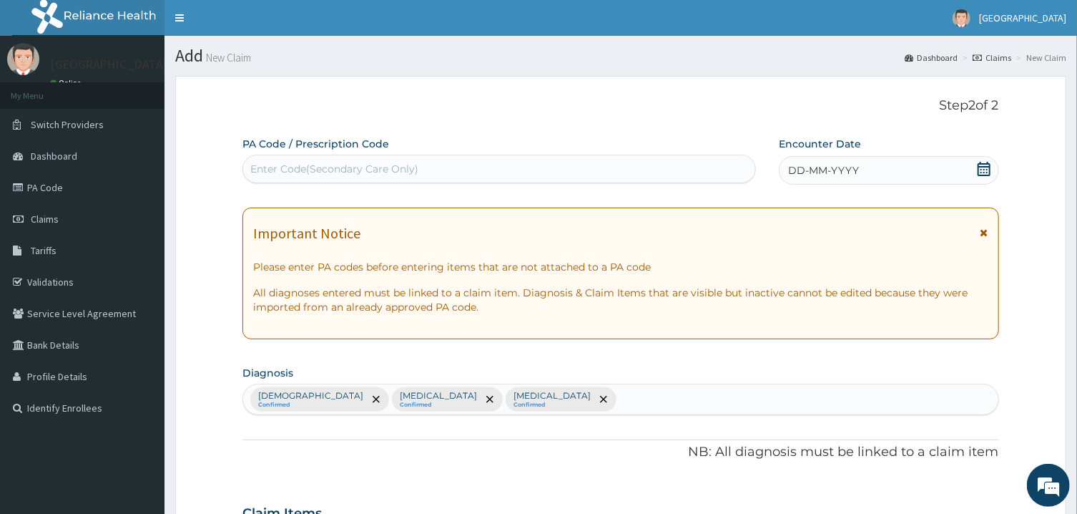
click at [989, 164] on icon at bounding box center [984, 169] width 13 height 14
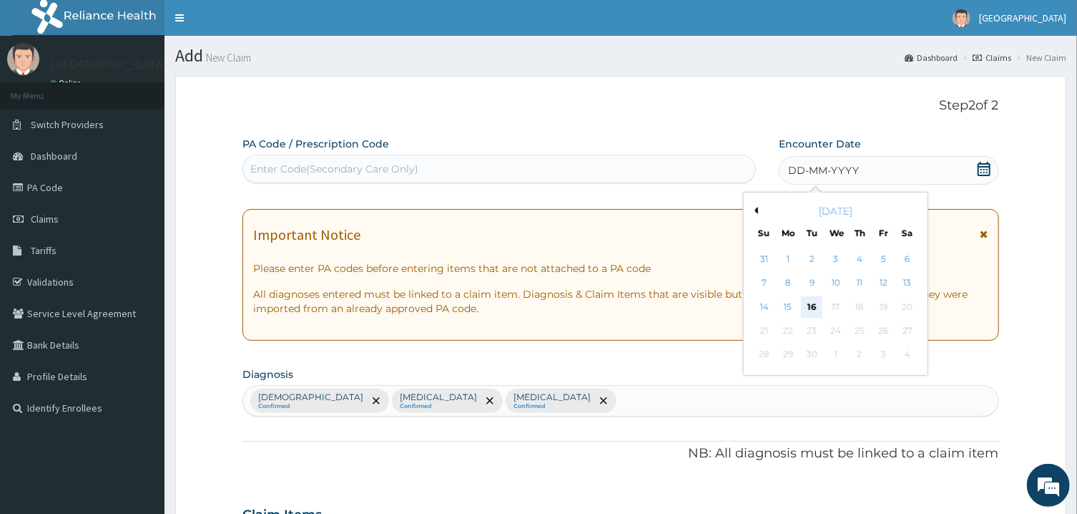
click at [814, 305] on div "16" at bounding box center [811, 306] width 21 height 21
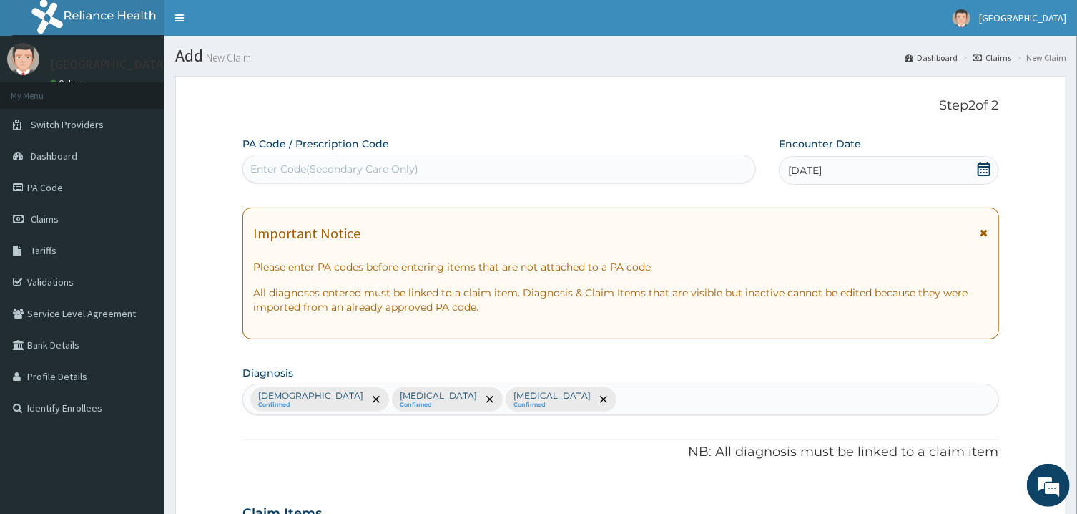
scroll to position [997, 0]
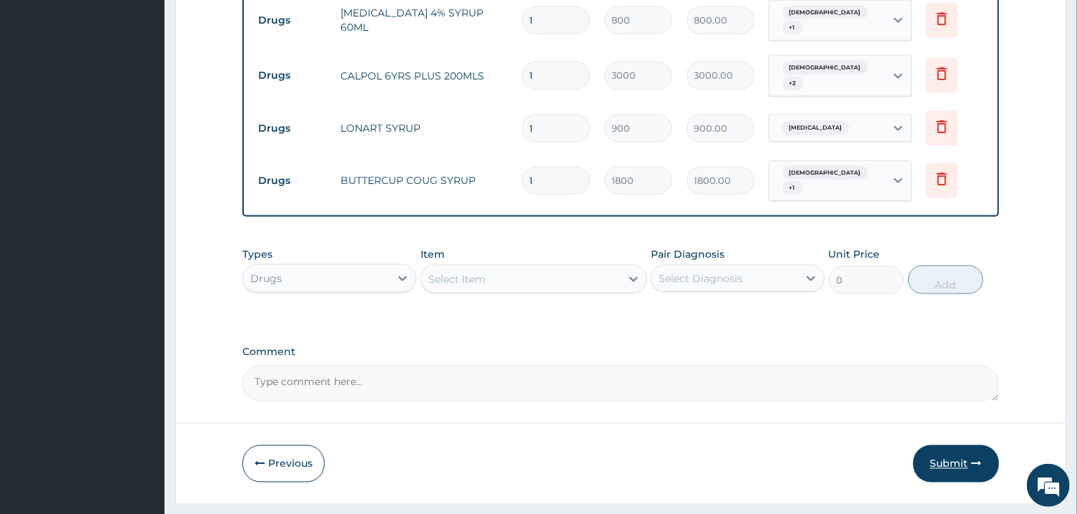
click at [981, 459] on icon "button" at bounding box center [977, 464] width 10 height 10
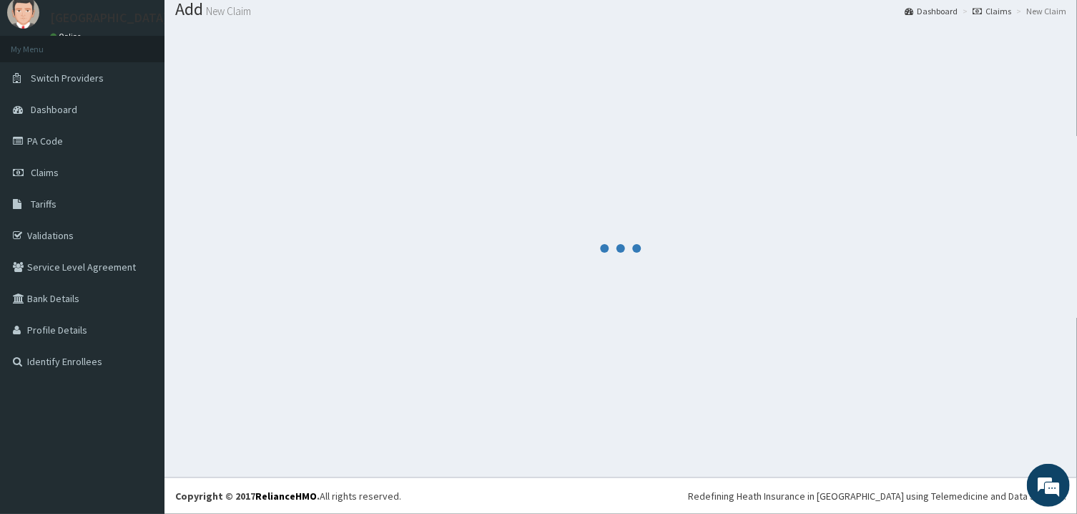
scroll to position [46, 0]
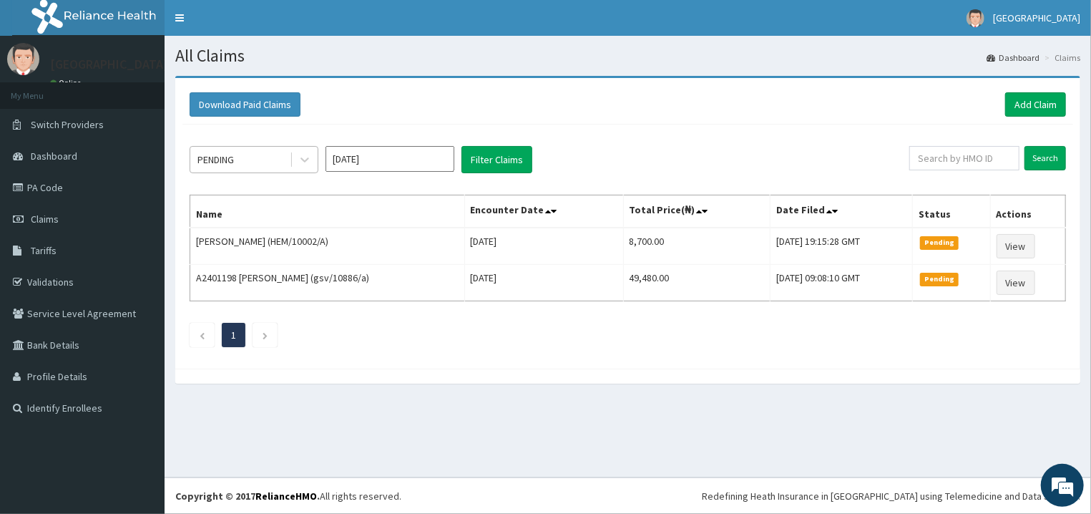
click at [283, 165] on div "PENDING" at bounding box center [239, 159] width 99 height 23
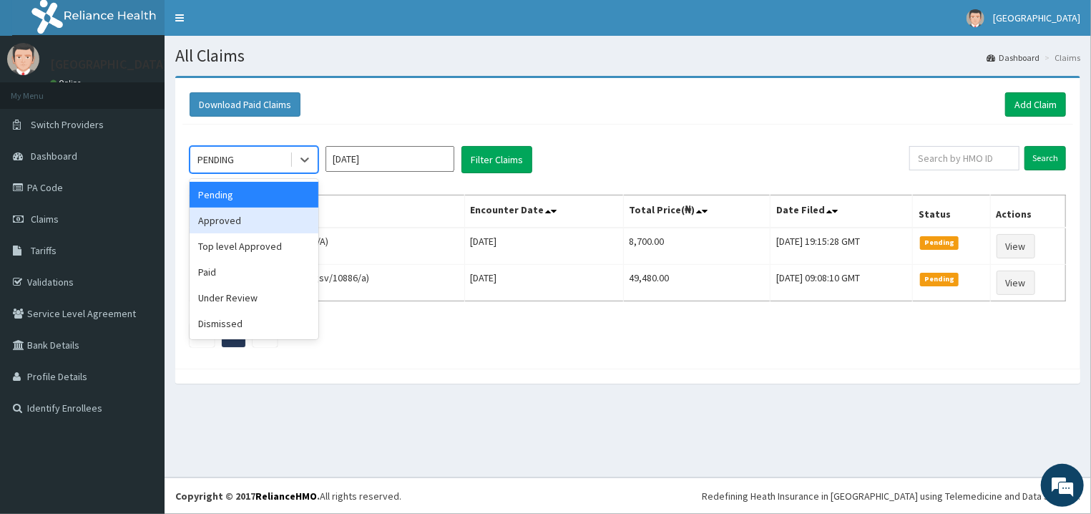
click at [279, 218] on div "Approved" at bounding box center [254, 220] width 129 height 26
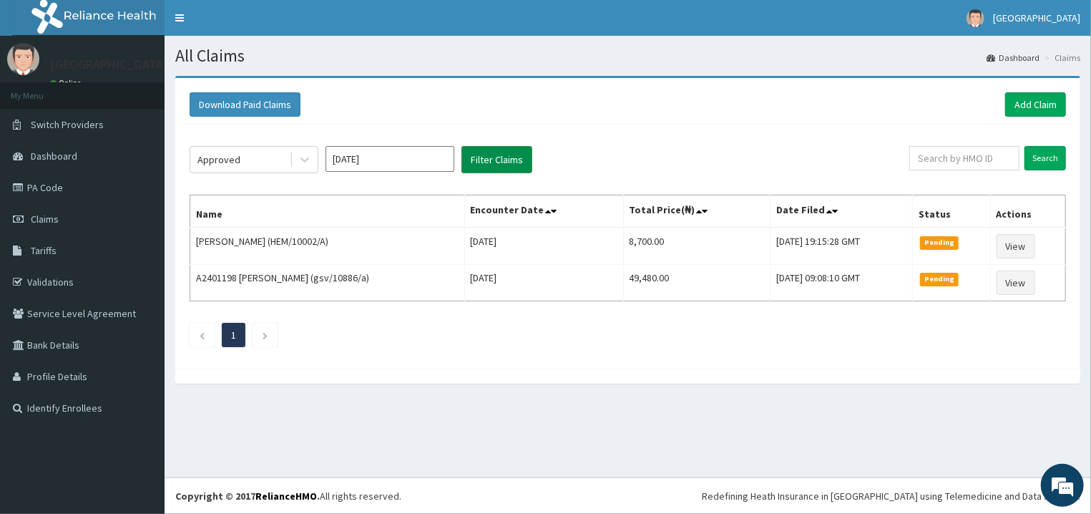
click at [481, 165] on button "Filter Claims" at bounding box center [496, 159] width 71 height 27
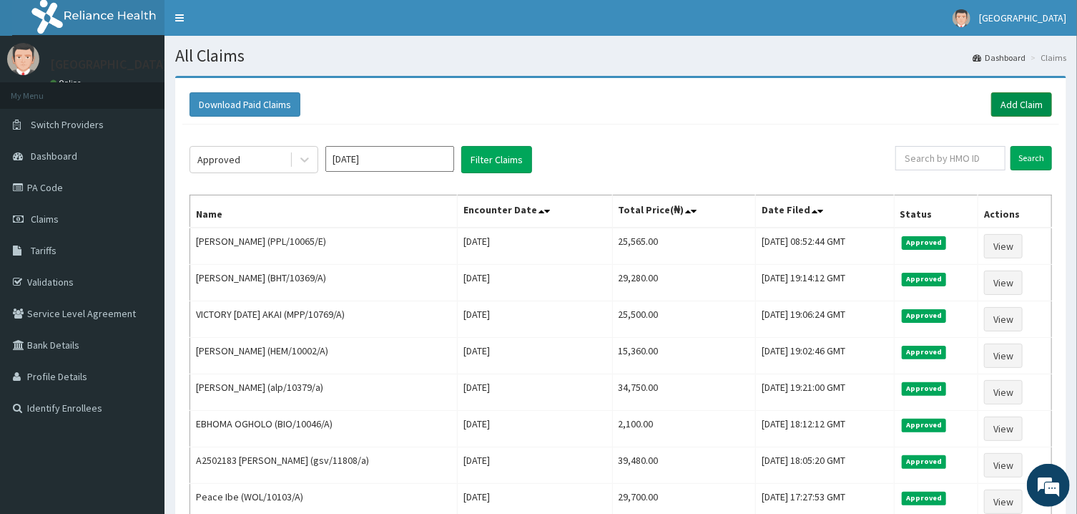
click at [1005, 104] on link "Add Claim" at bounding box center [1022, 104] width 61 height 24
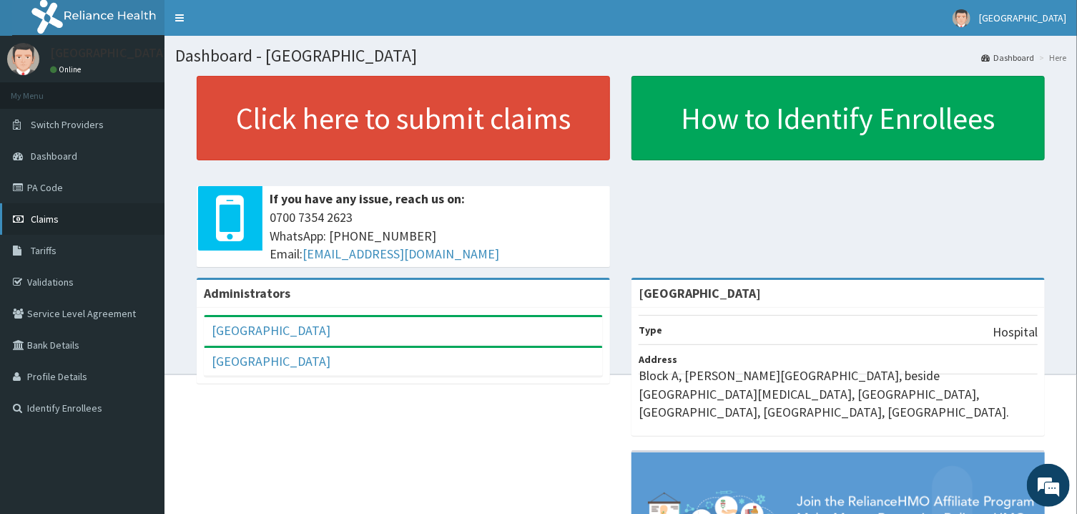
click at [76, 220] on link "Claims" at bounding box center [82, 218] width 165 height 31
click at [55, 184] on link "PA Code" at bounding box center [82, 187] width 165 height 31
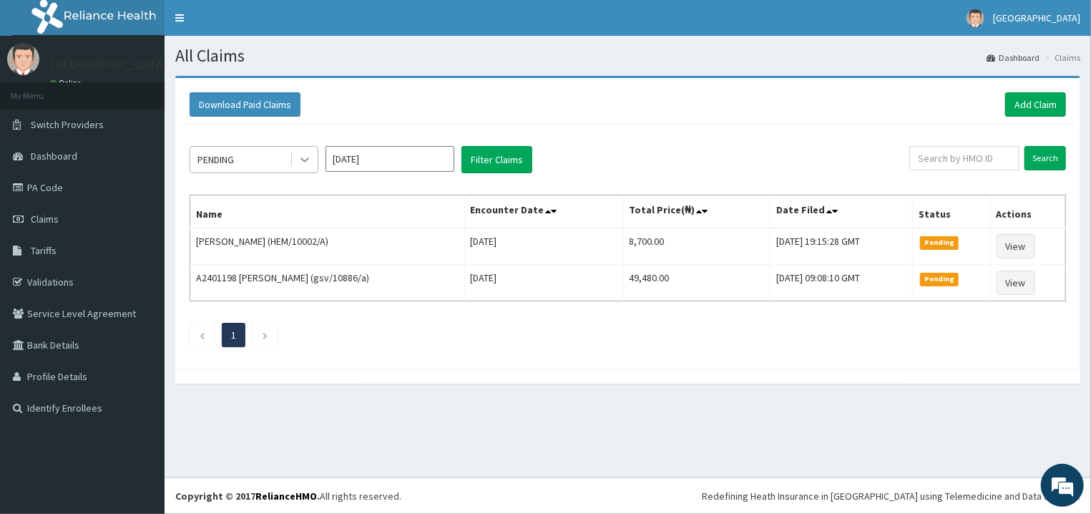
click at [300, 158] on icon at bounding box center [305, 159] width 14 height 14
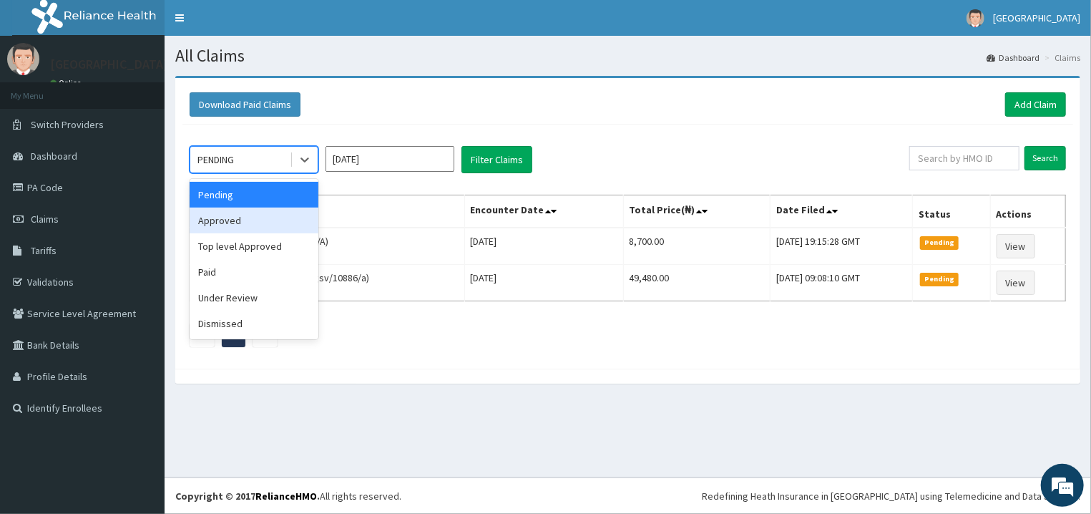
click at [280, 217] on div "Approved" at bounding box center [254, 220] width 129 height 26
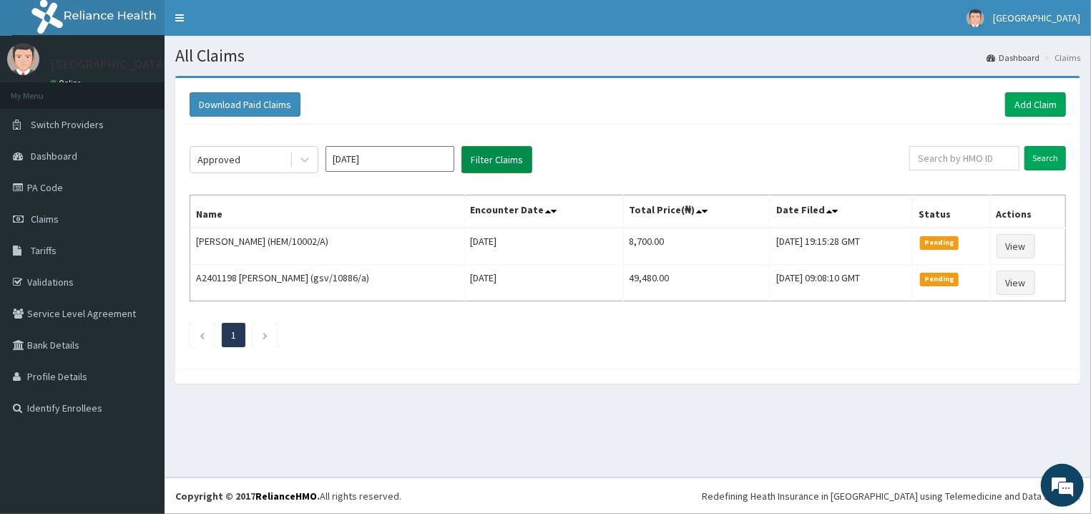
click at [504, 156] on button "Filter Claims" at bounding box center [496, 159] width 71 height 27
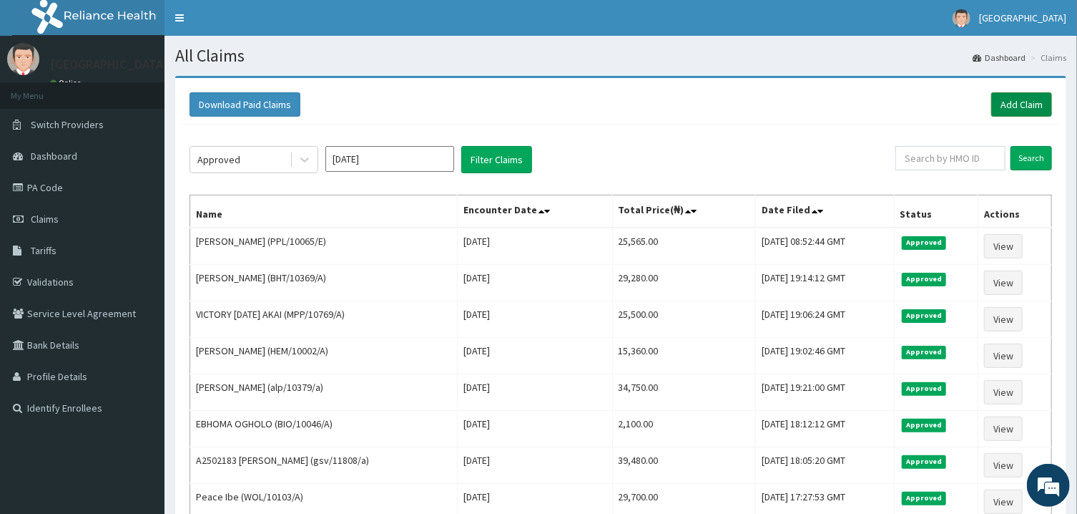
click at [1011, 108] on link "Add Claim" at bounding box center [1022, 104] width 61 height 24
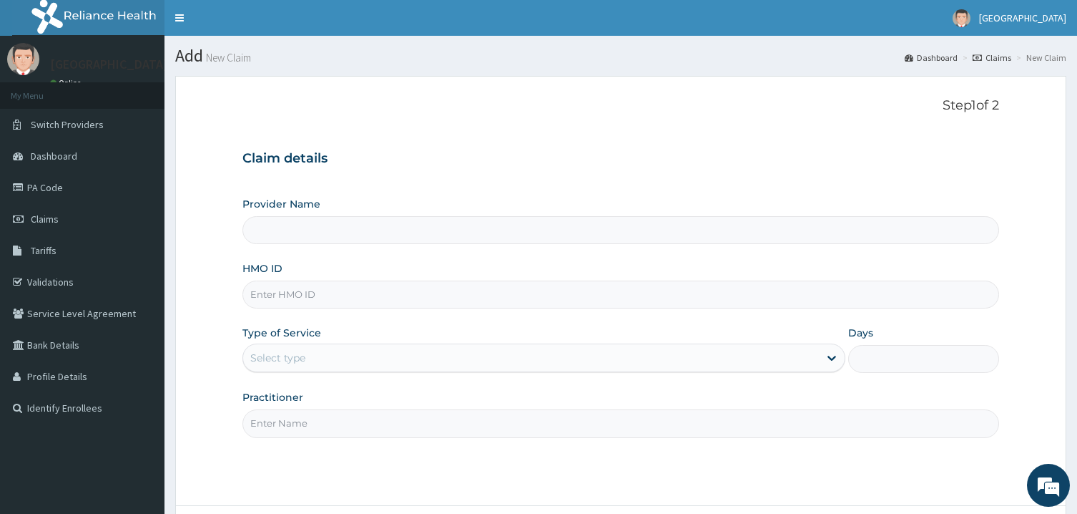
type input "[GEOGRAPHIC_DATA]"
click at [342, 288] on input "HMO ID" at bounding box center [621, 294] width 756 height 28
paste input "ITX/10130/A"
type input "ITX/10130/A"
click at [399, 102] on p "Step 1 of 2" at bounding box center [621, 106] width 756 height 16
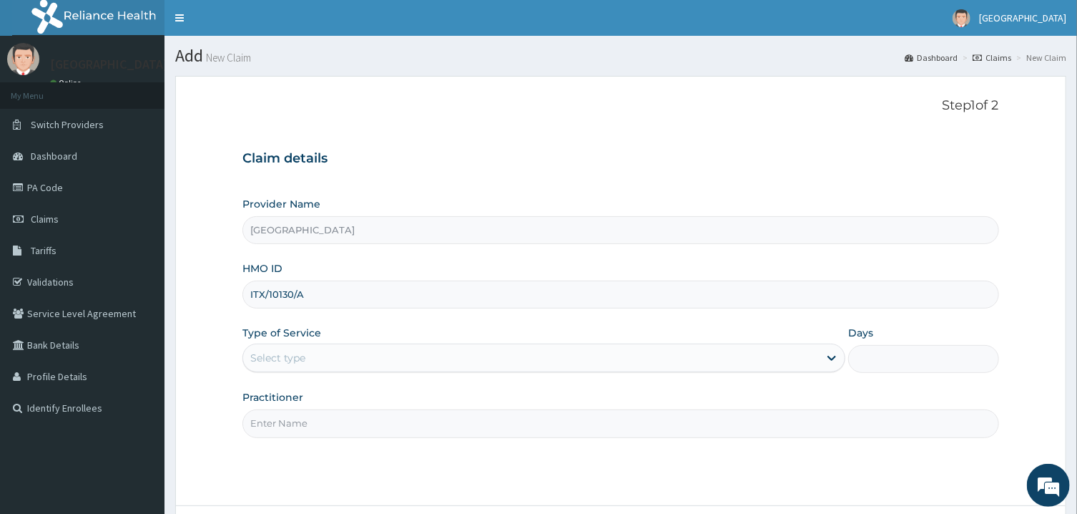
click at [303, 356] on div "Select type" at bounding box center [277, 358] width 55 height 14
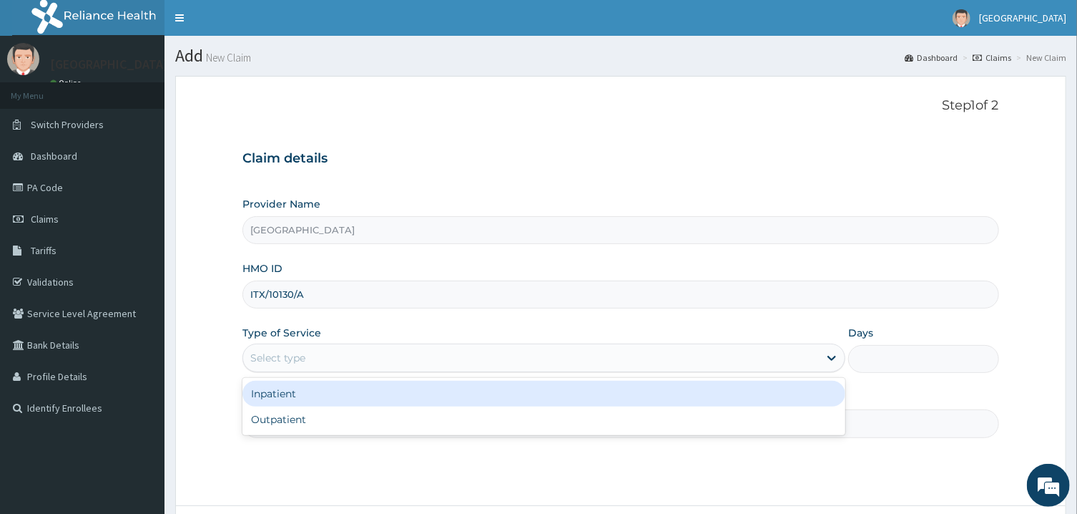
click at [297, 396] on div "Inpatient" at bounding box center [544, 394] width 603 height 26
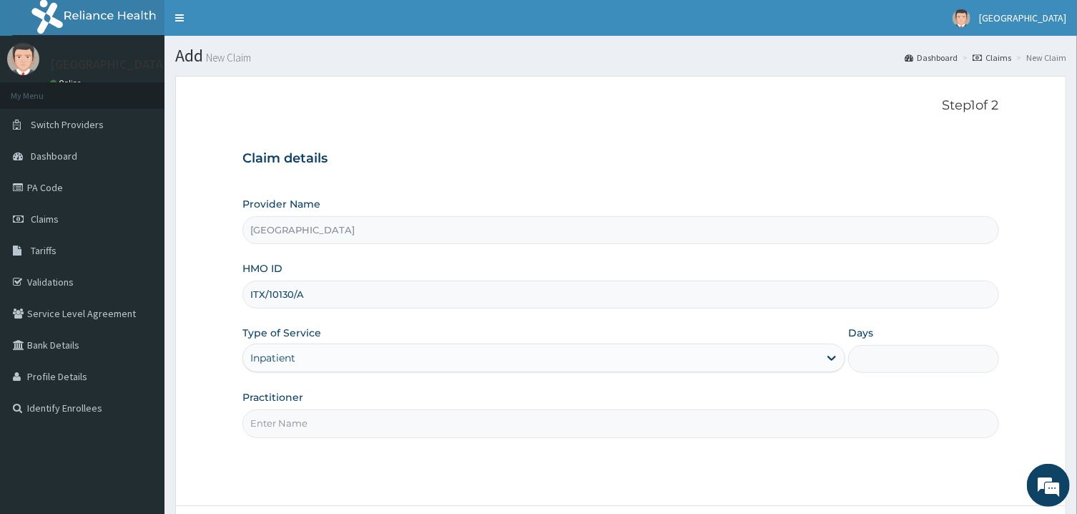
click at [313, 419] on input "Practitioner" at bounding box center [621, 423] width 756 height 28
type input "PETER PRINCE"
click at [882, 352] on input "Days" at bounding box center [924, 359] width 151 height 28
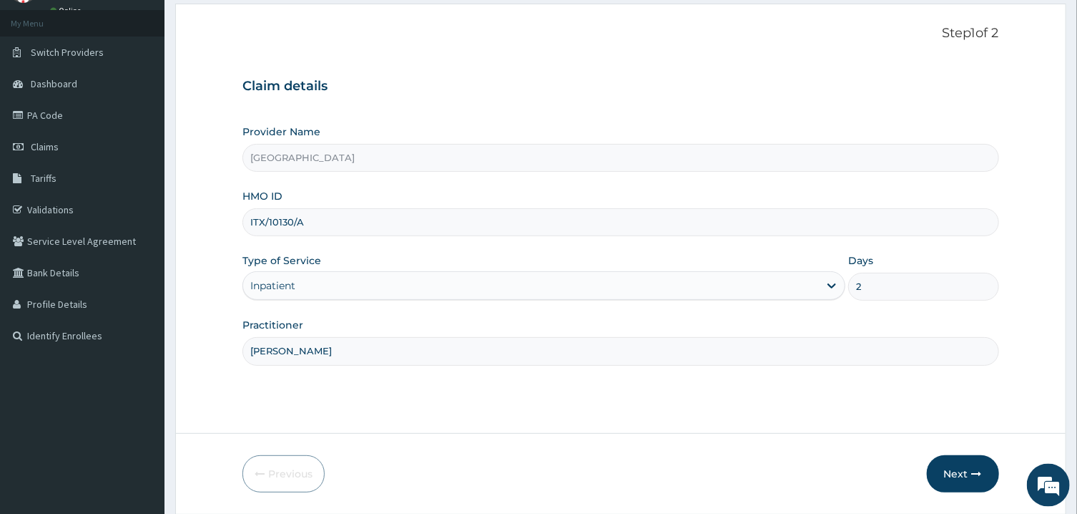
scroll to position [120, 0]
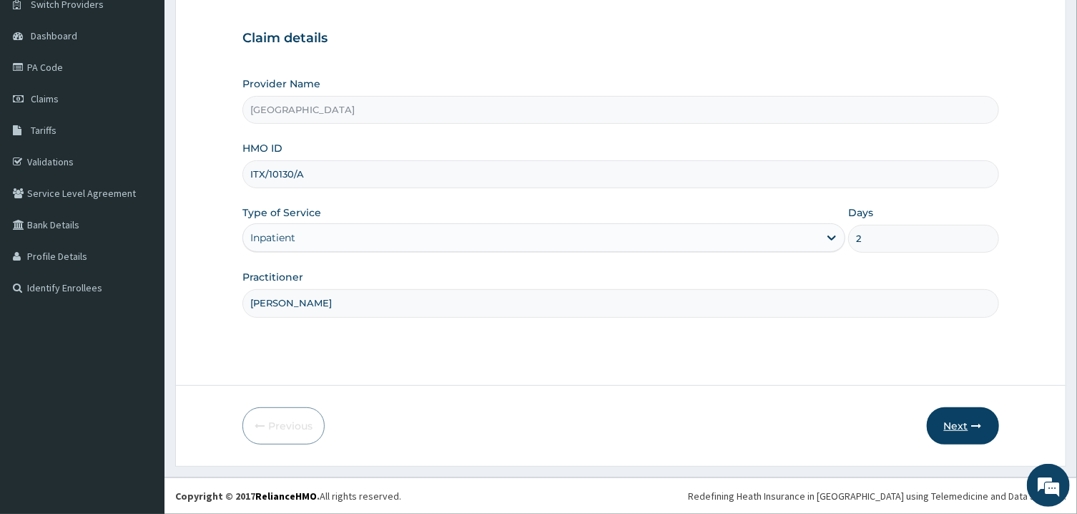
type input "2"
click at [948, 426] on button "Next" at bounding box center [963, 425] width 72 height 37
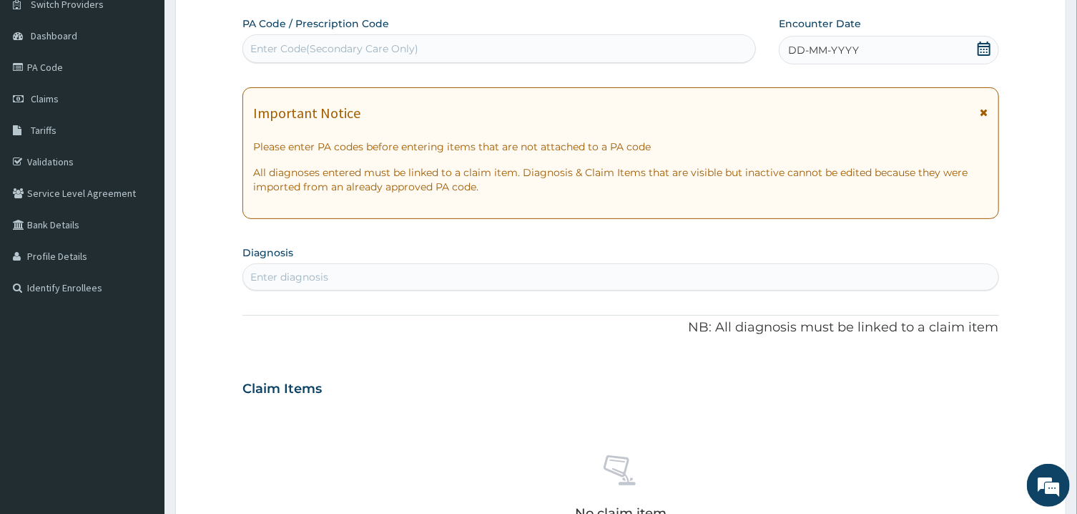
click at [664, 37] on div "Enter Code(Secondary Care Only)" at bounding box center [499, 48] width 512 height 23
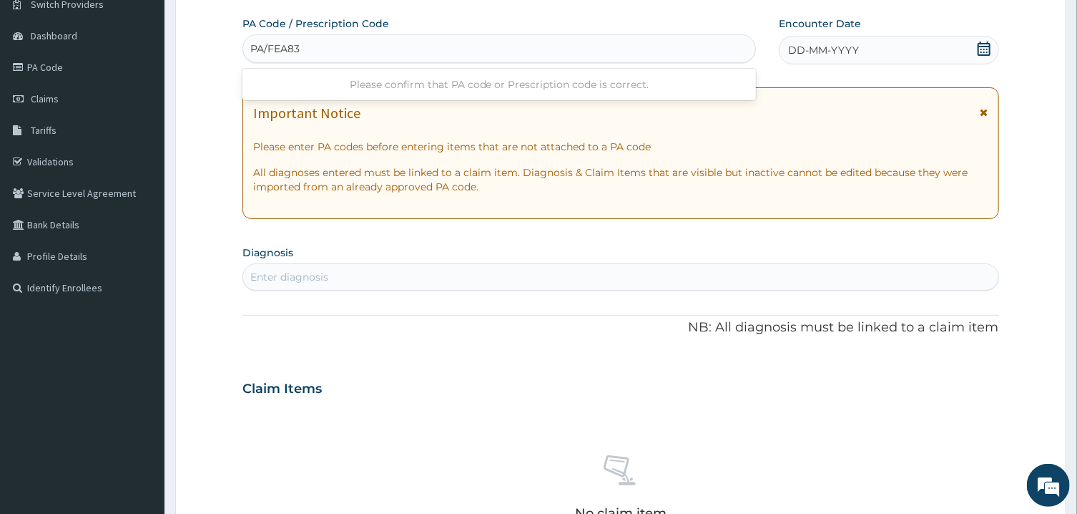
type input "PA/FEA83F"
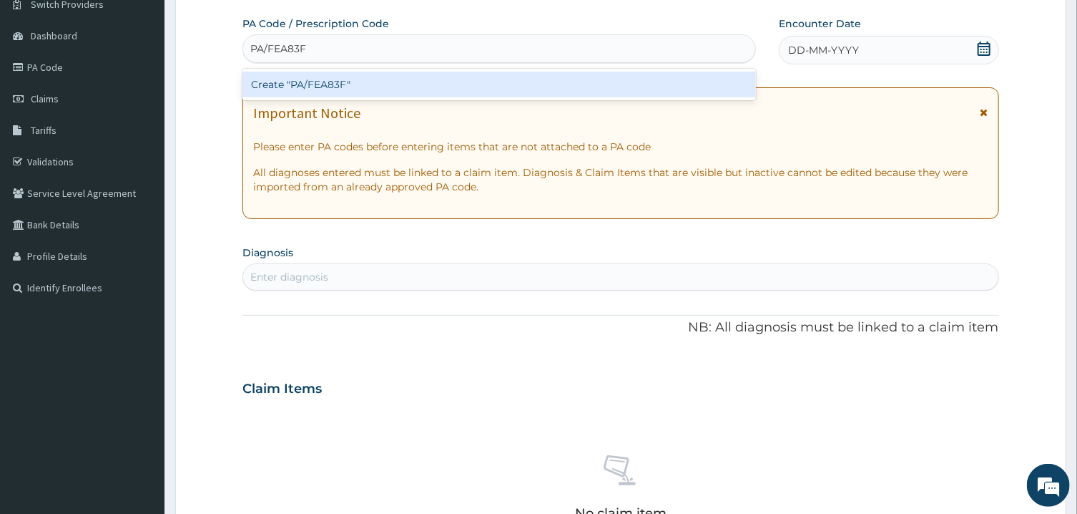
click at [658, 87] on div "Create "PA/FEA83F"" at bounding box center [500, 85] width 514 height 26
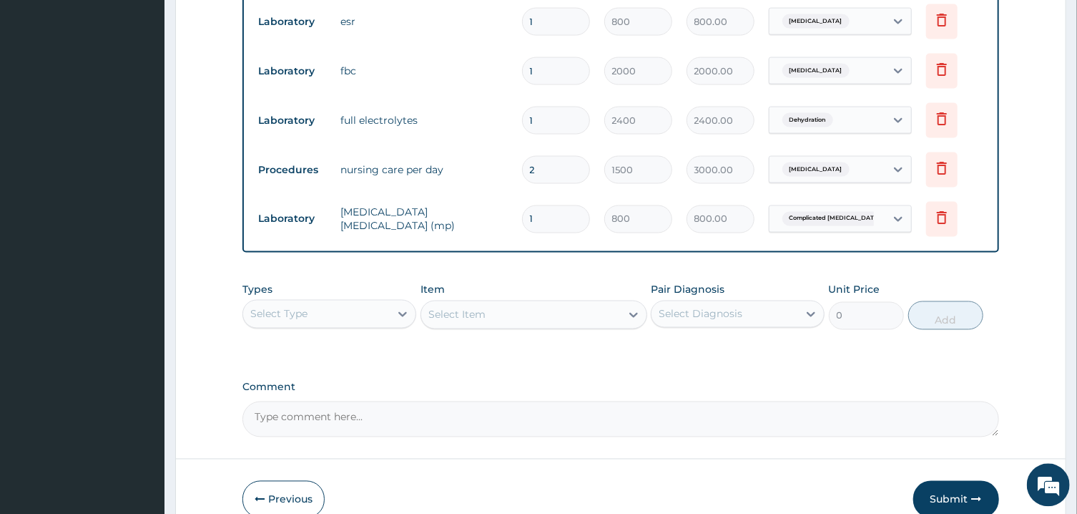
scroll to position [1251, 0]
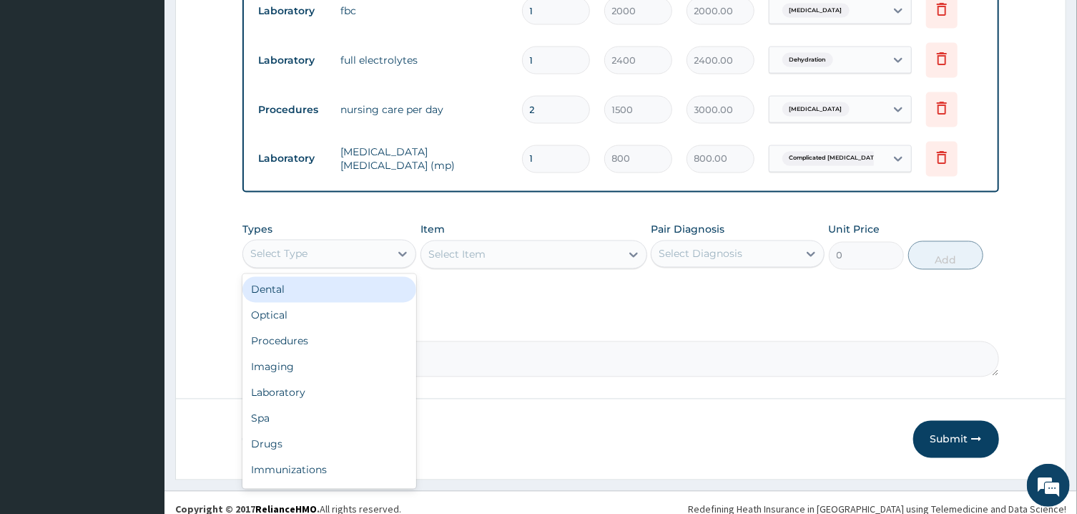
click at [384, 243] on div "Select Type" at bounding box center [316, 254] width 147 height 23
type input "DR"
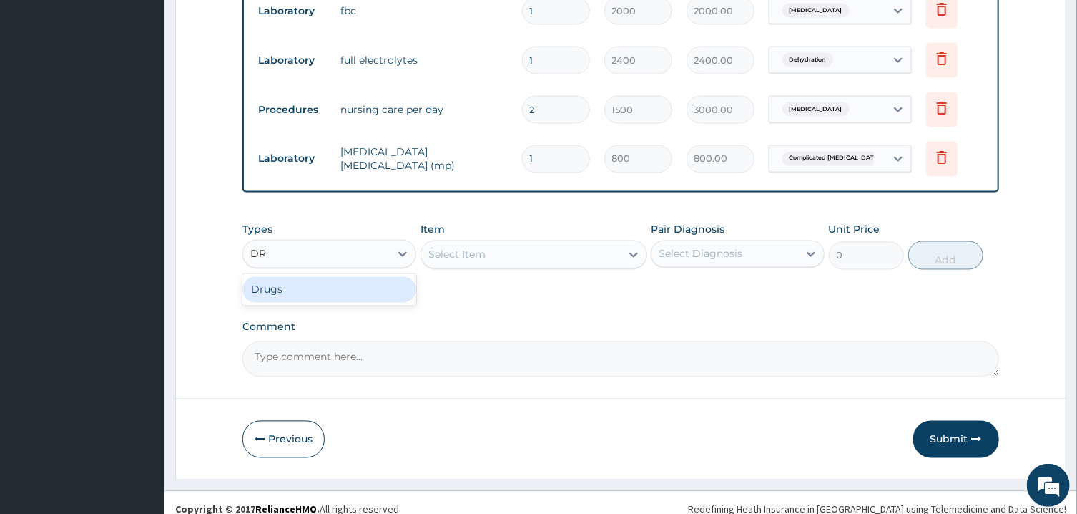
click at [388, 277] on div "Drugs" at bounding box center [330, 290] width 174 height 26
click at [740, 247] on div "Select Diagnosis" at bounding box center [701, 254] width 84 height 14
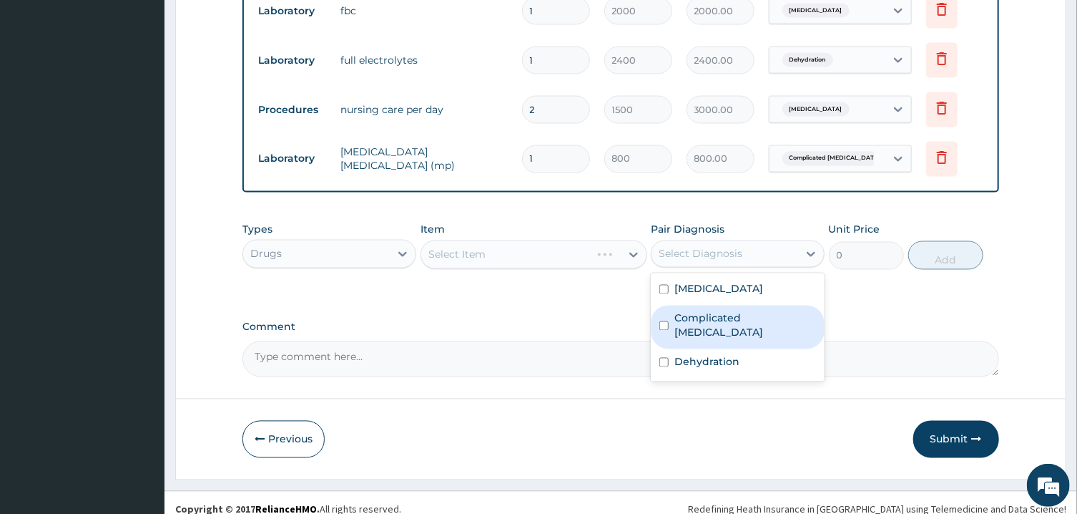
click at [728, 311] on label "Complicated malaria" at bounding box center [746, 325] width 142 height 29
checkbox input "true"
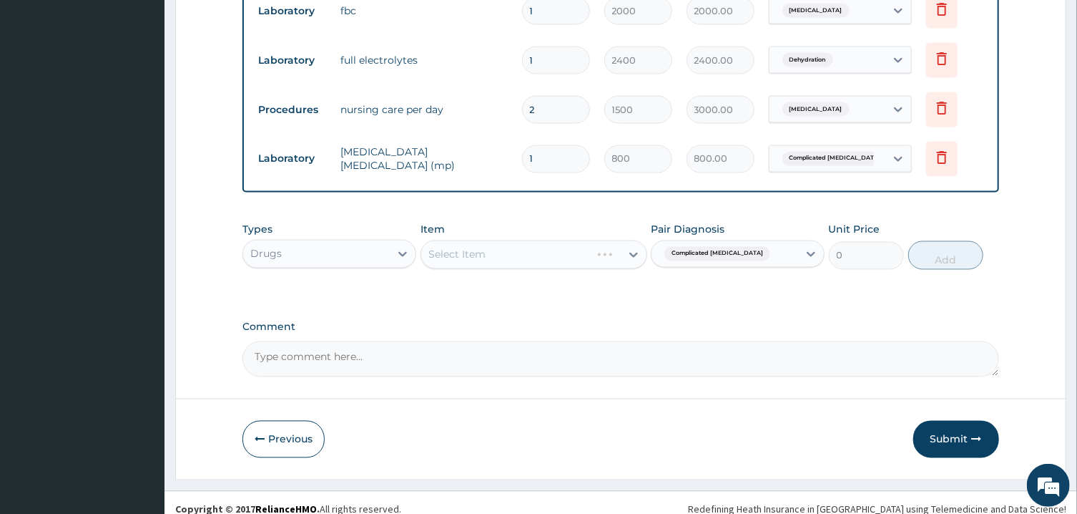
click at [607, 240] on div "Select Item" at bounding box center [534, 254] width 227 height 29
click at [600, 243] on div "Select Item" at bounding box center [521, 254] width 200 height 23
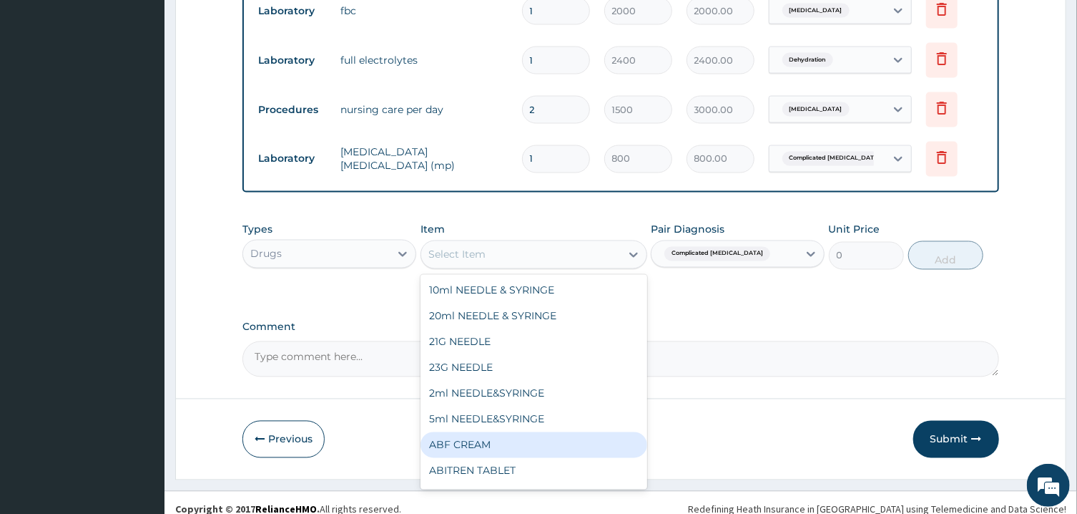
drag, startPoint x: 521, startPoint y: 419, endPoint x: 519, endPoint y: 405, distance: 13.8
click at [519, 405] on div "10ml NEEDLE & SYRINGE 20ml NEEDLE & SYRINGE 21G NEEDLE 23G NEEDLE 2ml NEEDLE&SY…" at bounding box center [534, 382] width 227 height 215
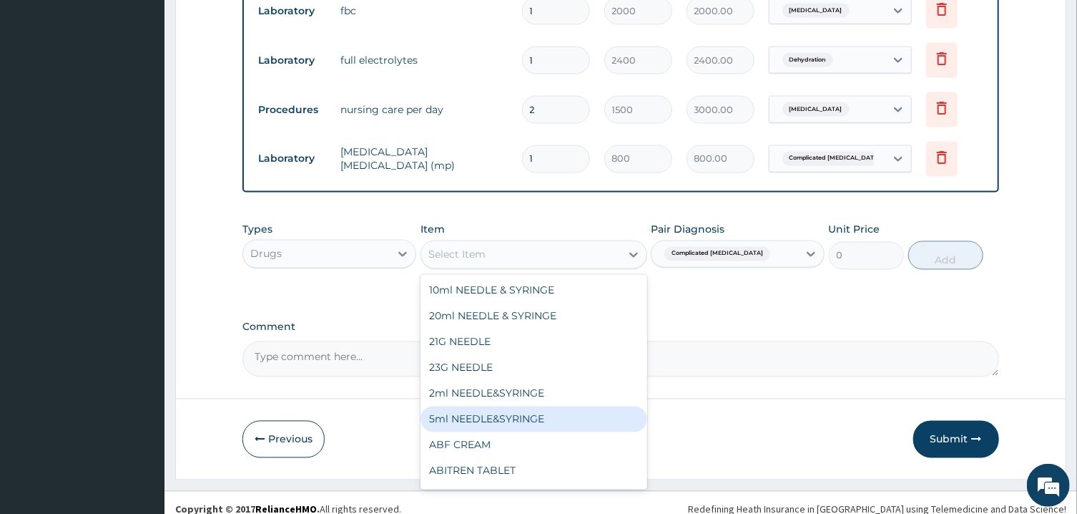
click at [519, 406] on div "5ml NEEDLE&SYRINGE" at bounding box center [534, 419] width 227 height 26
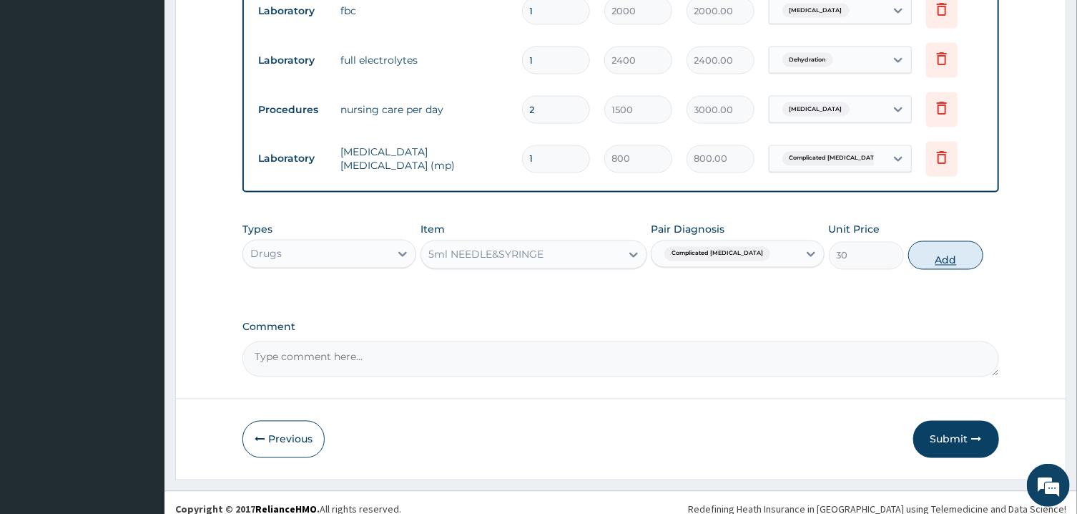
click at [932, 241] on button "Add" at bounding box center [947, 255] width 76 height 29
type input "0"
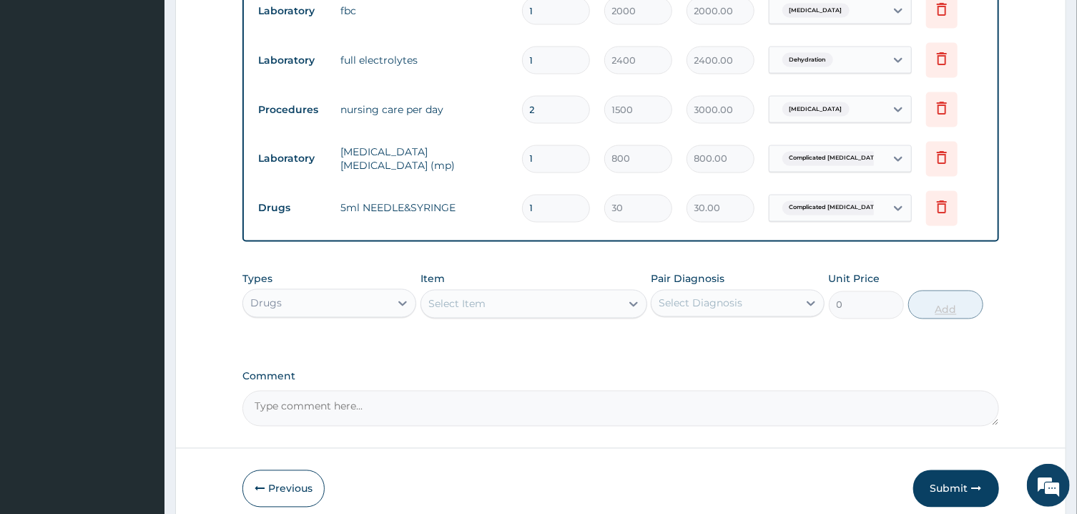
type input "0.00"
type input "6"
type input "180.00"
type input "6"
click at [617, 293] on div "Select Item" at bounding box center [521, 304] width 200 height 23
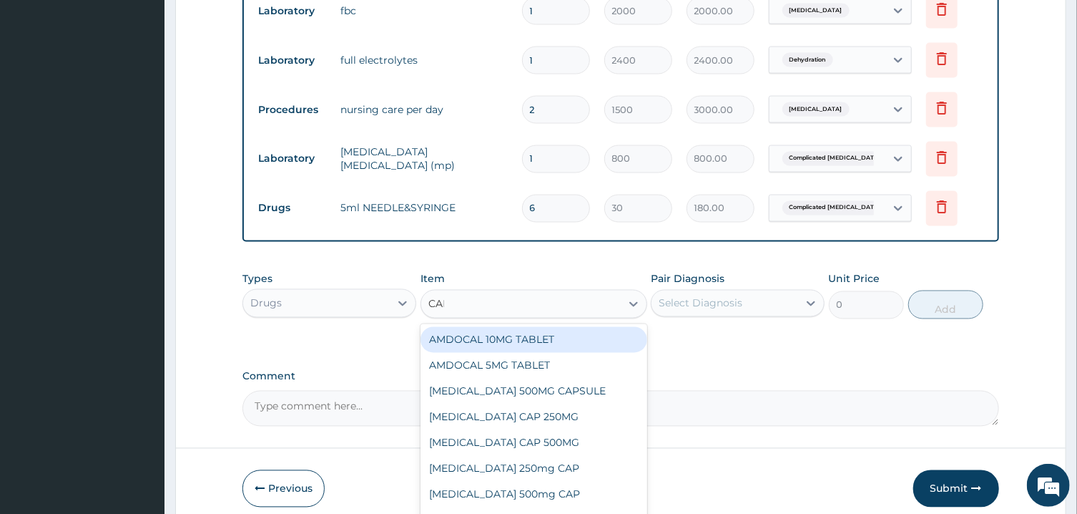
type input "CANN"
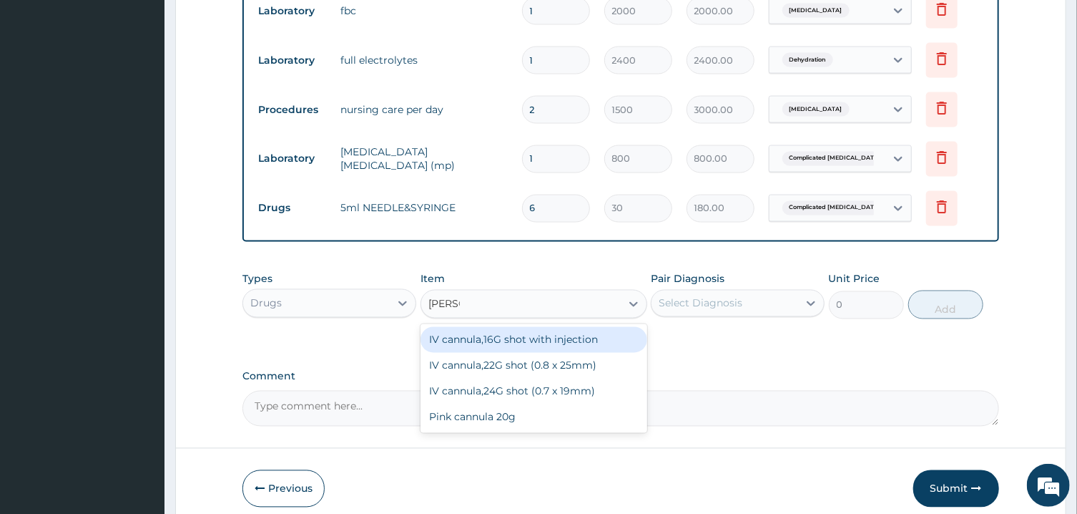
click at [602, 335] on div "IV cannula,16G shot with injection" at bounding box center [534, 340] width 227 height 26
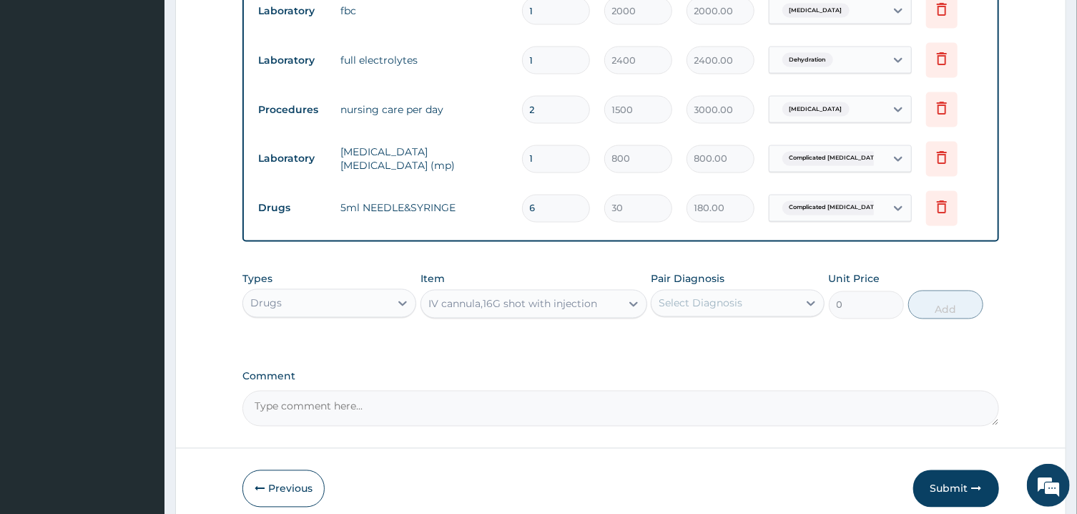
type input "350"
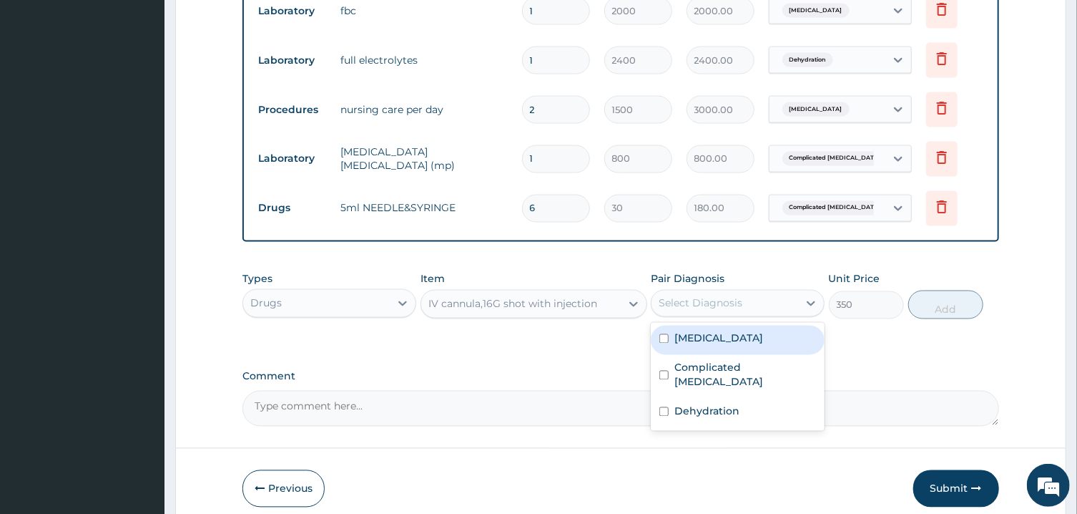
click at [685, 296] on div "Select Diagnosis" at bounding box center [701, 303] width 84 height 14
click at [700, 331] on label "Sepsis" at bounding box center [719, 338] width 89 height 14
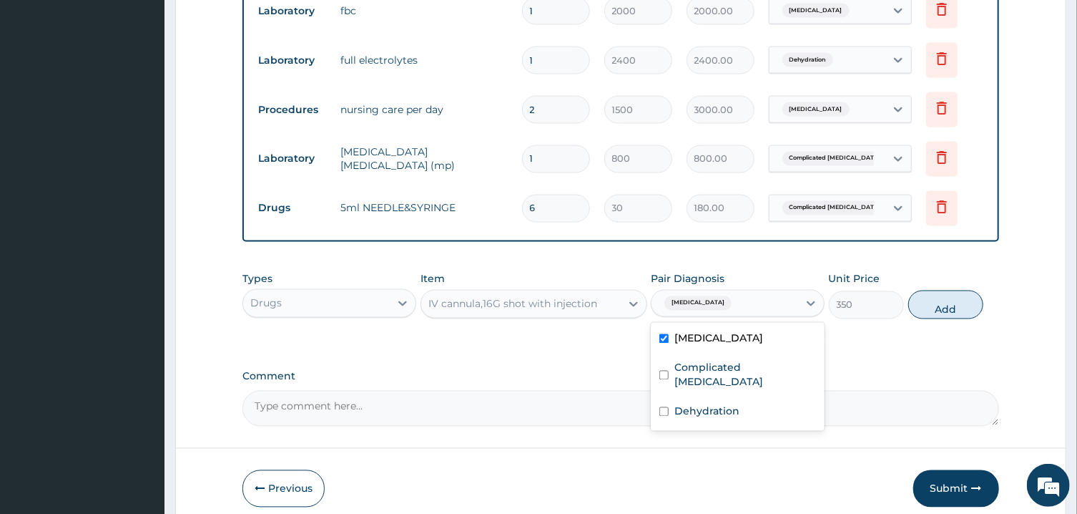
checkbox input "true"
click at [924, 290] on button "Add" at bounding box center [947, 304] width 76 height 29
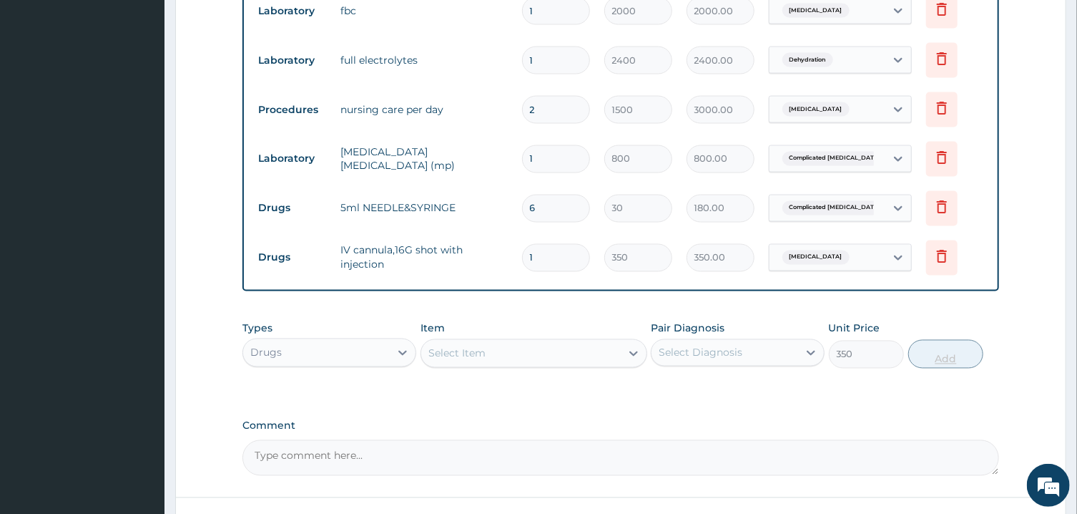
type input "0"
click at [534, 342] on div "Select Item" at bounding box center [521, 353] width 200 height 23
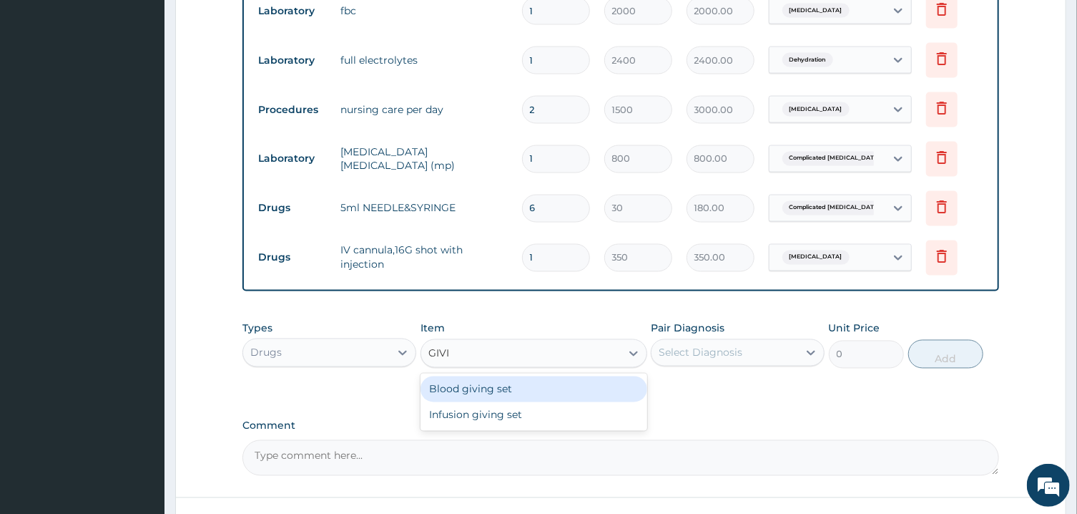
type input "GIVIN"
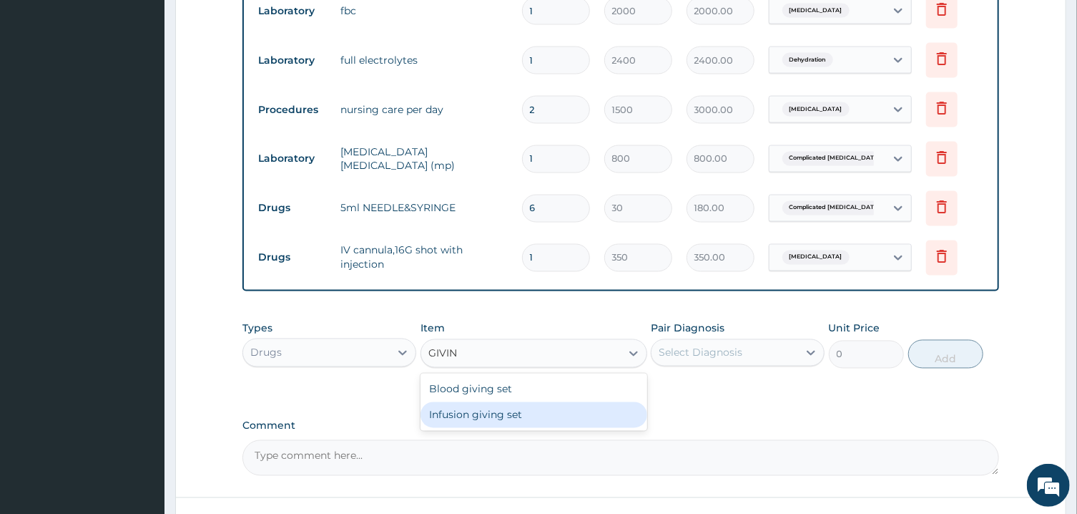
click at [554, 405] on div "Infusion giving set" at bounding box center [534, 415] width 227 height 26
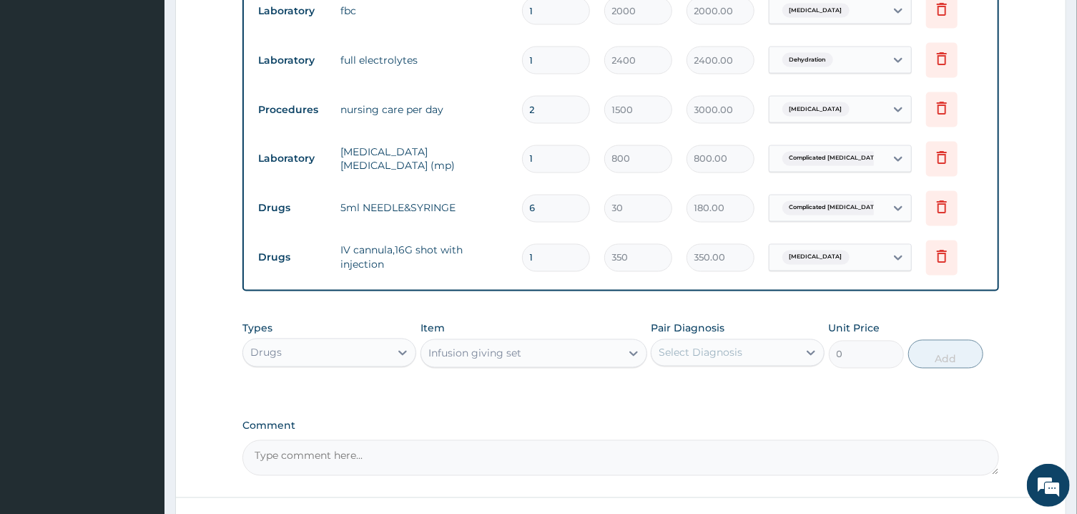
type input "250"
click at [724, 339] on div "Select Diagnosis" at bounding box center [738, 352] width 174 height 27
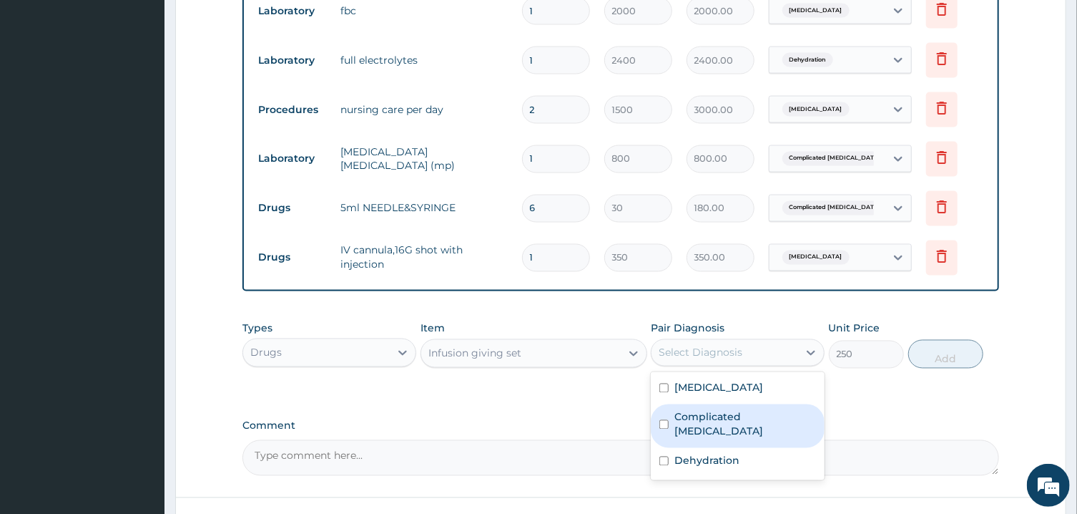
click at [774, 410] on label "Complicated malaria" at bounding box center [746, 424] width 142 height 29
checkbox input "true"
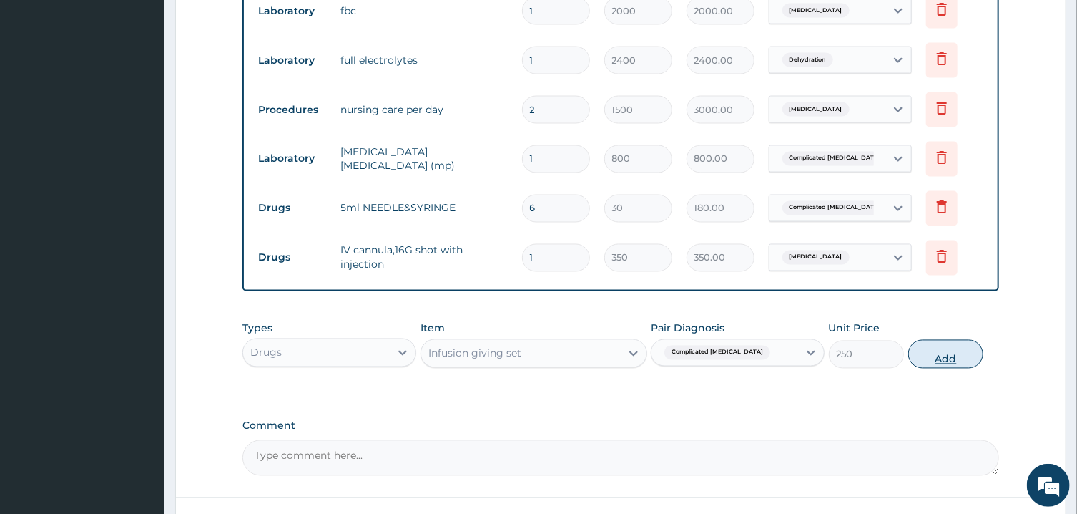
click at [939, 344] on button "Add" at bounding box center [947, 354] width 76 height 29
type input "0"
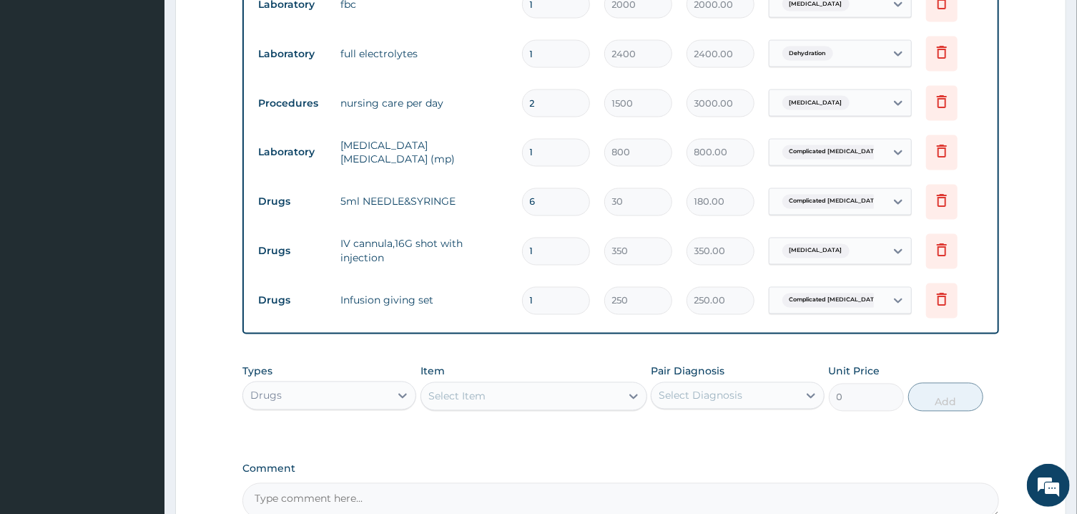
scroll to position [1399, 0]
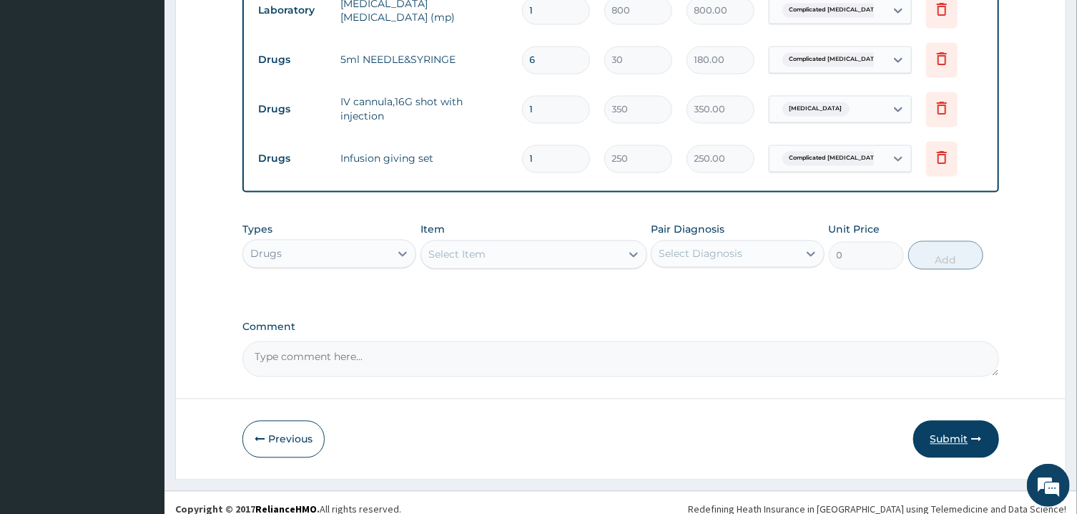
click at [945, 424] on button "Submit" at bounding box center [957, 439] width 86 height 37
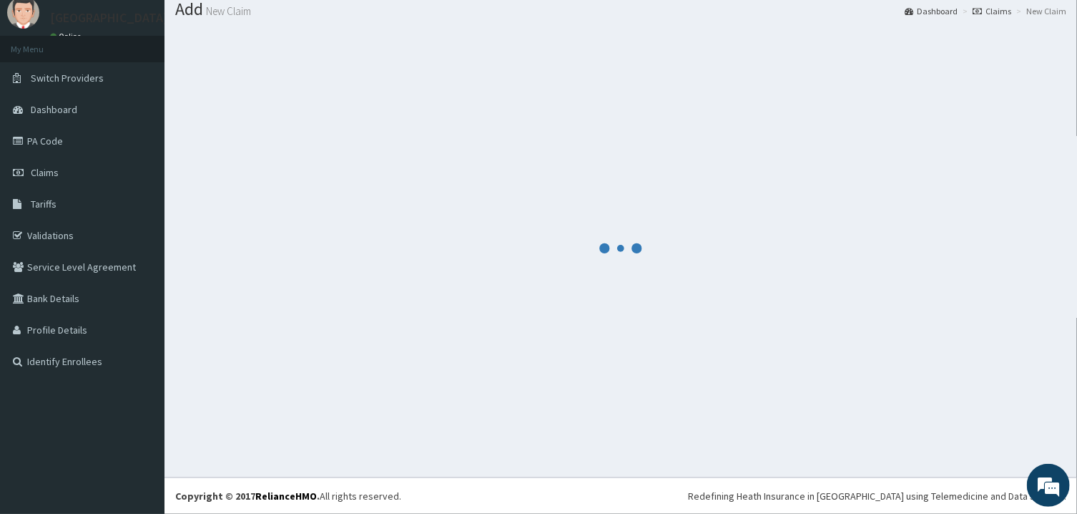
scroll to position [46, 0]
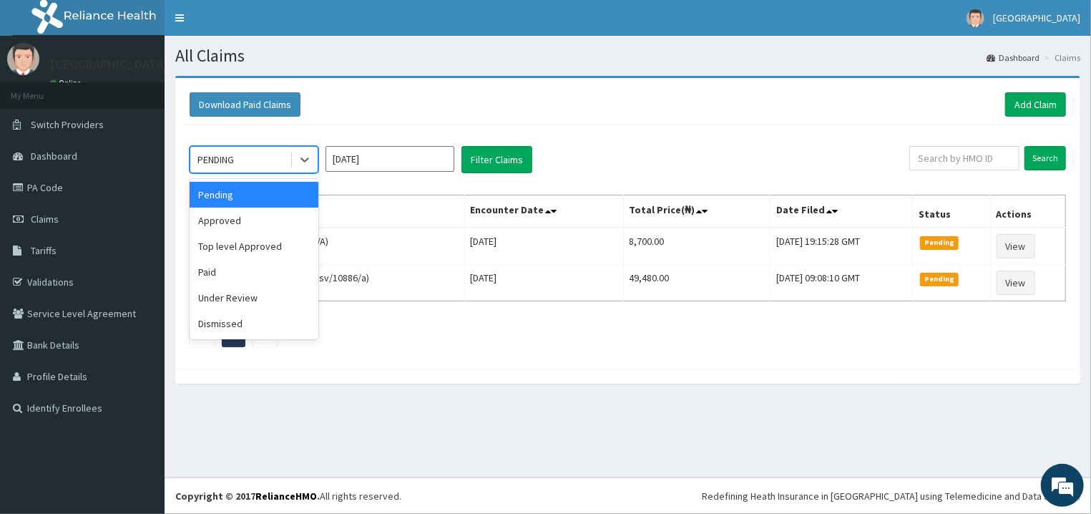
click at [274, 153] on div "PENDING" at bounding box center [239, 159] width 99 height 23
click at [278, 288] on div "Under Review" at bounding box center [254, 298] width 129 height 26
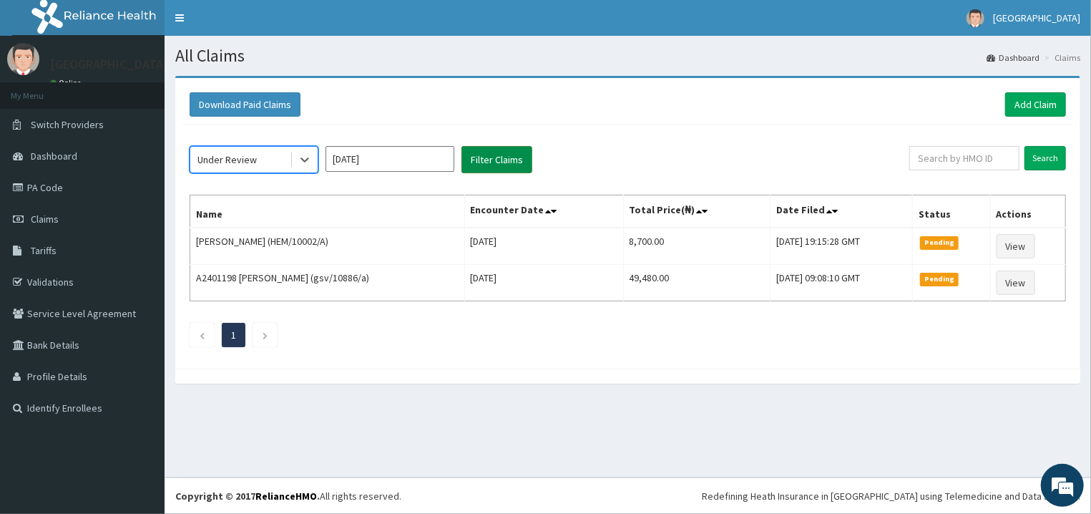
click at [492, 159] on button "Filter Claims" at bounding box center [496, 159] width 71 height 27
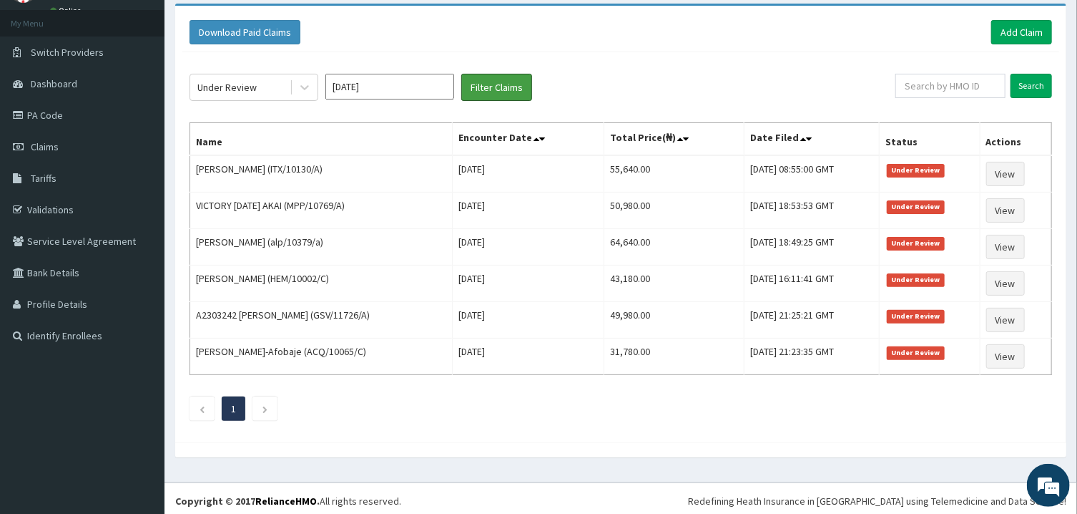
scroll to position [79, 0]
